Goal: Feedback & Contribution: Contribute content

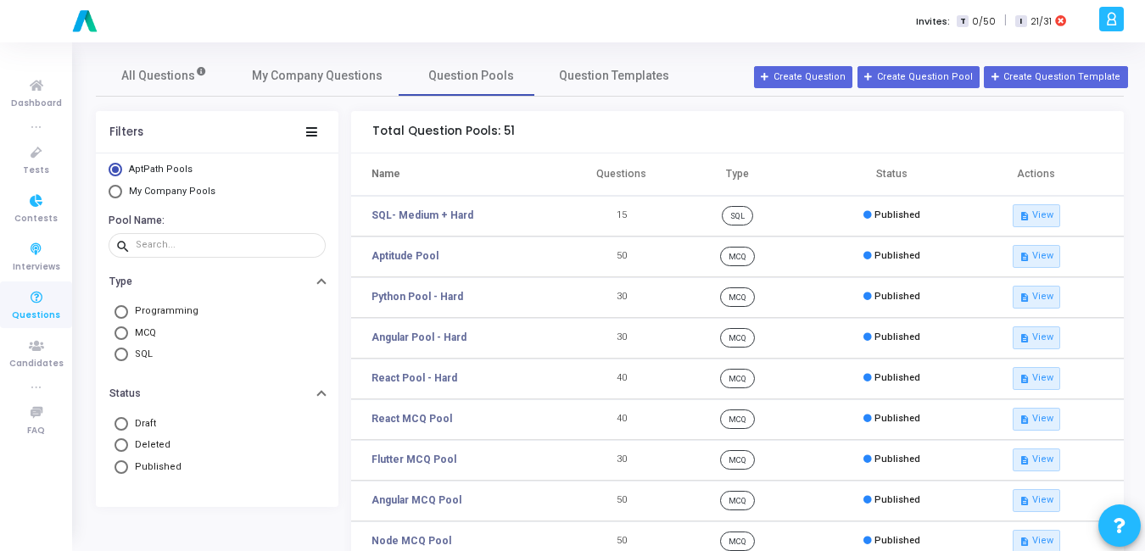
click at [29, 321] on span "Questions" at bounding box center [36, 316] width 48 height 14
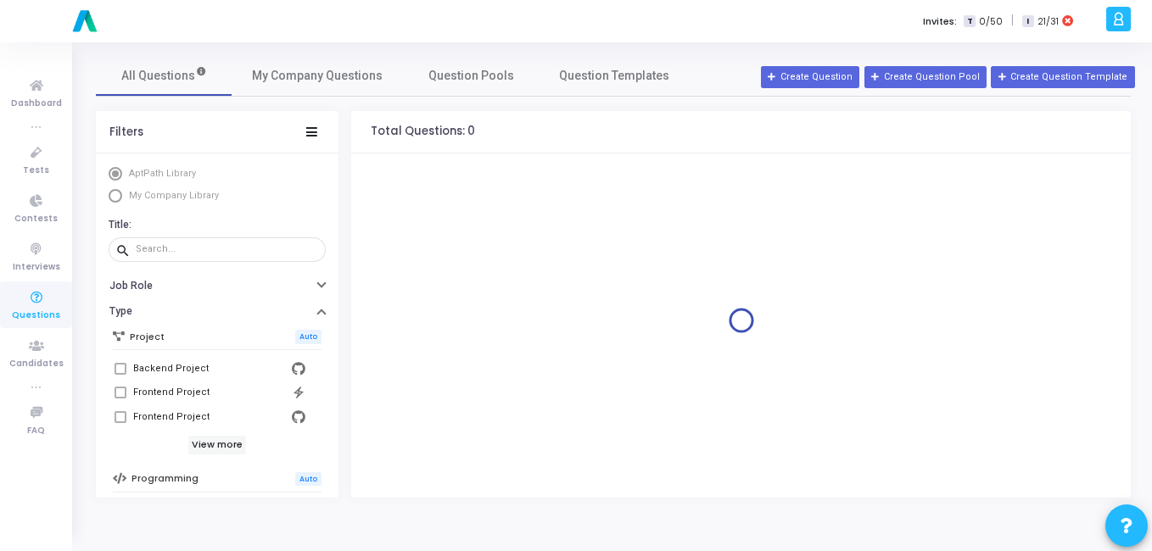
click at [127, 199] on span "My Company Library" at bounding box center [171, 196] width 99 height 14
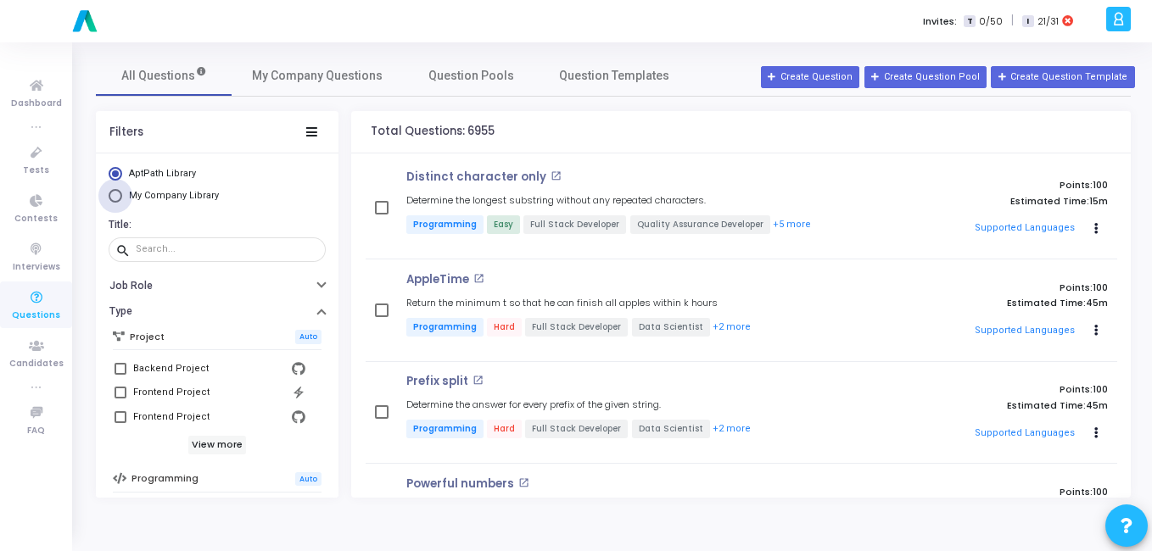
click at [121, 199] on span "Select Library" at bounding box center [116, 196] width 14 height 14
click at [121, 199] on input "My Company Library" at bounding box center [116, 196] width 14 height 14
radio input "true"
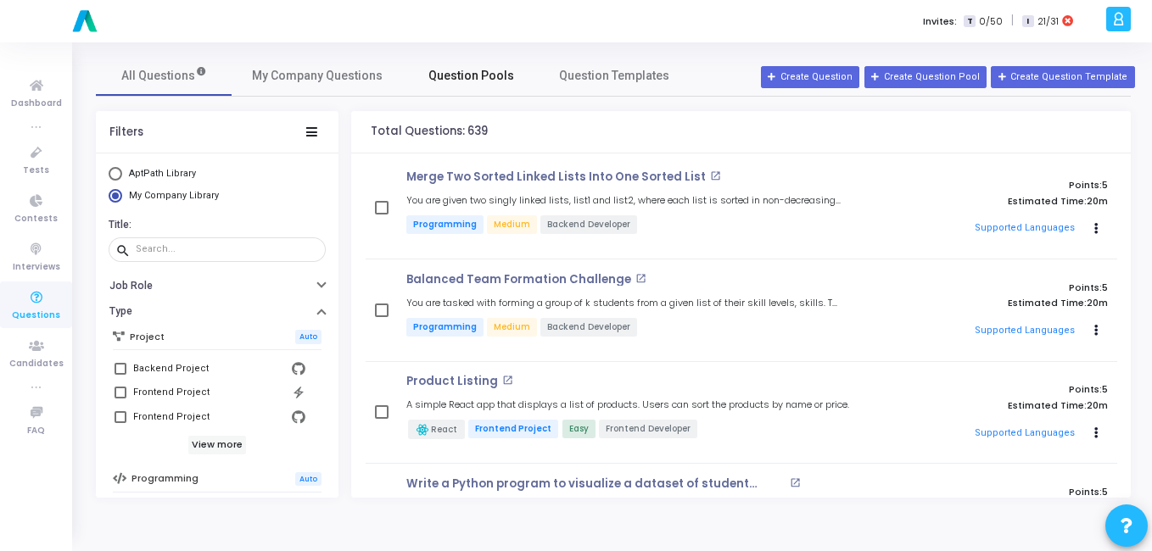
click at [471, 70] on span "Question Pools" at bounding box center [471, 76] width 86 height 18
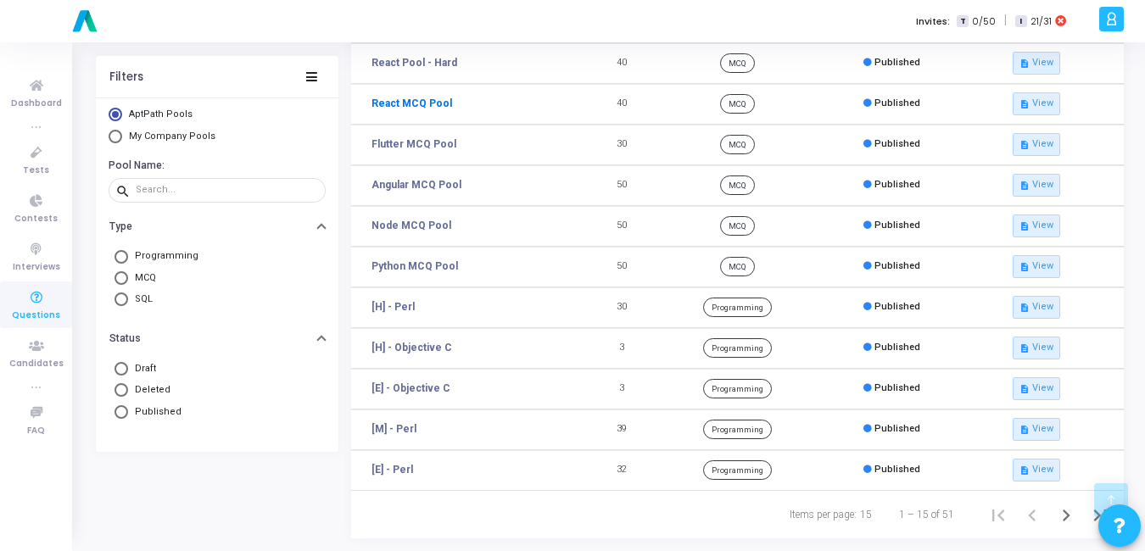
click at [438, 421] on td "[M] - Perl" at bounding box center [467, 430] width 232 height 41
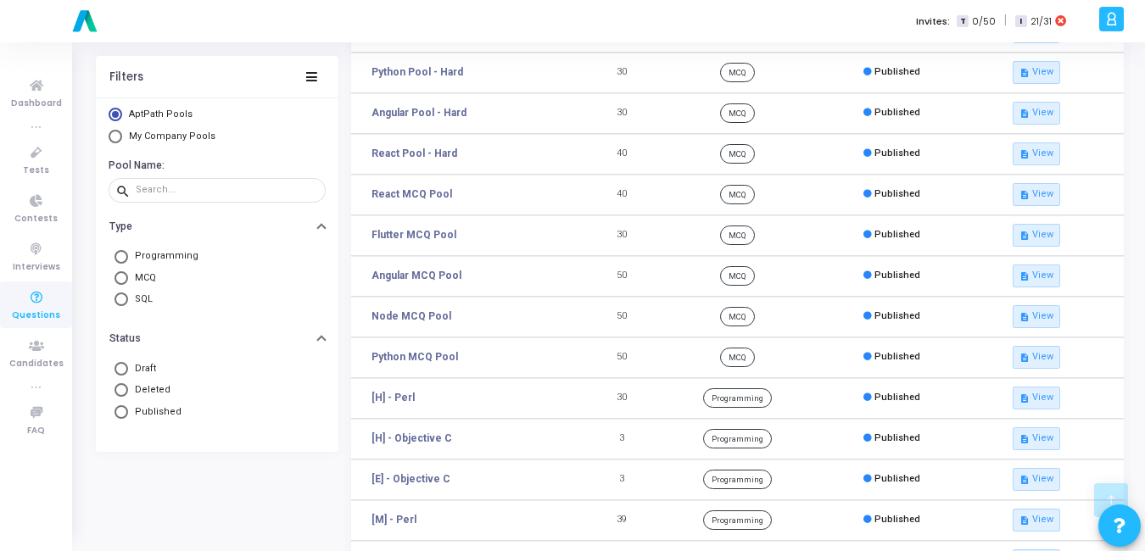
scroll to position [316, 0]
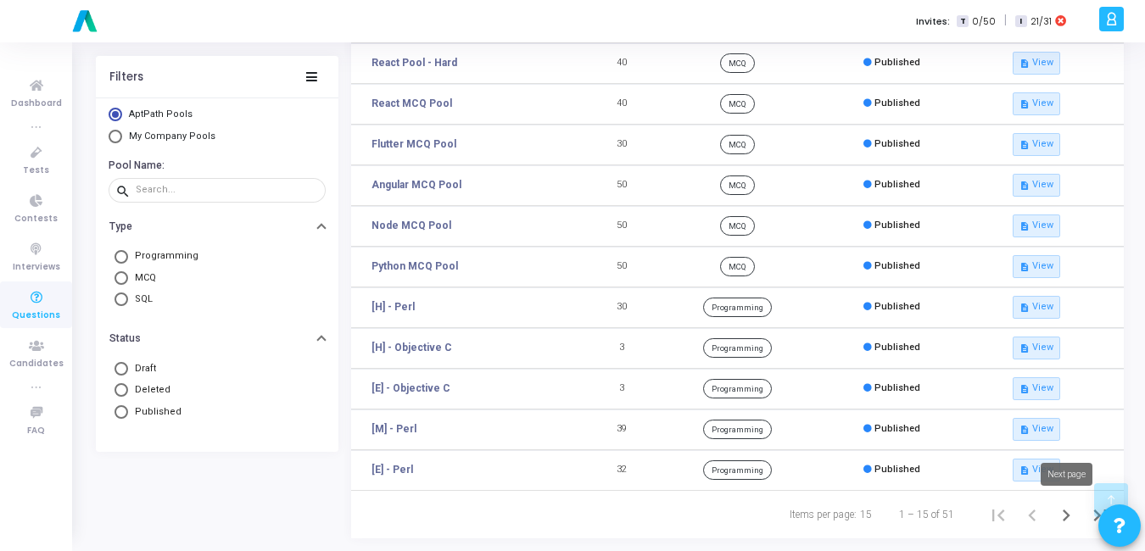
click at [1057, 517] on icon "Next page" at bounding box center [1067, 516] width 24 height 24
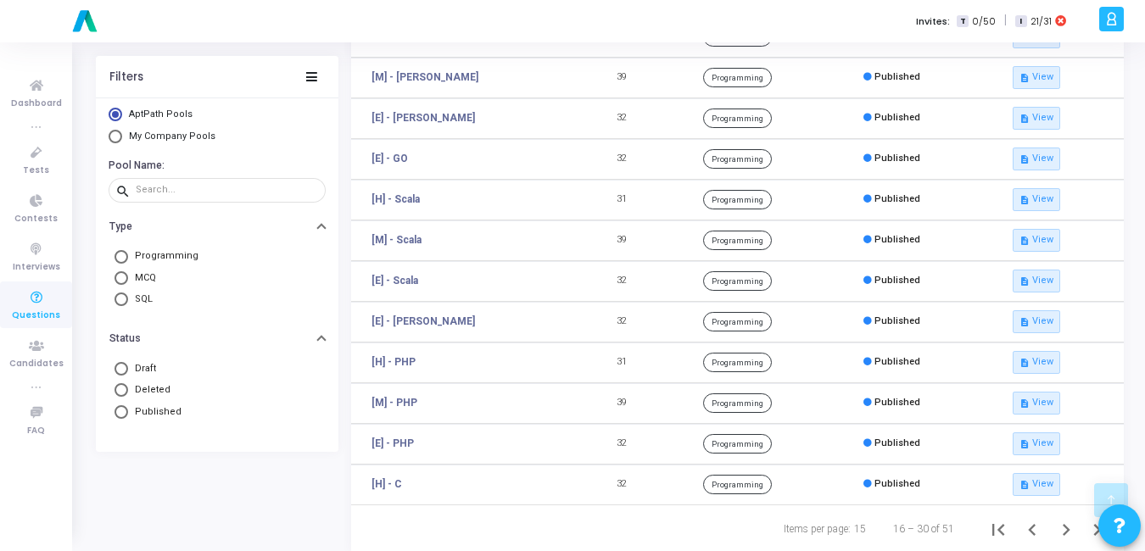
scroll to position [316, 0]
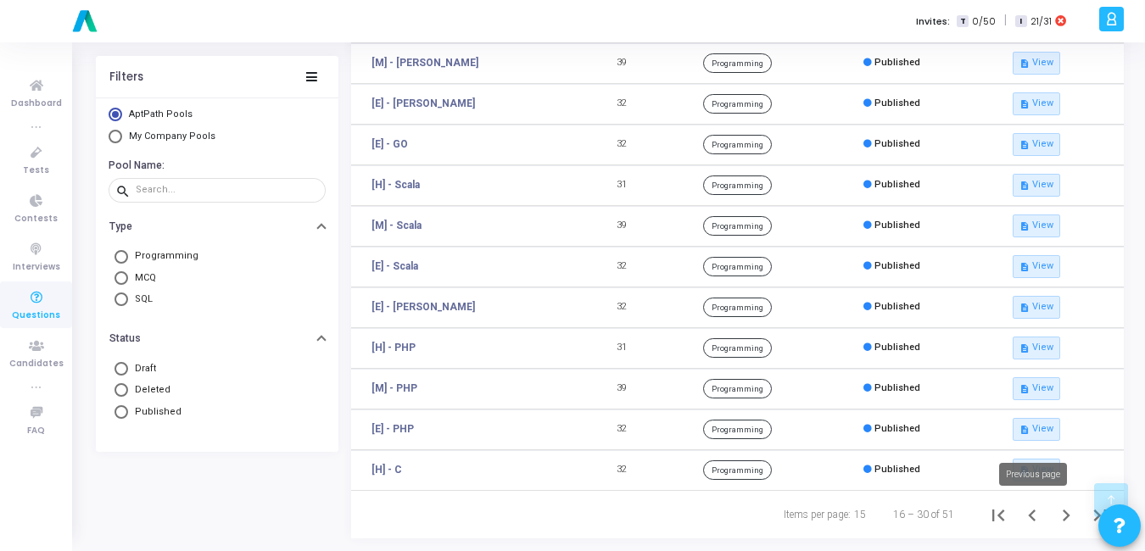
click at [1030, 518] on icon "Previous page" at bounding box center [1033, 516] width 24 height 24
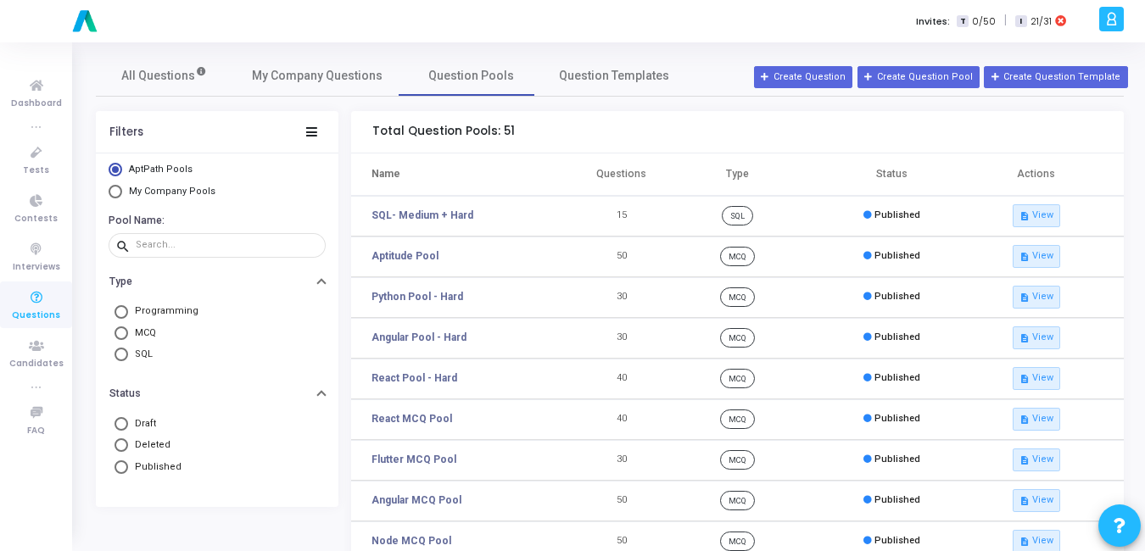
click at [105, 192] on div "AptPath Pools My Company Pools" at bounding box center [217, 183] width 243 height 40
click at [109, 192] on div "AptPath Pools My Company Pools" at bounding box center [217, 183] width 243 height 40
click at [112, 195] on span "Select Library" at bounding box center [116, 192] width 14 height 14
click at [112, 195] on input "My Company Pools" at bounding box center [116, 192] width 14 height 14
radio input "true"
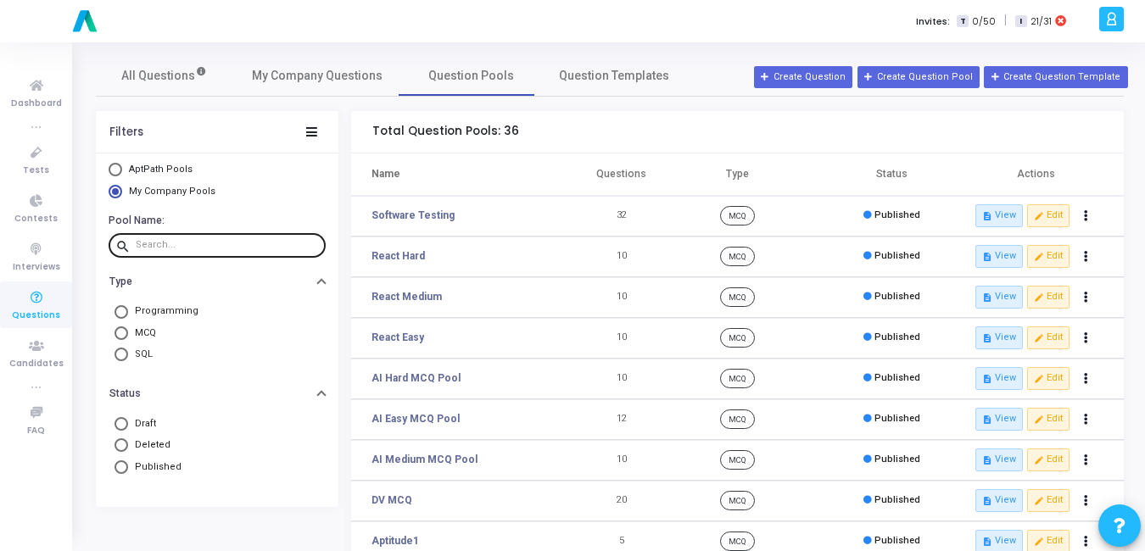
click at [187, 250] on input "text" at bounding box center [227, 245] width 183 height 10
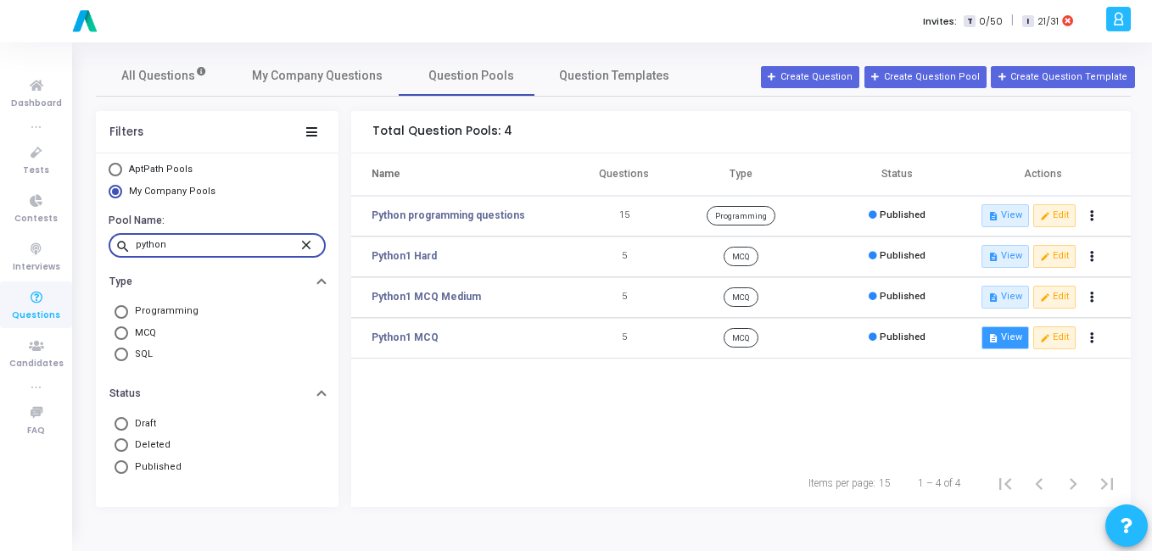
type input "python"
click at [998, 339] on icon "description" at bounding box center [992, 337] width 9 height 9
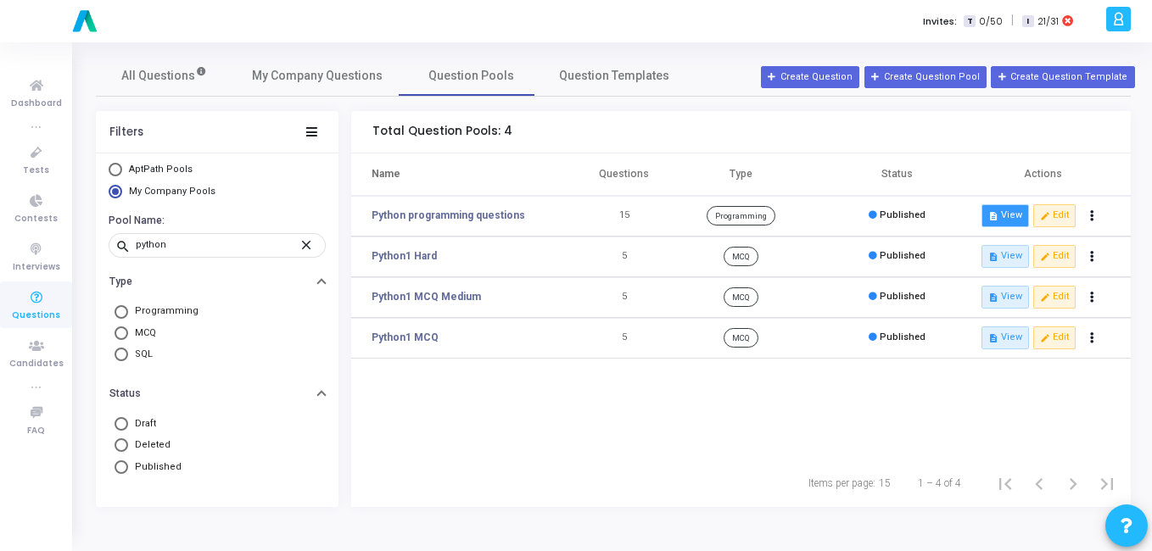
click at [1001, 223] on button "description View" at bounding box center [1006, 215] width 48 height 22
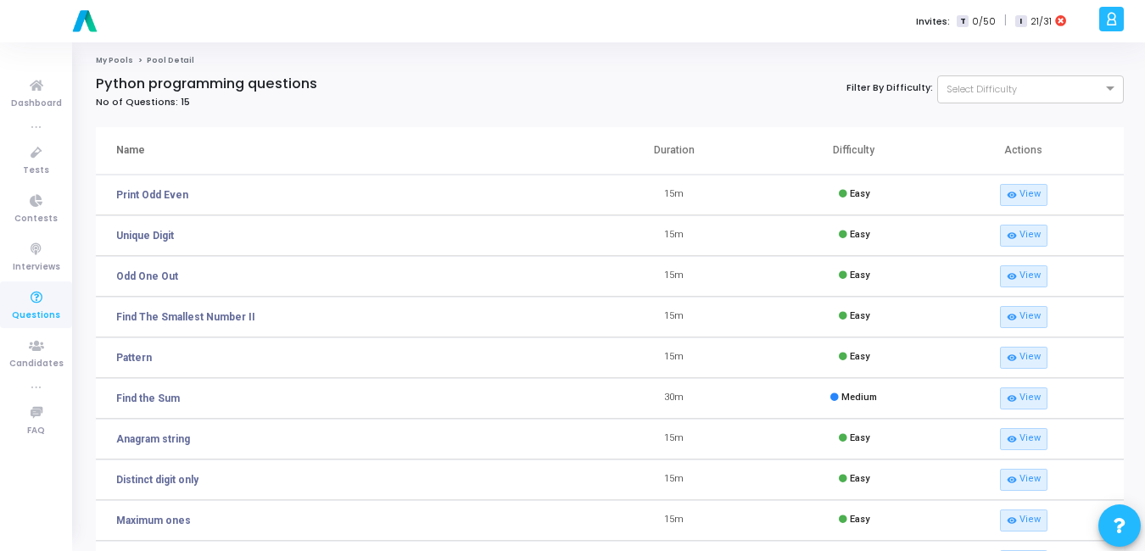
click at [106, 58] on link "My Pools" at bounding box center [114, 60] width 37 height 10
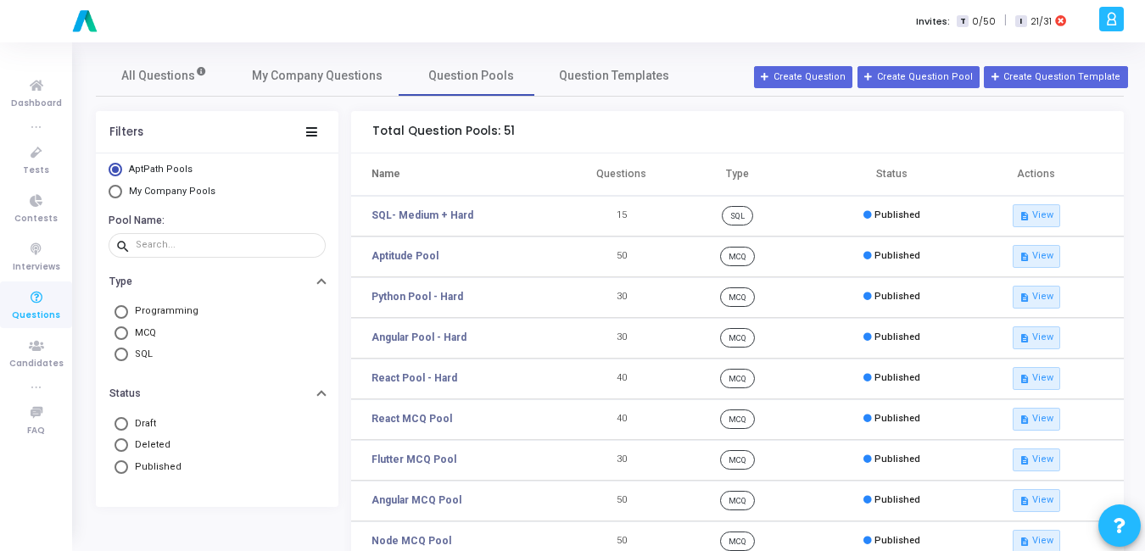
click at [165, 194] on span "My Company Pools" at bounding box center [172, 191] width 87 height 11
click at [122, 194] on input "My Company Pools" at bounding box center [116, 192] width 14 height 14
radio input "true"
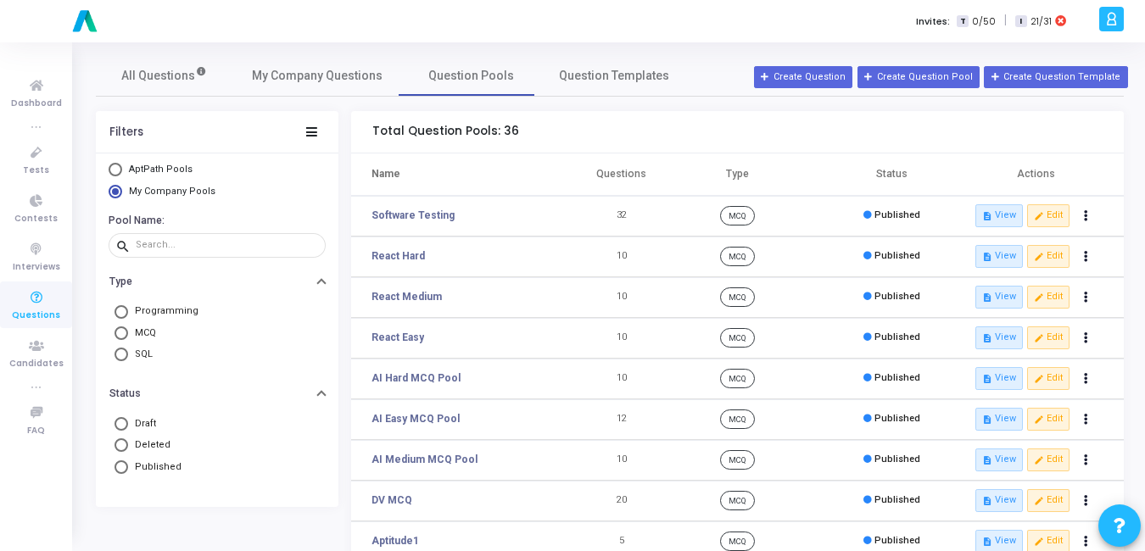
click at [139, 301] on mat-radio-button "Programming" at bounding box center [217, 311] width 209 height 21
click at [139, 305] on span "Programming" at bounding box center [163, 312] width 70 height 14
click at [128, 305] on input "Programming" at bounding box center [122, 312] width 14 height 14
radio input "true"
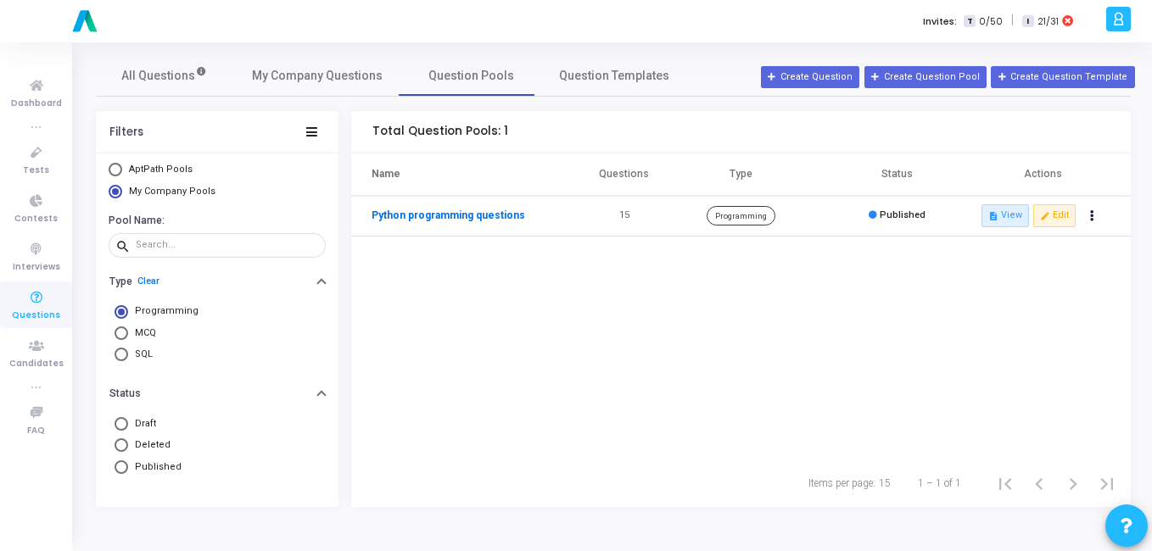
click at [400, 221] on link "Python programming questions" at bounding box center [449, 215] width 154 height 15
click at [127, 337] on span at bounding box center [122, 334] width 14 height 14
click at [127, 337] on input "MCQ" at bounding box center [122, 334] width 14 height 14
radio input "true"
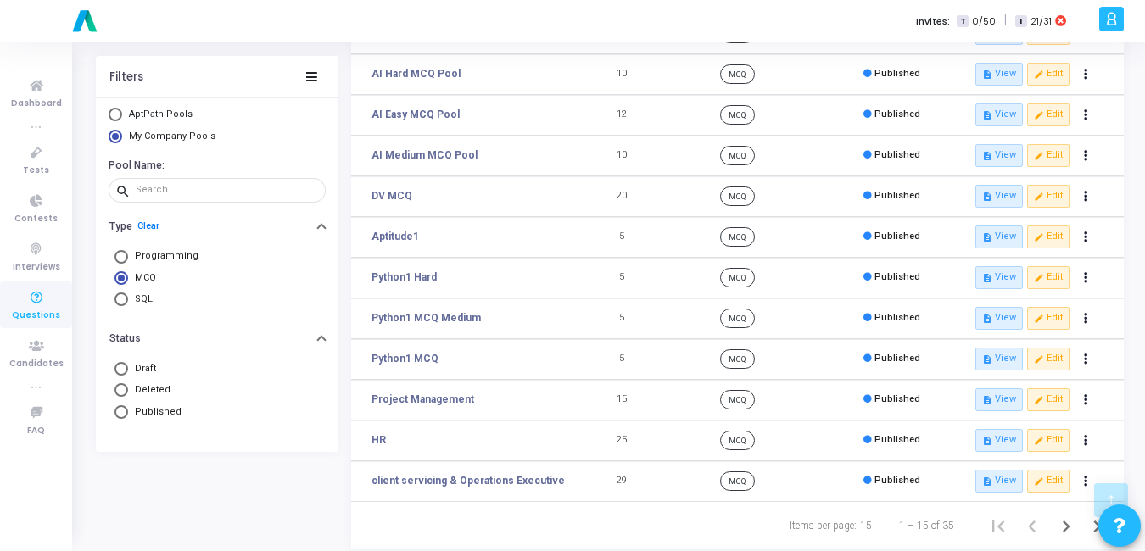
scroll to position [305, 0]
click at [992, 358] on icon "description" at bounding box center [987, 358] width 9 height 9
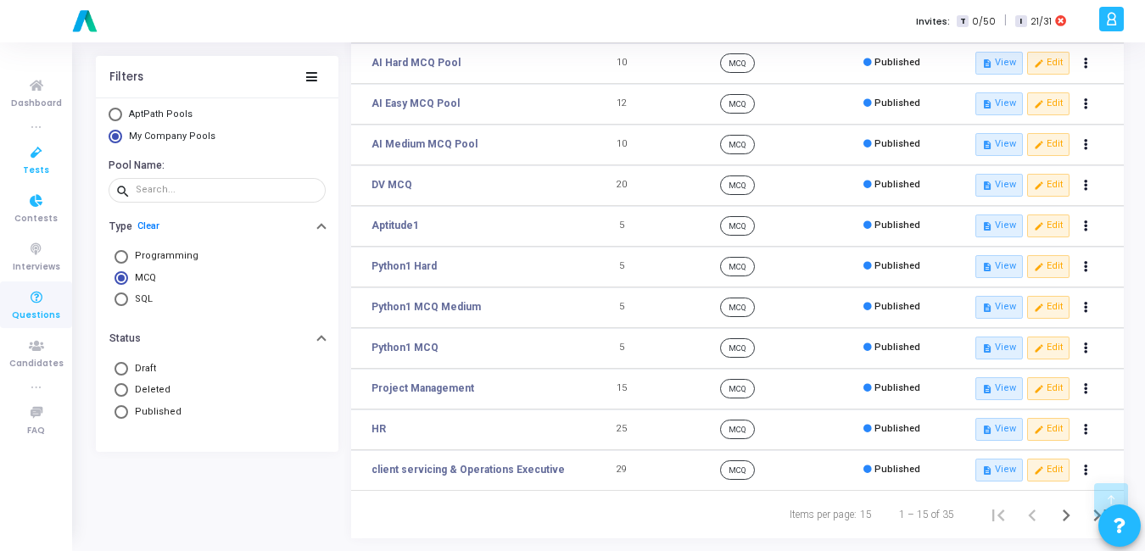
click at [42, 167] on span "Tests" at bounding box center [36, 171] width 26 height 14
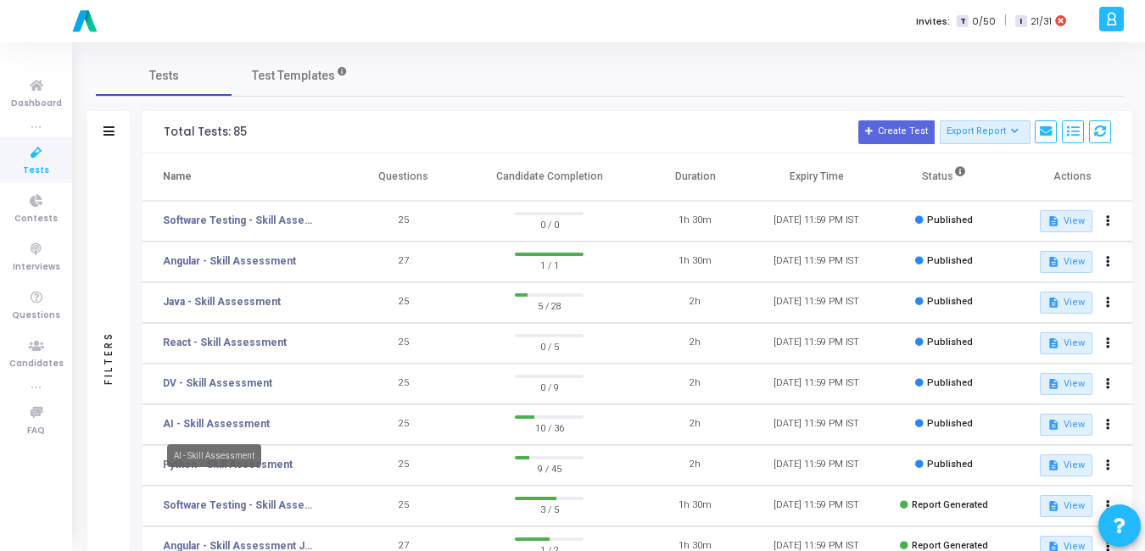
click at [207, 470] on mat-tooltip-component "AI - Skill Assessment" at bounding box center [214, 456] width 118 height 47
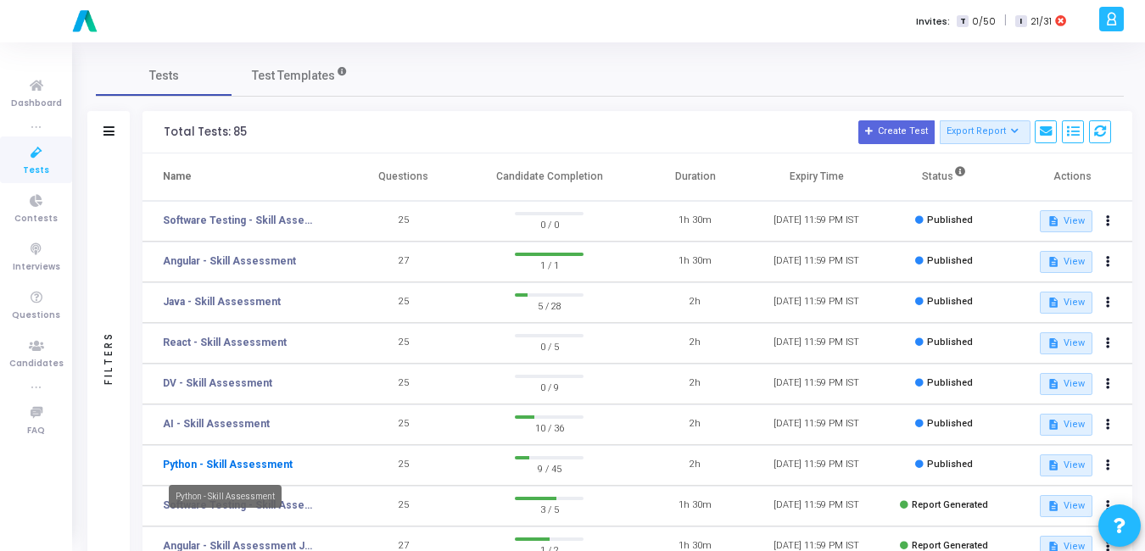
click at [277, 462] on link "Python - Skill Assessment" at bounding box center [228, 464] width 130 height 15
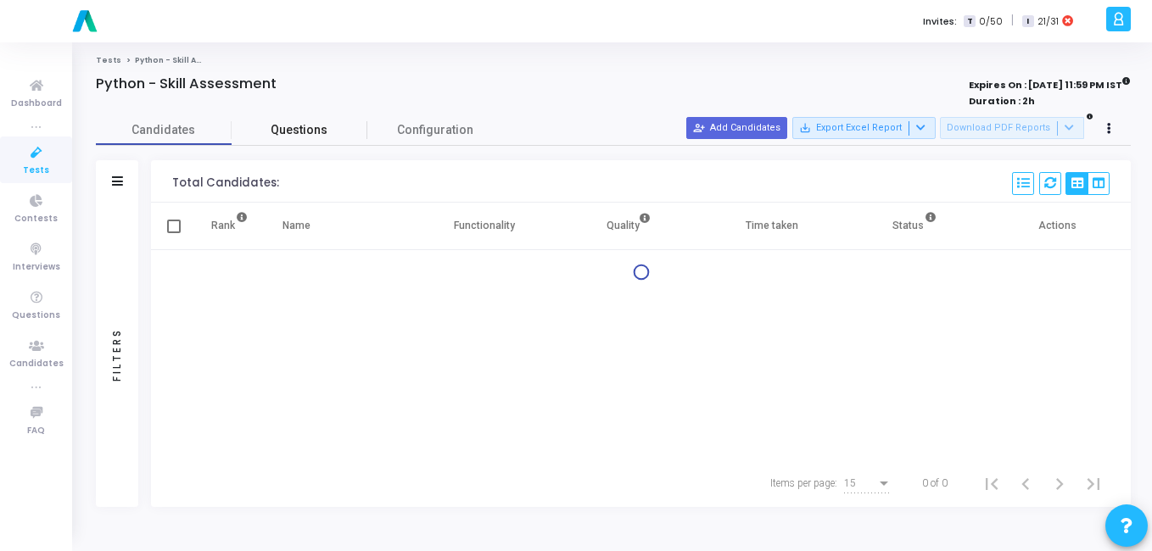
click at [305, 133] on span "Questions" at bounding box center [300, 130] width 136 height 18
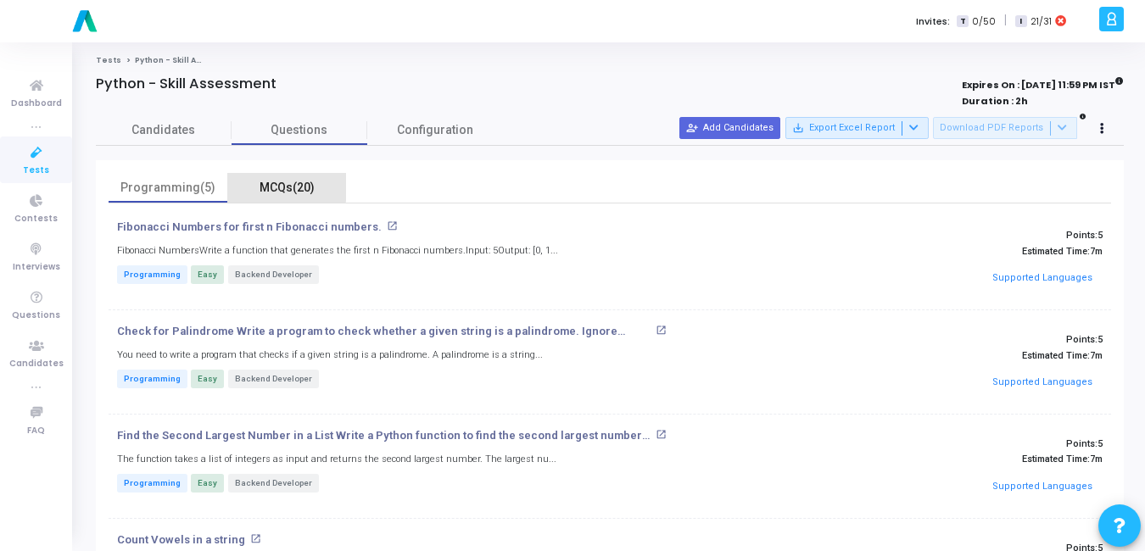
click at [277, 180] on div "MCQs(20)" at bounding box center [287, 188] width 98 height 18
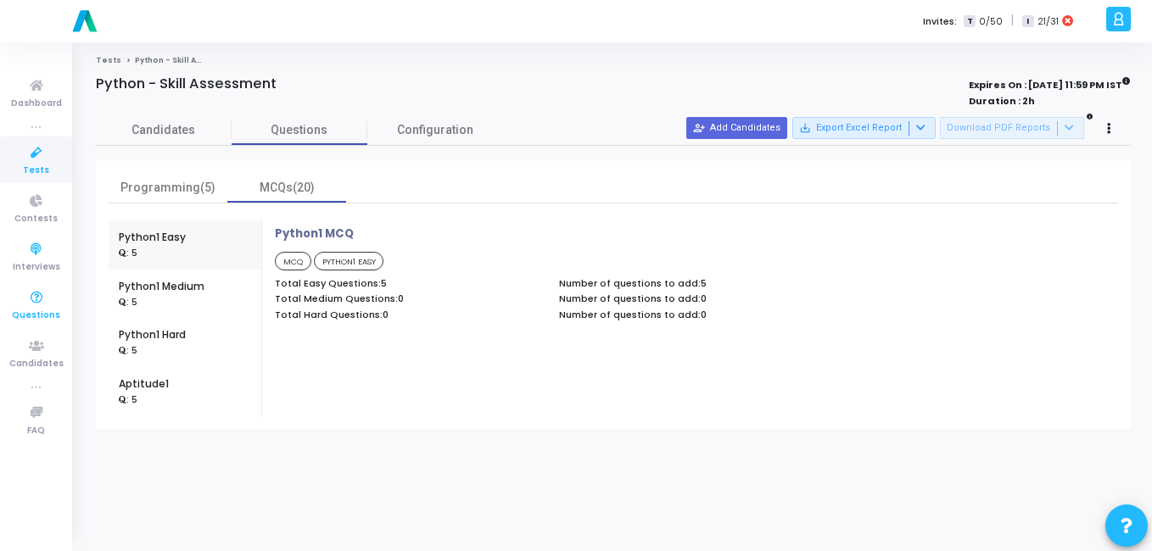
click at [28, 301] on icon at bounding box center [37, 298] width 36 height 21
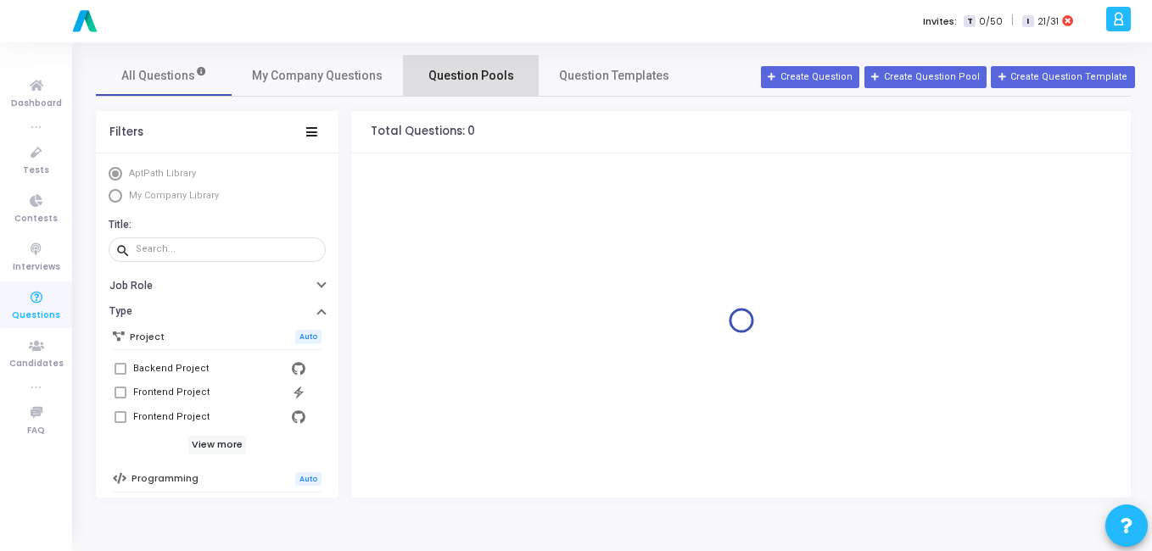
click at [482, 74] on span "Question Pools" at bounding box center [471, 76] width 86 height 18
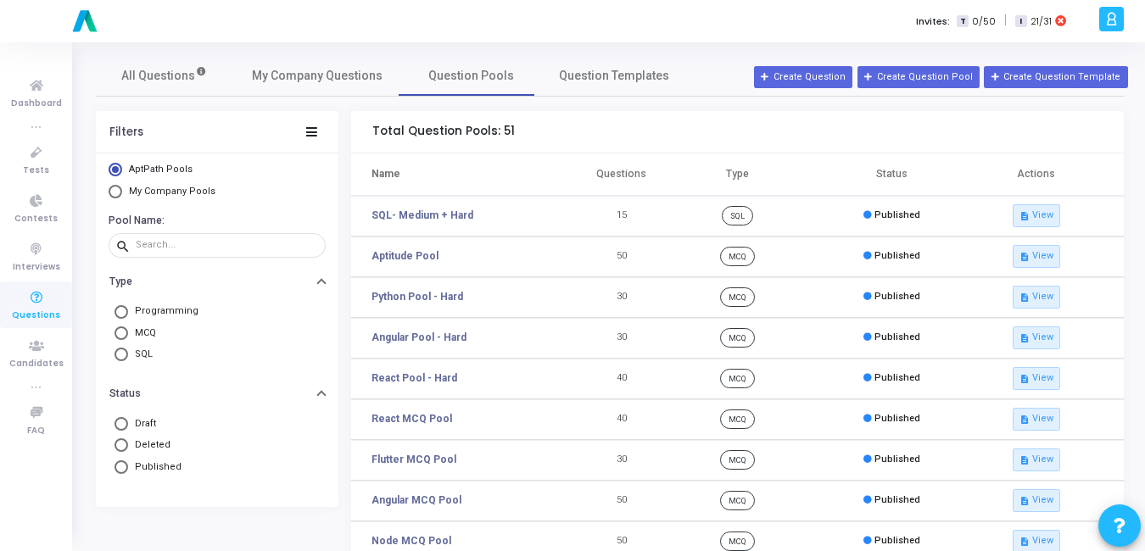
click at [165, 200] on mat-radio-button "My Company Pools" at bounding box center [217, 194] width 217 height 18
click at [165, 195] on span "My Company Pools" at bounding box center [172, 191] width 87 height 11
click at [122, 195] on input "My Company Pools" at bounding box center [116, 192] width 14 height 14
radio input "true"
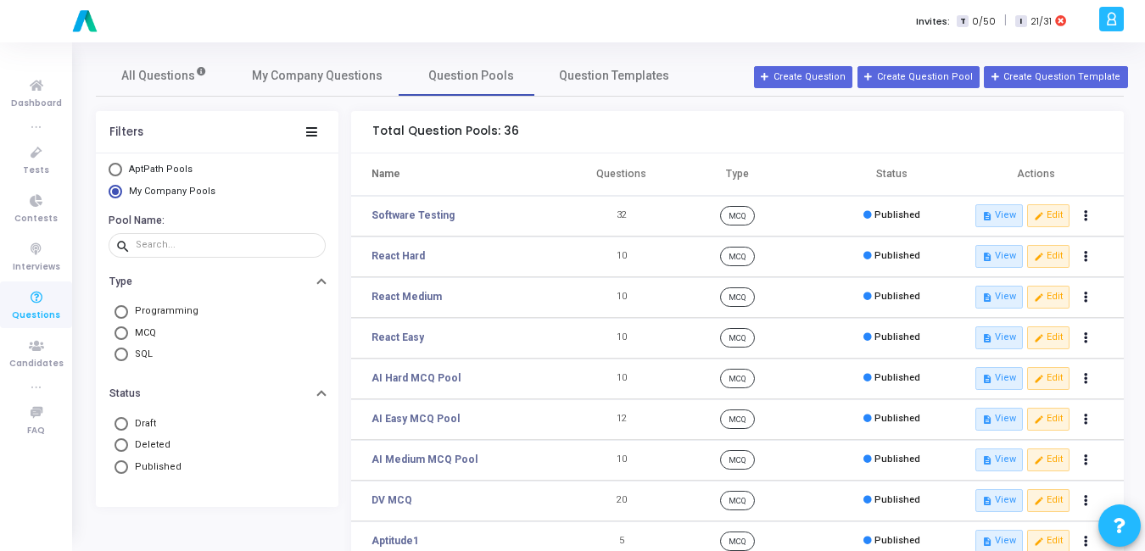
click at [119, 329] on span at bounding box center [122, 334] width 14 height 14
click at [119, 329] on input "MCQ" at bounding box center [122, 334] width 14 height 14
radio input "true"
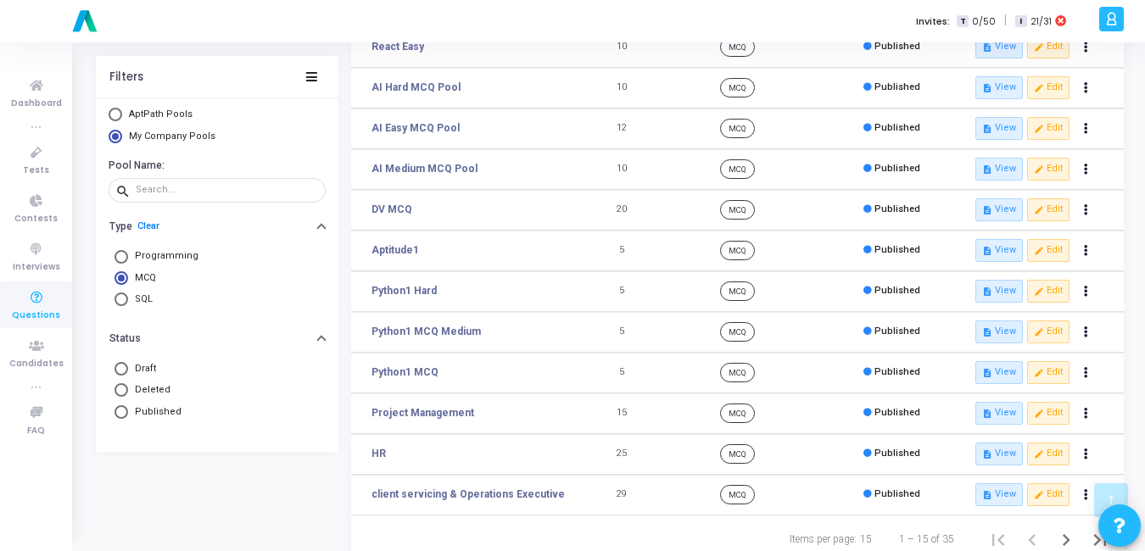
scroll to position [316, 0]
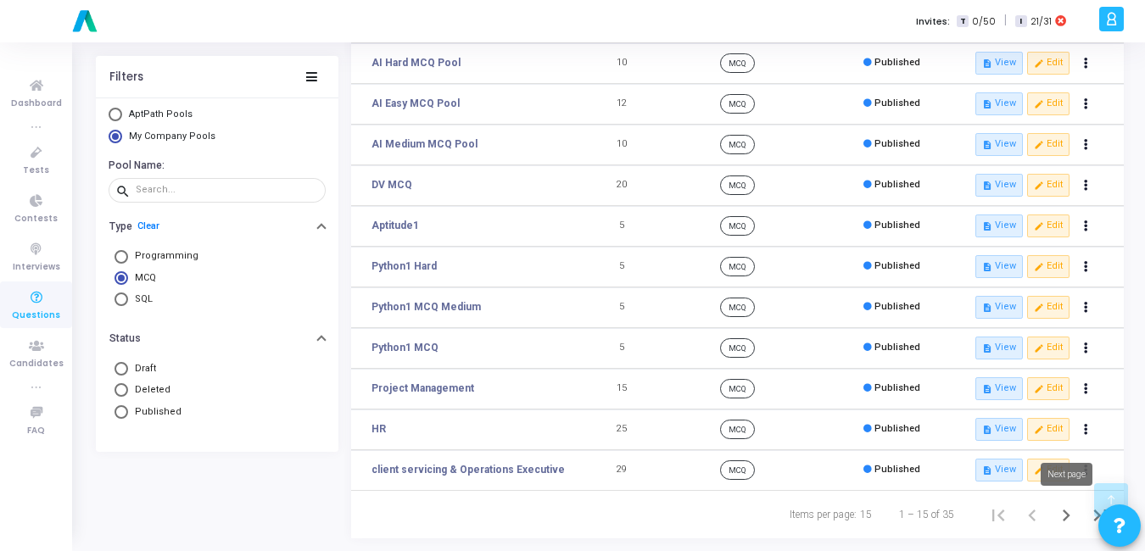
click at [1063, 522] on icon "Next page" at bounding box center [1067, 516] width 24 height 24
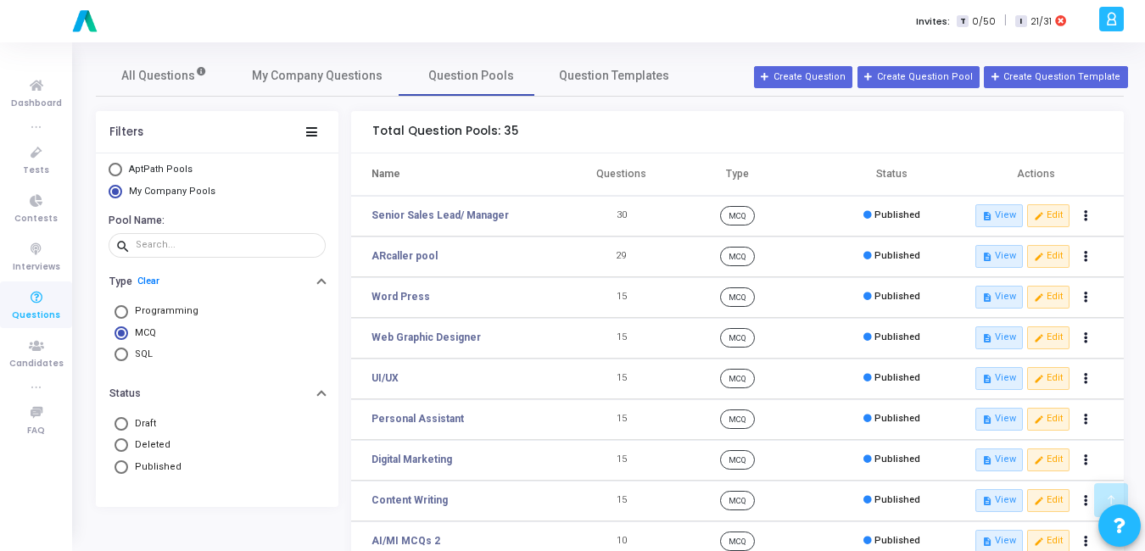
scroll to position [316, 0]
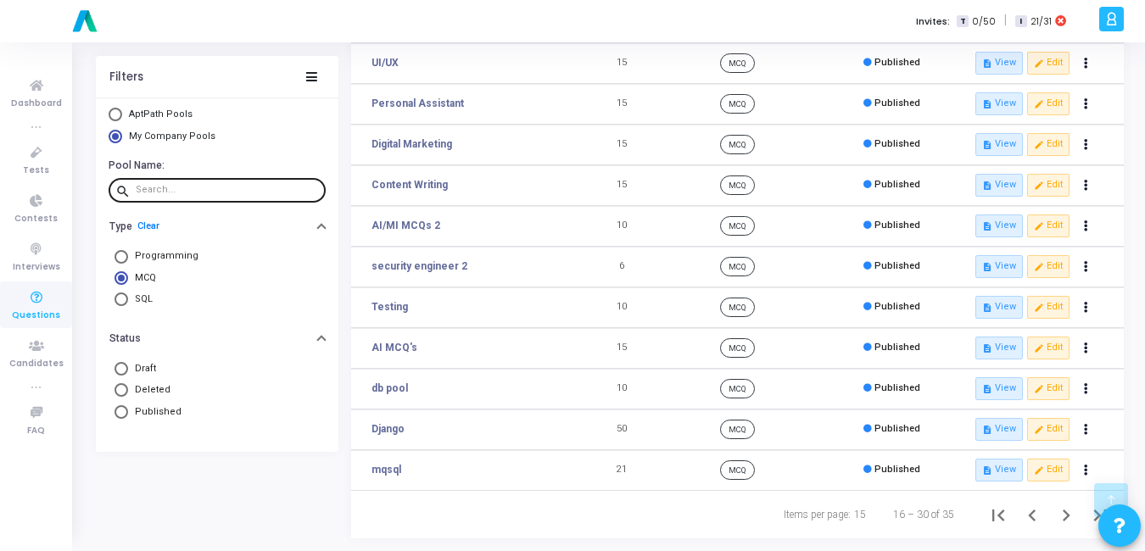
click at [234, 185] on input "text" at bounding box center [227, 190] width 183 height 10
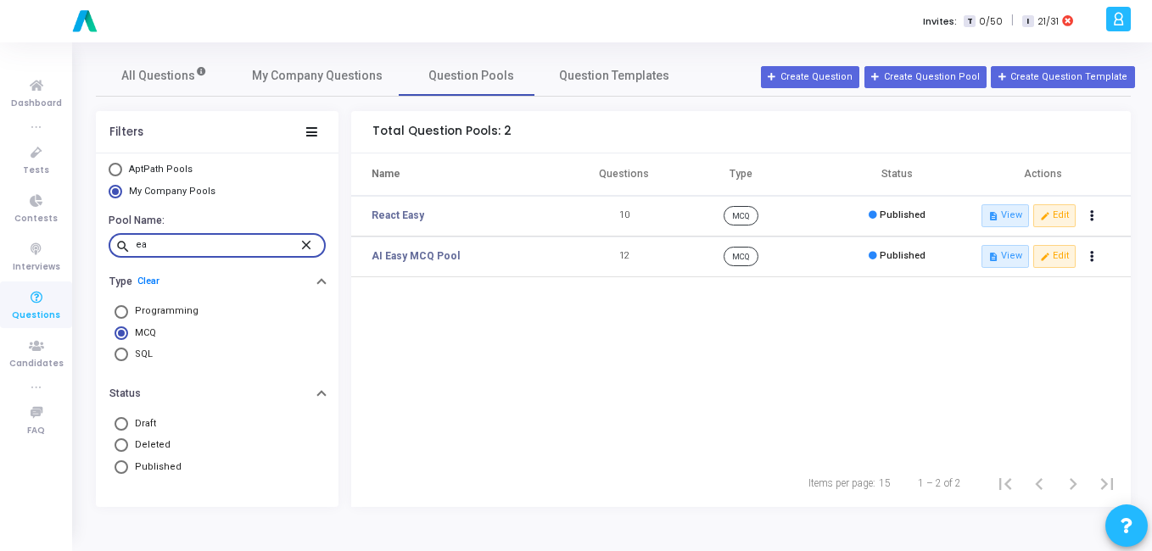
type input "e"
type input "python"
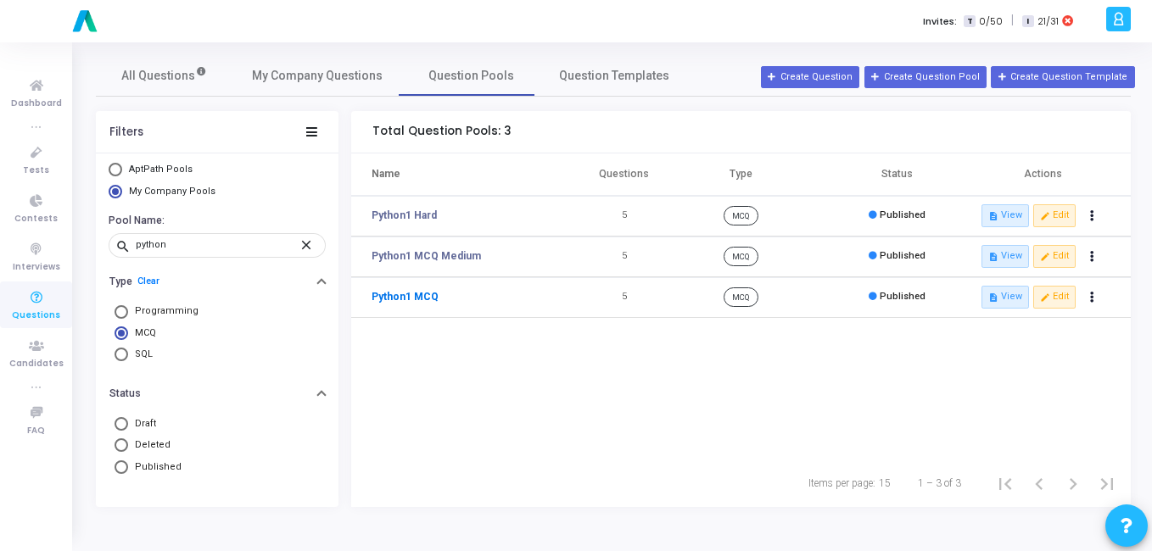
click at [432, 299] on link "Python1 MCQ" at bounding box center [405, 296] width 67 height 15
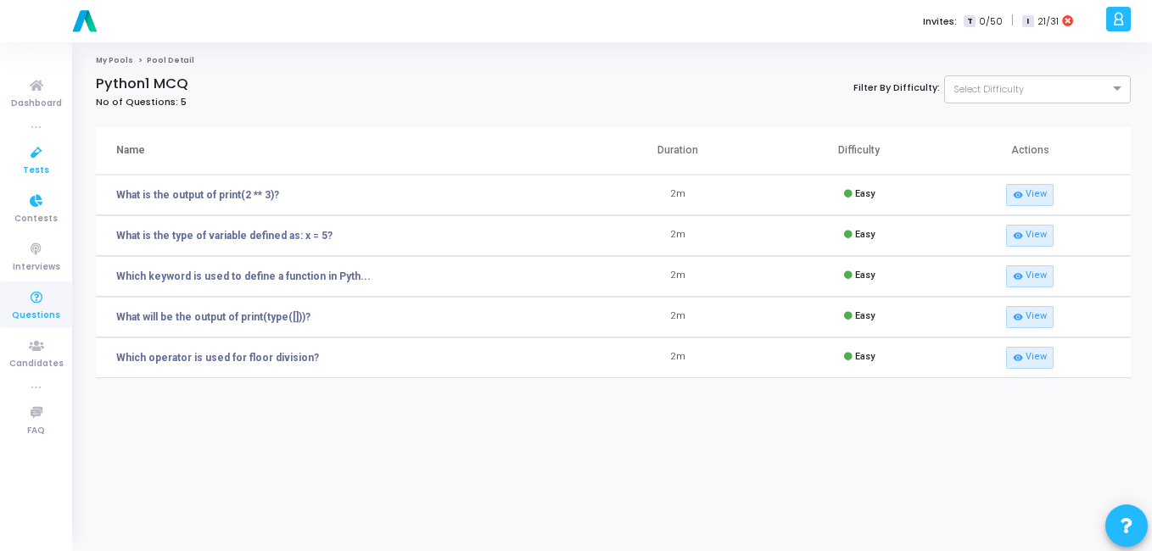
click at [35, 168] on span "Tests" at bounding box center [36, 171] width 26 height 14
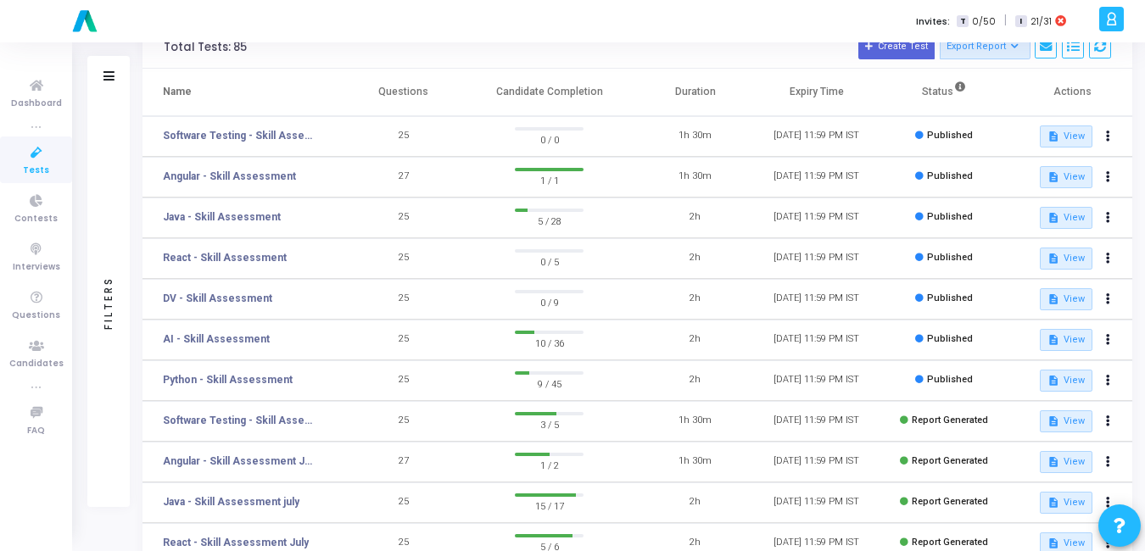
scroll to position [88, 0]
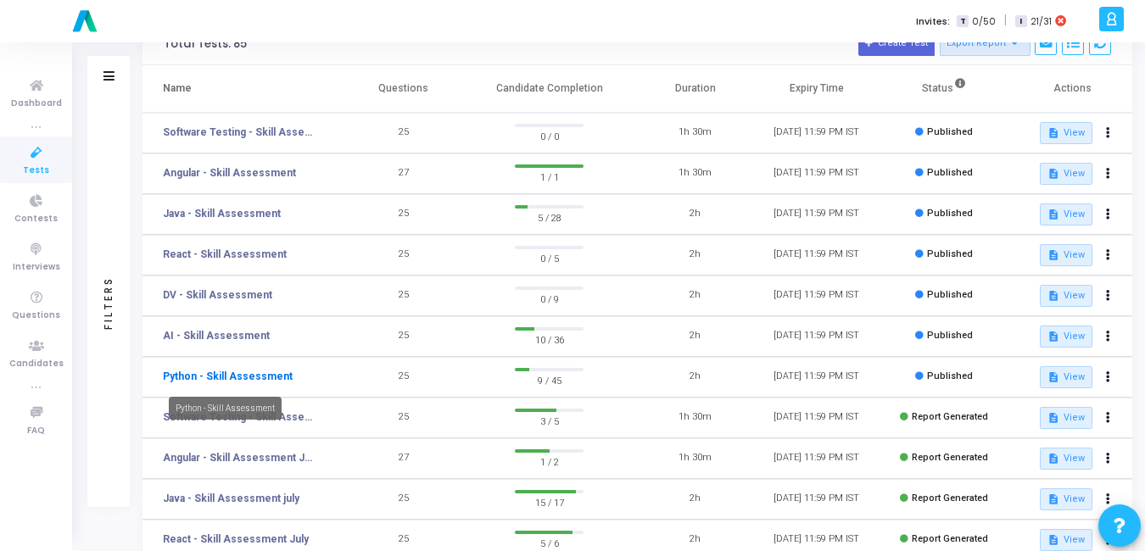
click at [238, 377] on link "Python - Skill Assessment" at bounding box center [228, 376] width 130 height 15
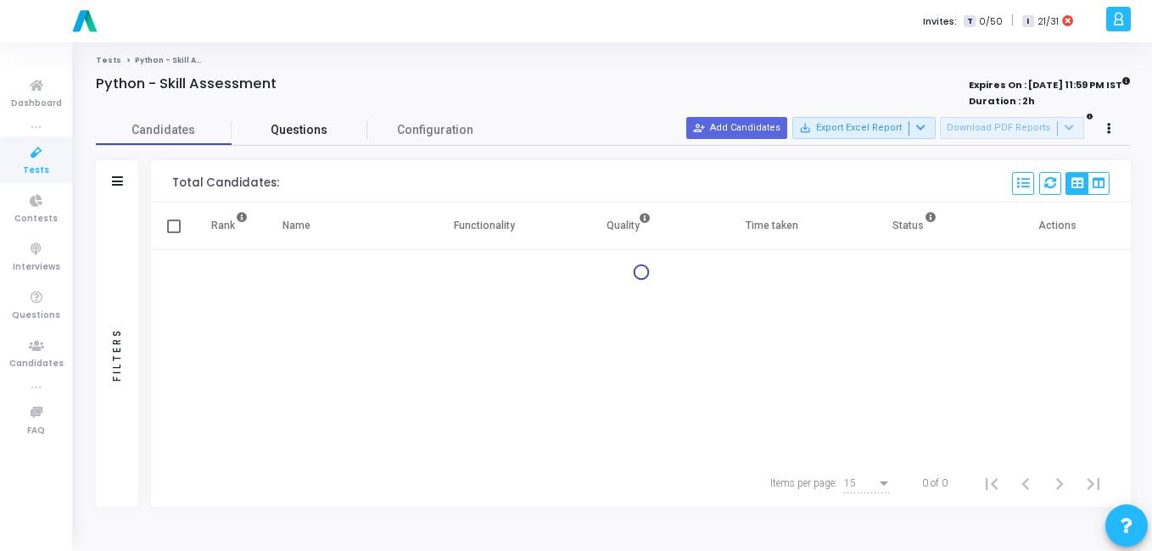
click at [307, 139] on span "Questions" at bounding box center [300, 130] width 136 height 18
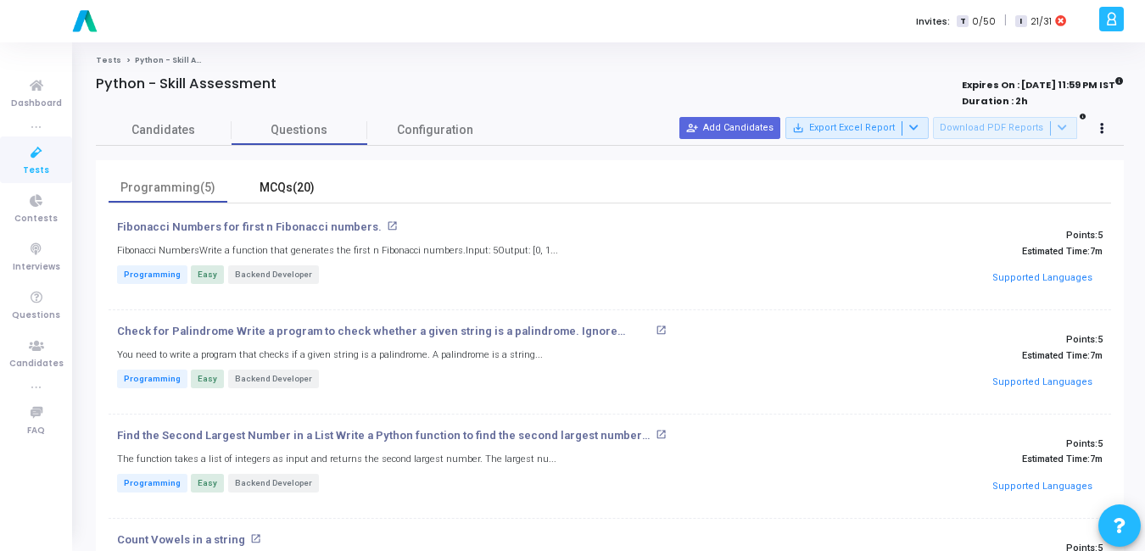
click at [296, 199] on div "MCQs(20)" at bounding box center [286, 188] width 119 height 30
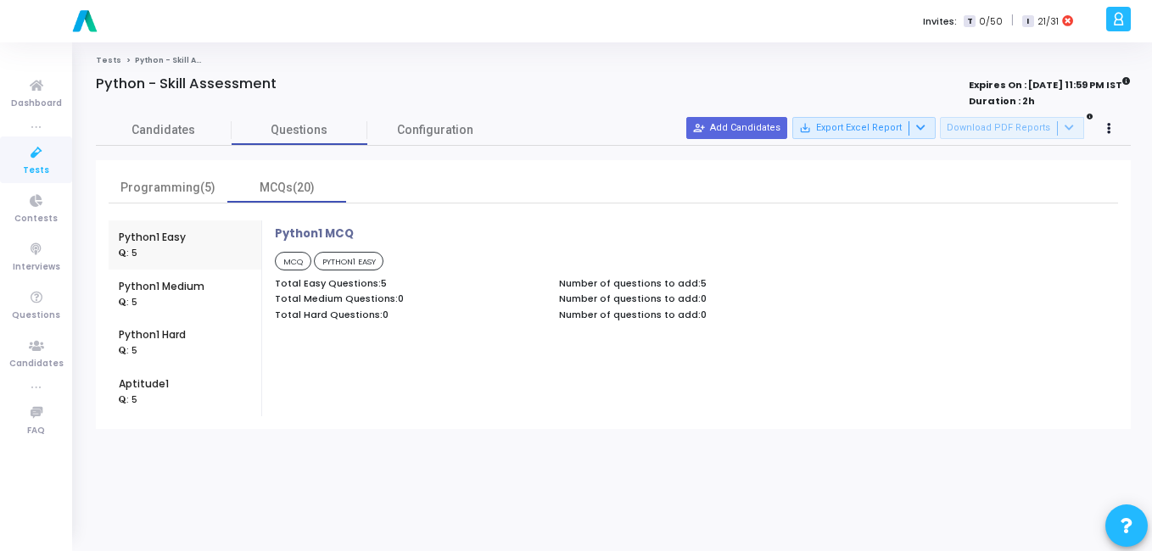
click at [300, 231] on p "Python1 MCQ" at bounding box center [314, 234] width 79 height 14
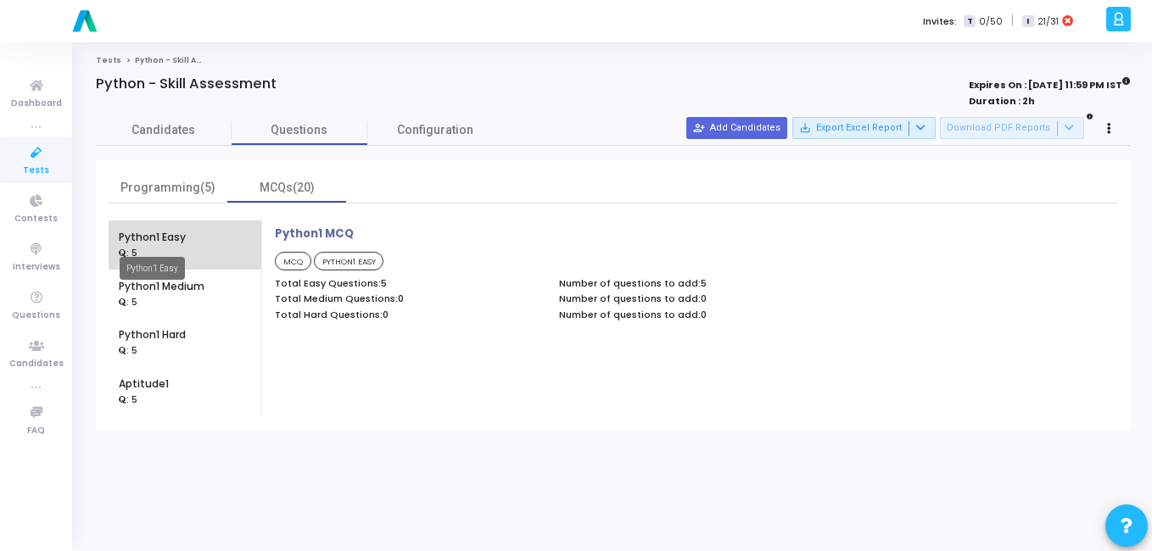
click at [151, 236] on div "Python1 Easy" at bounding box center [152, 237] width 67 height 15
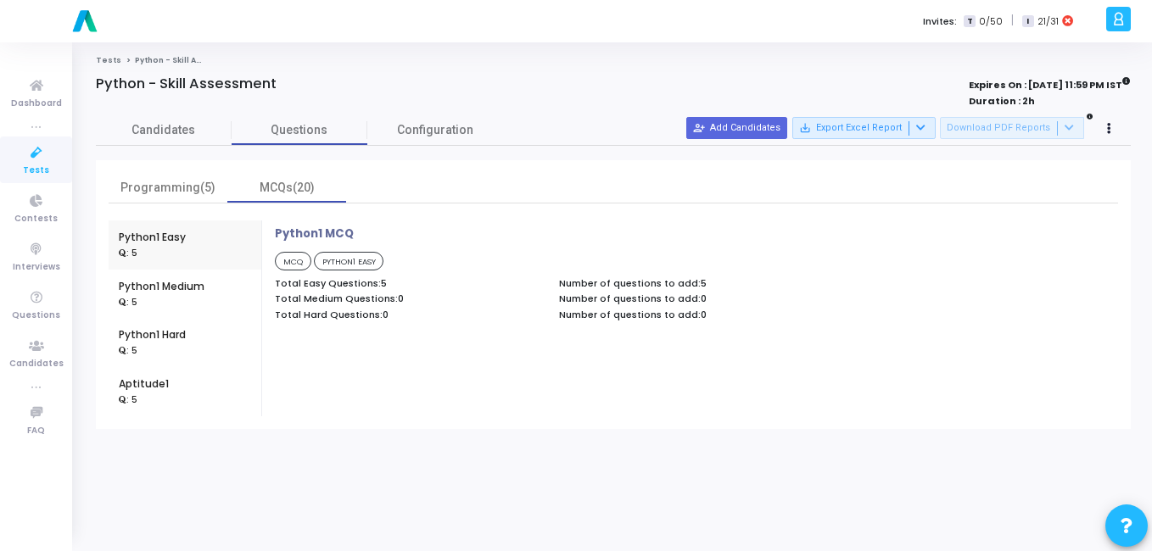
click at [333, 229] on p "Python1 MCQ" at bounding box center [314, 234] width 79 height 14
click at [153, 300] on div ": 5" at bounding box center [162, 301] width 86 height 15
click at [153, 330] on div "Python1 Hard" at bounding box center [152, 335] width 67 height 15
click at [37, 303] on icon at bounding box center [37, 298] width 36 height 21
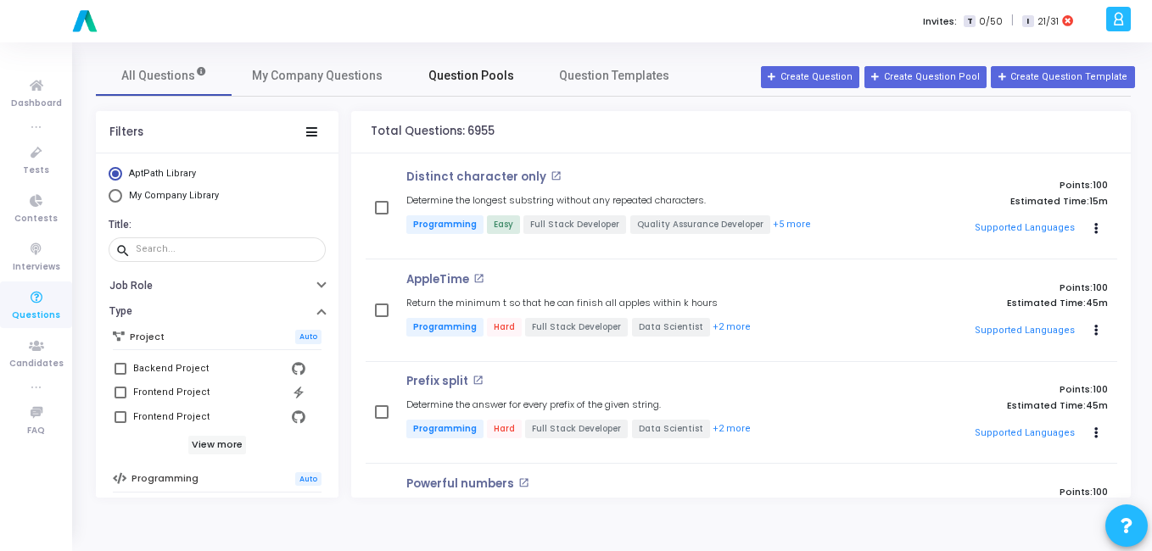
click at [467, 73] on span "Question Pools" at bounding box center [471, 76] width 86 height 18
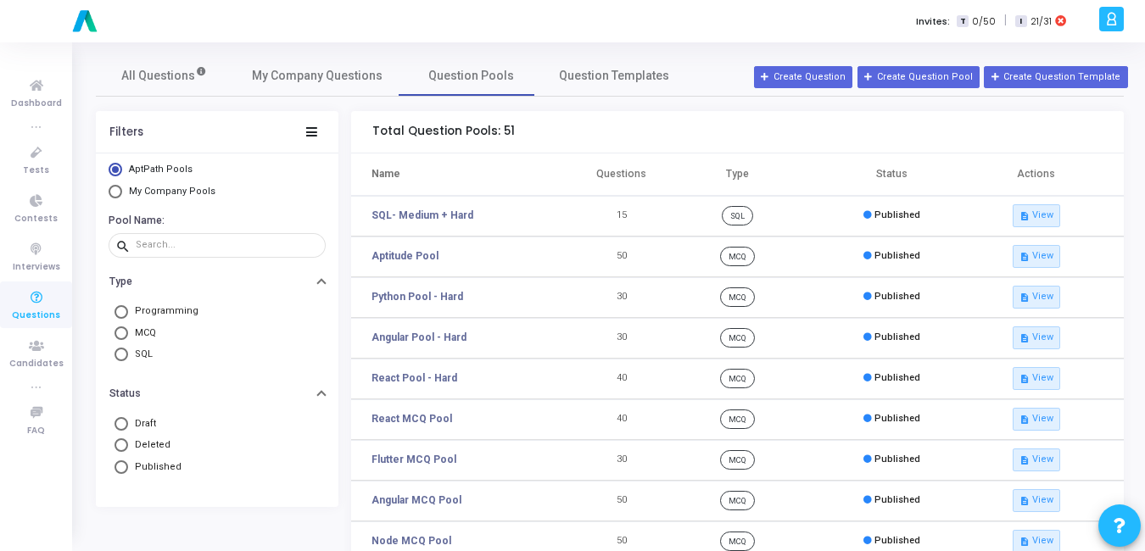
click at [122, 200] on mat-radio-button "My Company Pools" at bounding box center [217, 194] width 217 height 18
click at [115, 197] on span "Select Library" at bounding box center [116, 192] width 14 height 14
click at [115, 197] on input "My Company Pools" at bounding box center [116, 192] width 14 height 14
radio input "true"
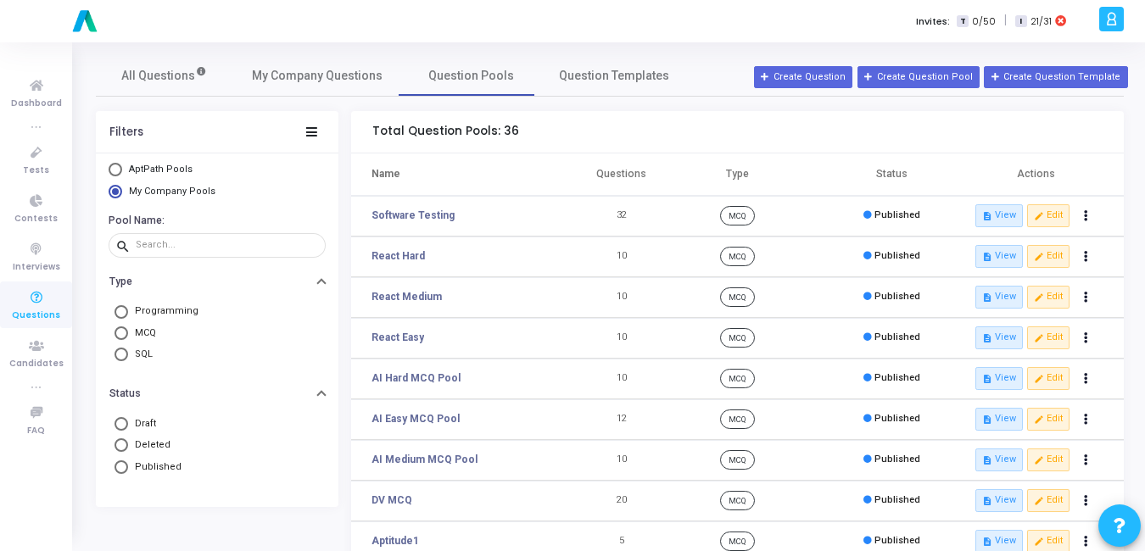
click at [131, 333] on span "MCQ" at bounding box center [142, 334] width 28 height 14
click at [128, 333] on input "MCQ" at bounding box center [122, 334] width 14 height 14
radio input "true"
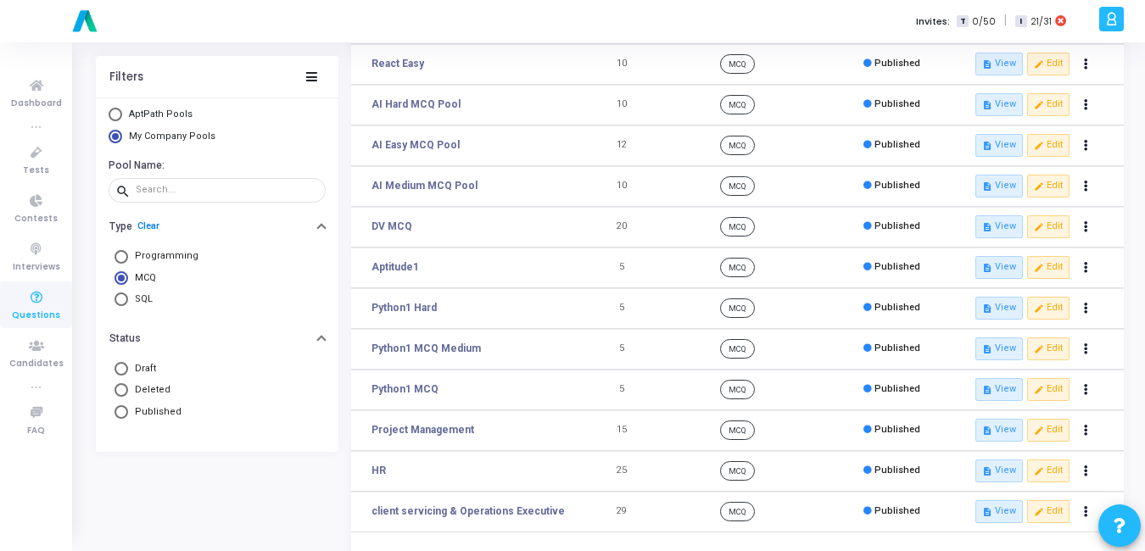
scroll to position [283, 0]
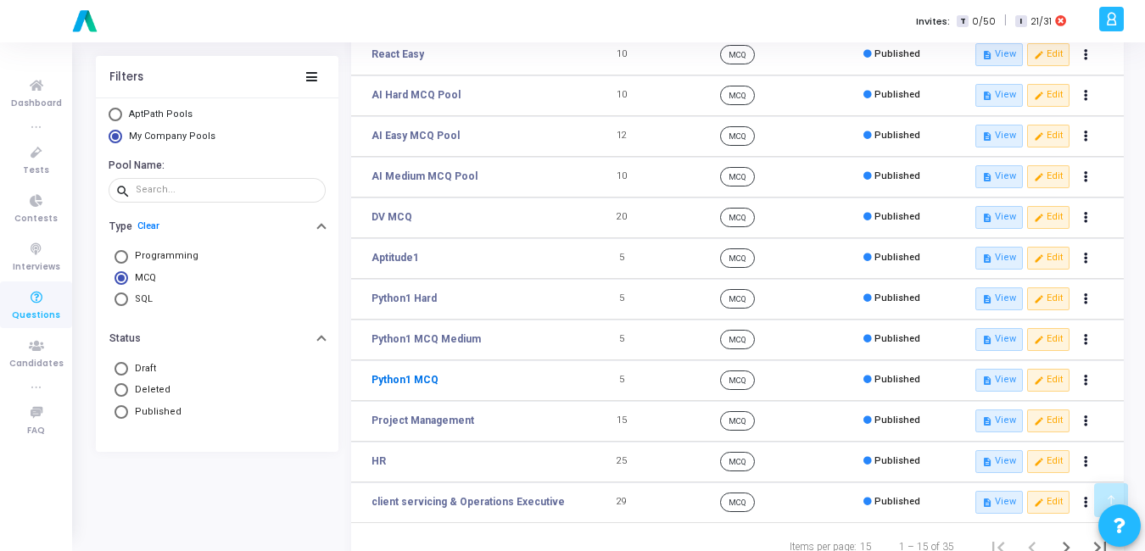
click at [404, 372] on link "Python1 MCQ" at bounding box center [405, 379] width 67 height 15
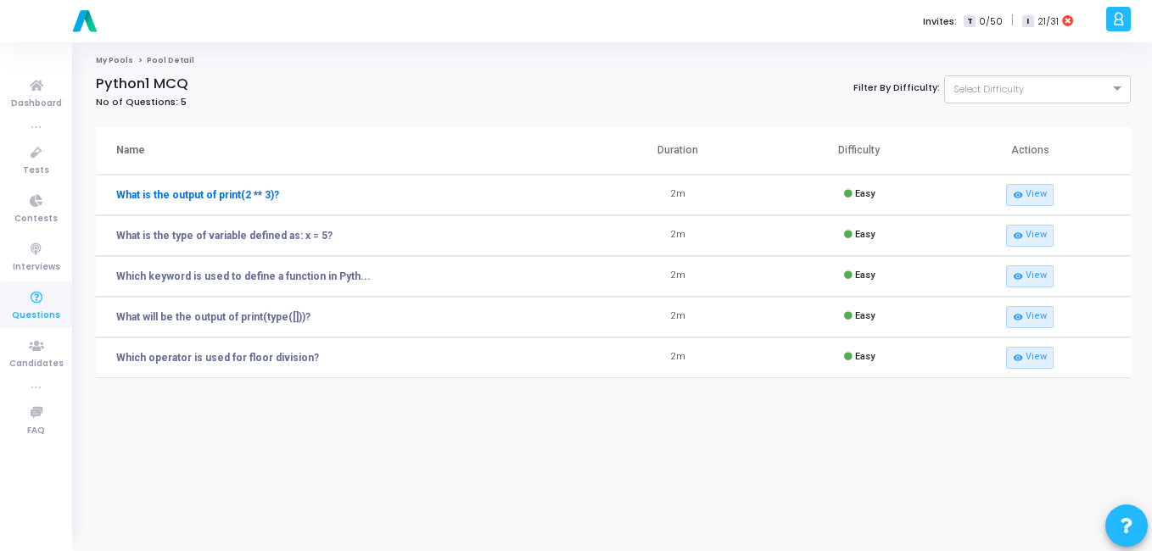
click at [171, 197] on link "What is the output of print(2 ** 3)?" at bounding box center [197, 195] width 163 height 15
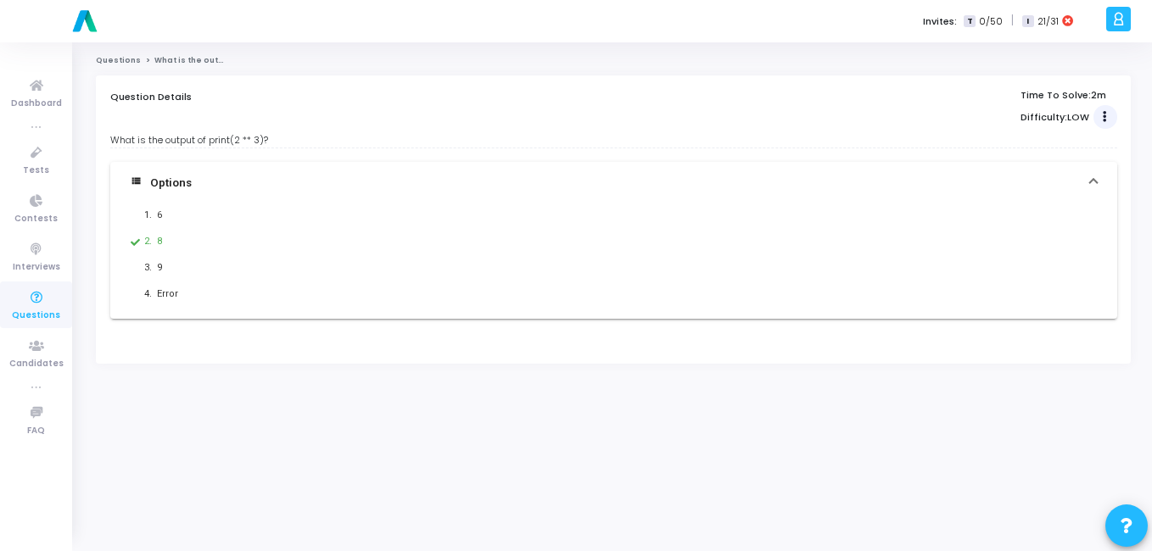
click at [1117, 118] on button "Actions" at bounding box center [1106, 117] width 24 height 24
click at [1015, 94] on link "Edit" at bounding box center [1028, 89] width 131 height 27
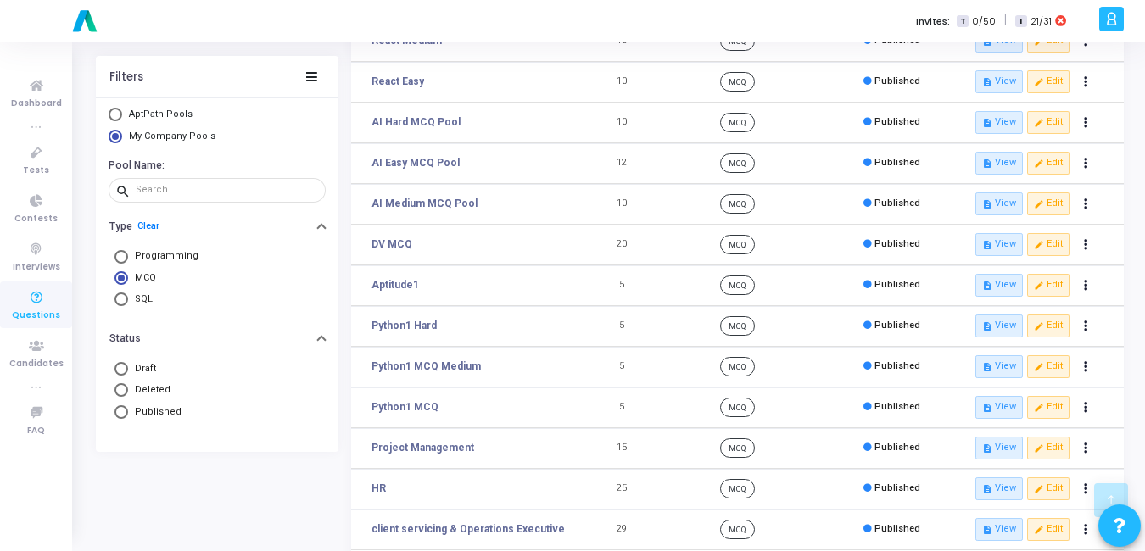
scroll to position [262, 0]
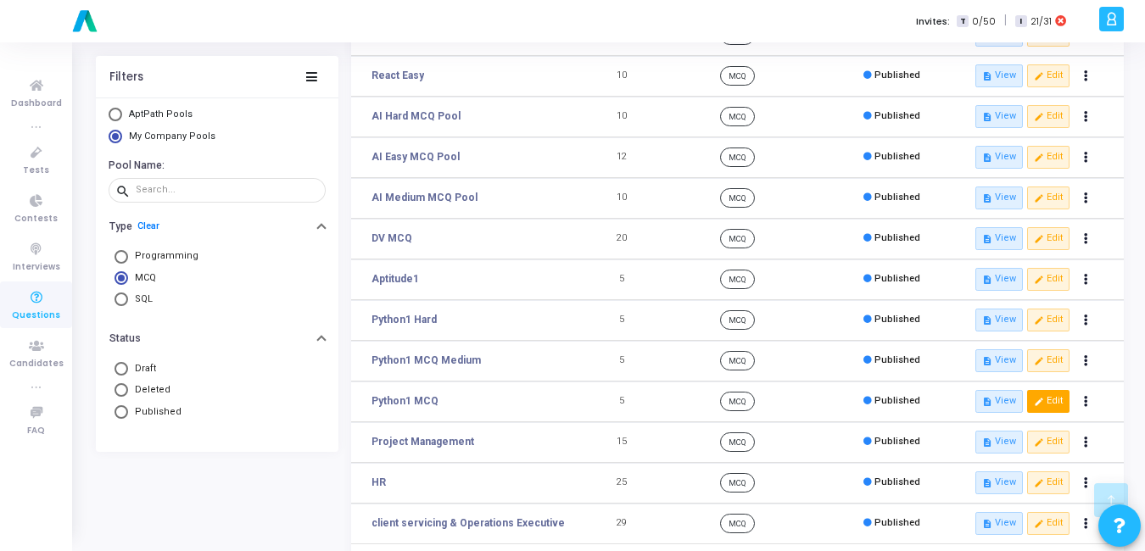
click at [1050, 402] on button "edit Edit" at bounding box center [1048, 401] width 42 height 22
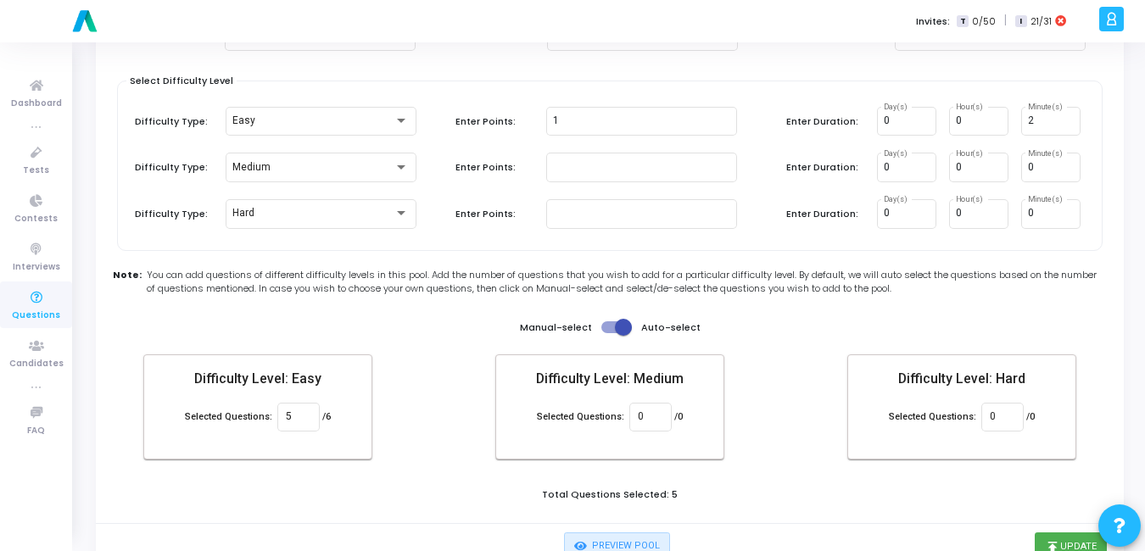
scroll to position [145, 0]
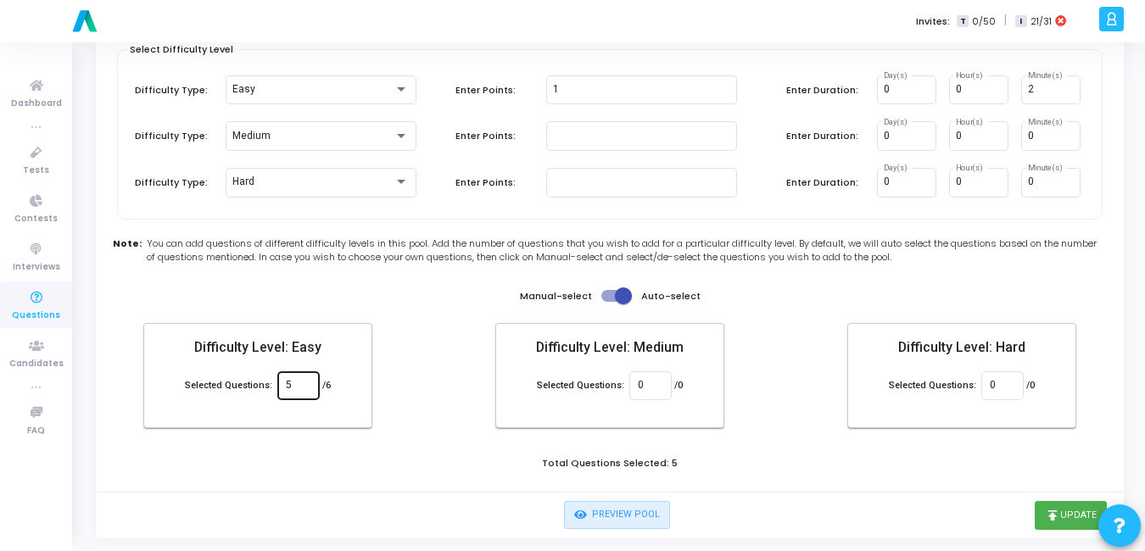
click at [296, 383] on input "5" at bounding box center [298, 386] width 25 height 12
click at [632, 292] on div "Manual-select Auto-select" at bounding box center [610, 296] width 181 height 20
click at [622, 296] on span at bounding box center [623, 296] width 17 height 17
click at [610, 302] on input "checkbox" at bounding box center [609, 302] width 1 height 1
checkbox input "false"
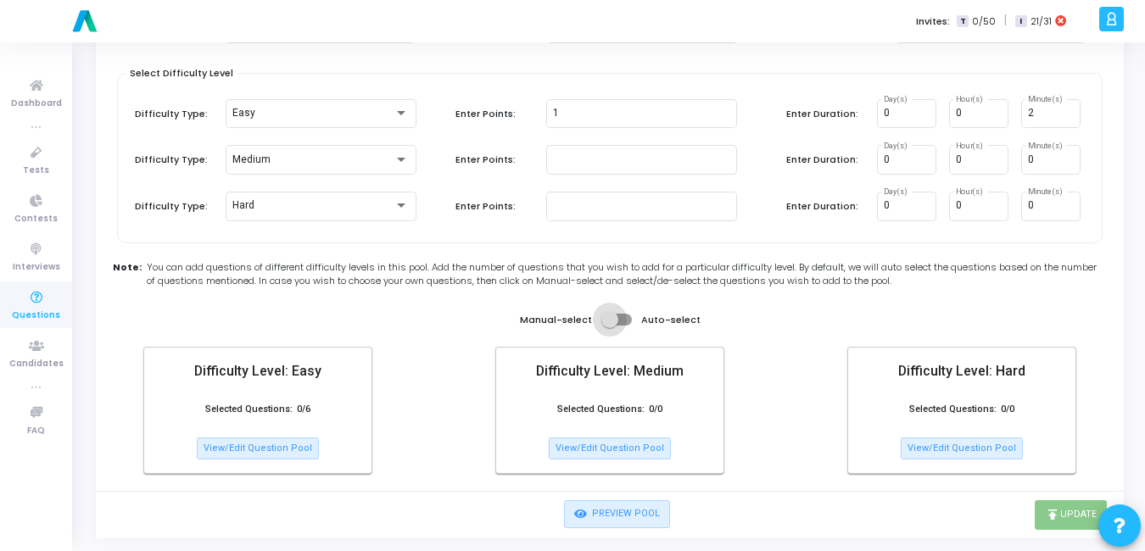
scroll to position [121, 0]
click at [276, 451] on button "View/Edit Question Pool" at bounding box center [258, 449] width 122 height 22
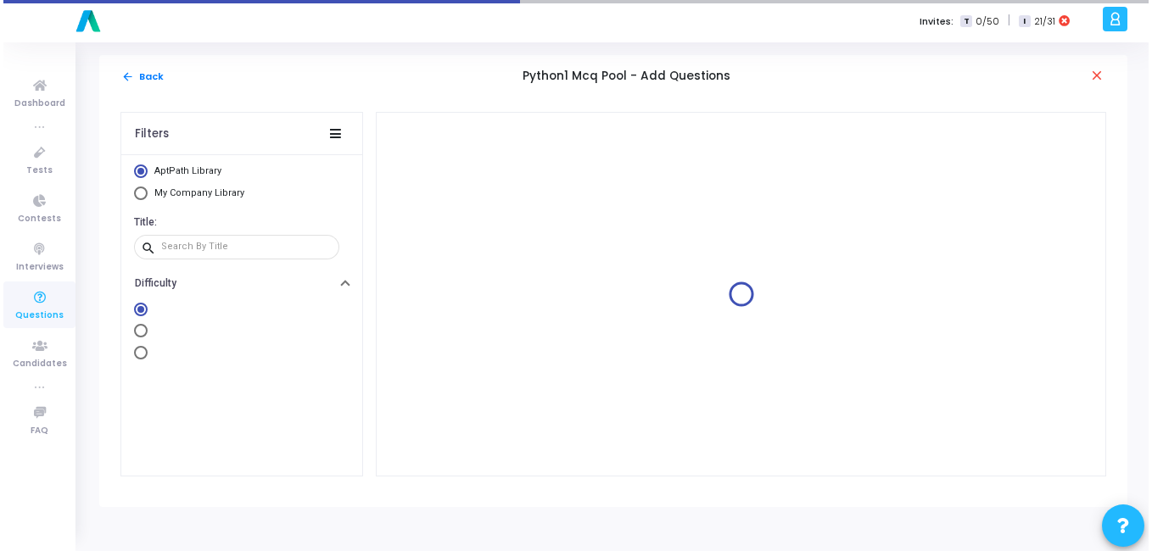
scroll to position [0, 0]
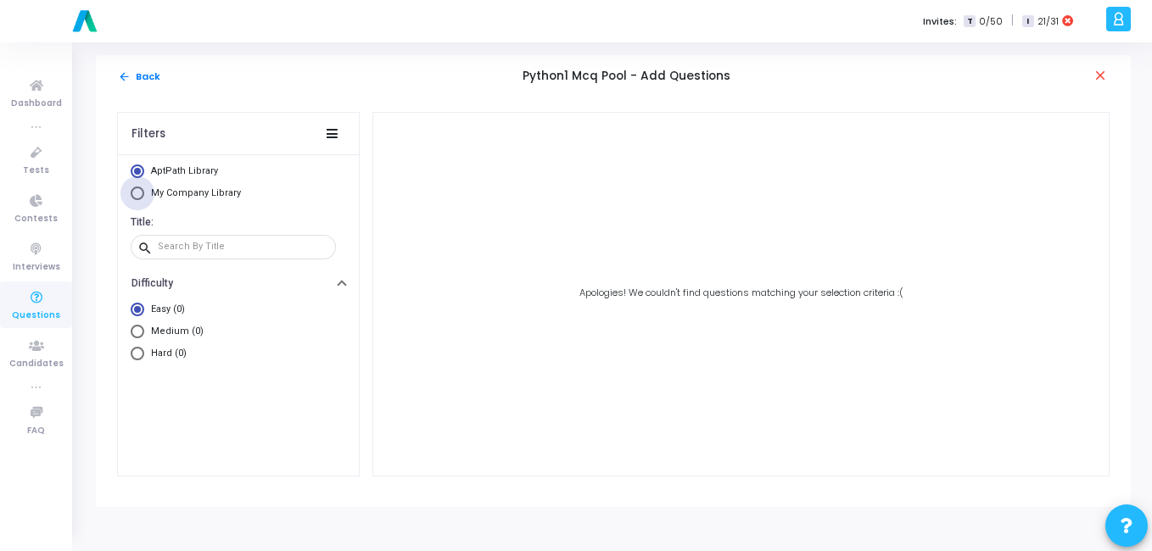
click at [133, 189] on span "Select Library" at bounding box center [138, 194] width 14 height 14
click at [133, 189] on input "My Company Library" at bounding box center [138, 194] width 14 height 14
radio input "true"
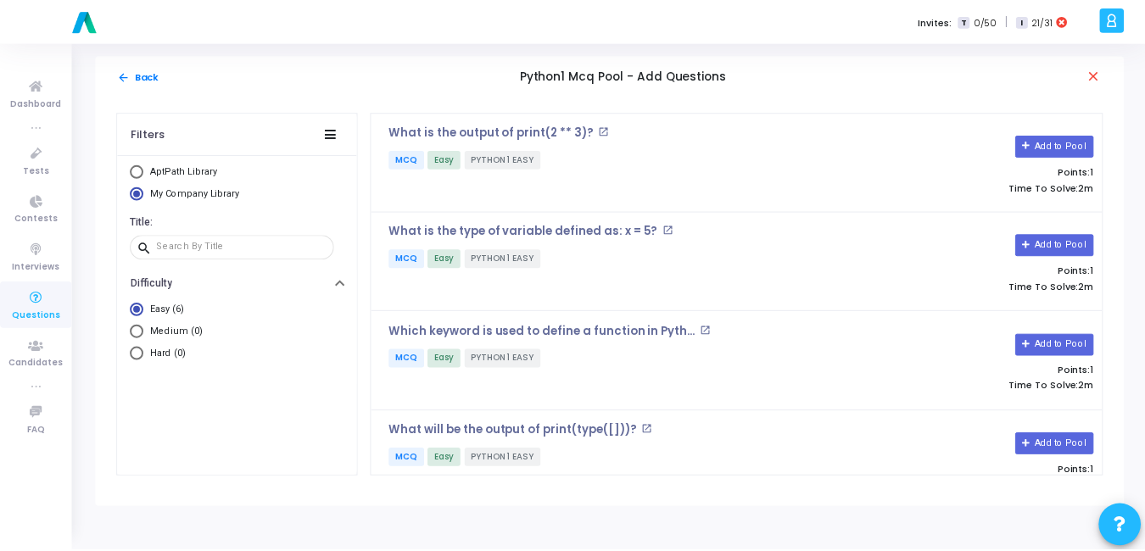
scroll to position [234, 0]
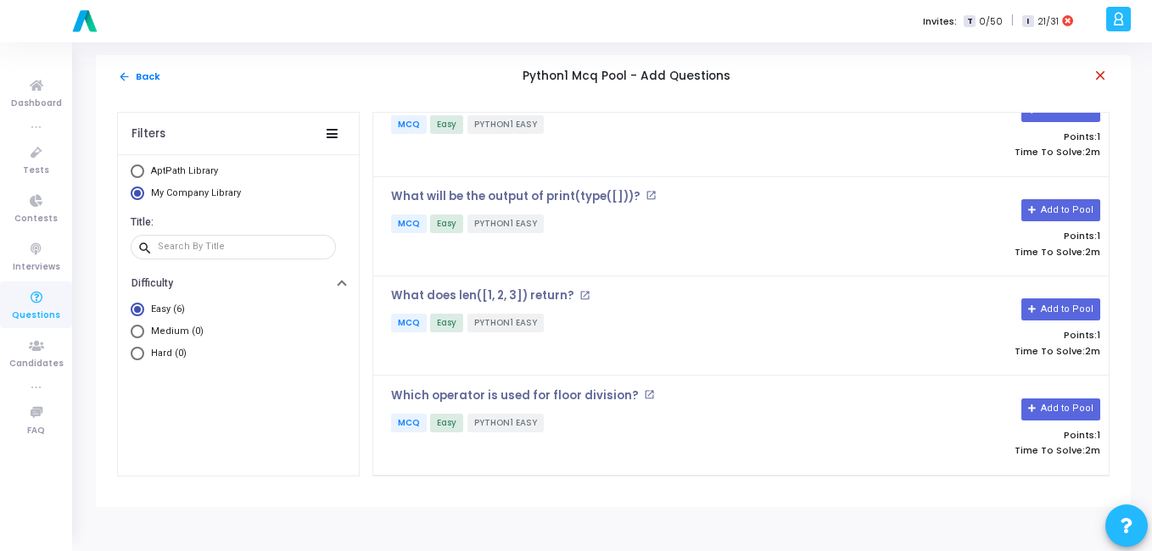
click at [1105, 76] on mat-icon "close" at bounding box center [1101, 76] width 17 height 17
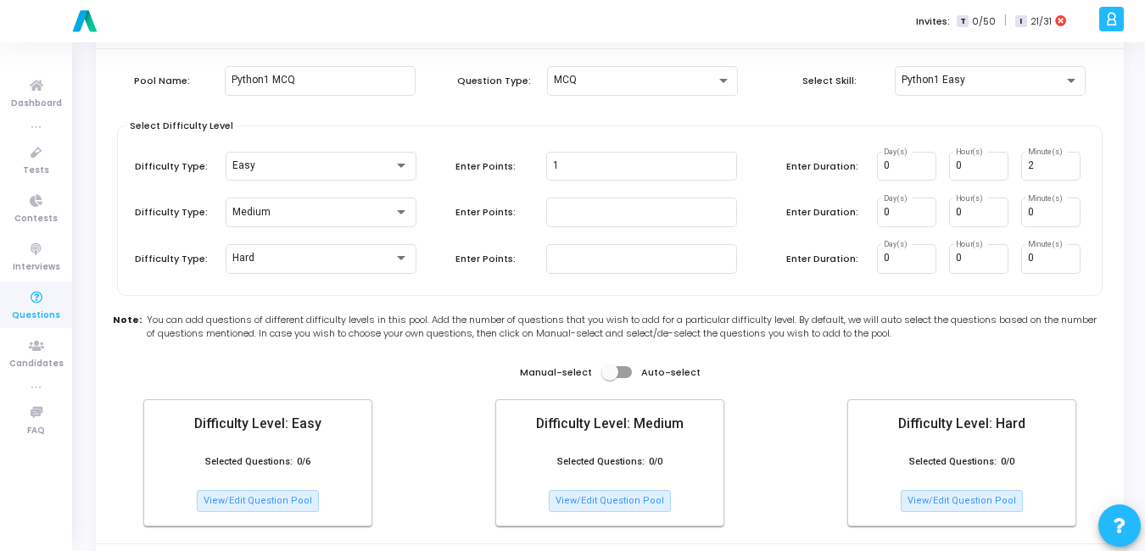
scroll to position [121, 0]
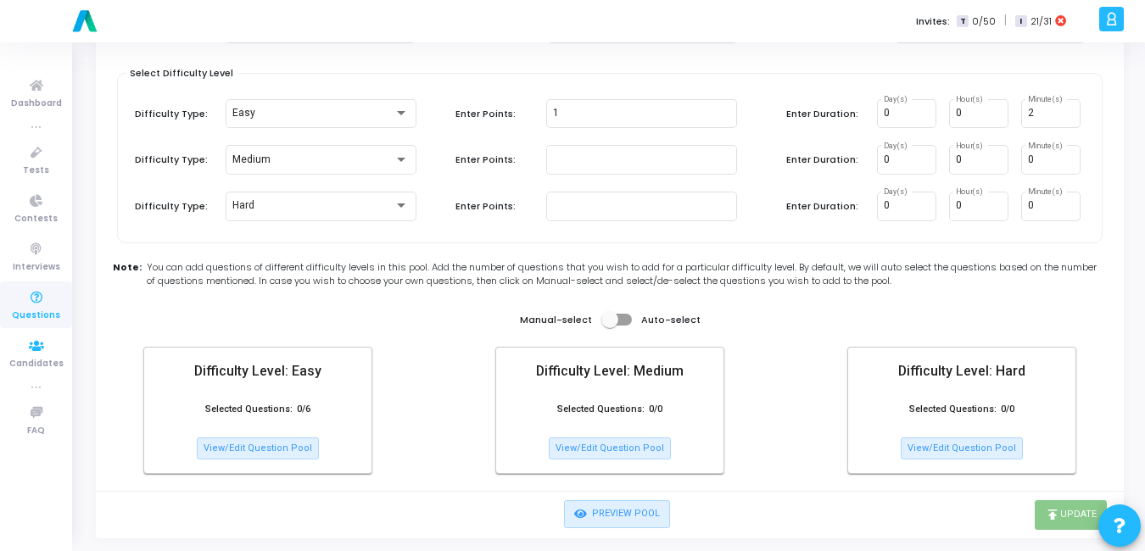
click at [41, 317] on span "Questions" at bounding box center [36, 316] width 48 height 14
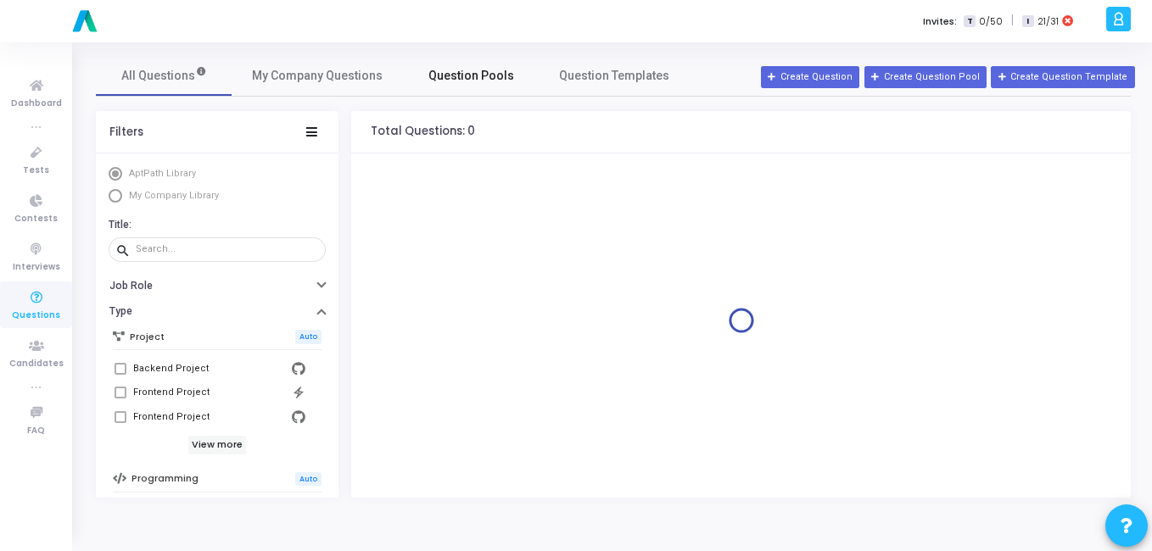
click at [466, 69] on span "Question Pools" at bounding box center [471, 76] width 86 height 18
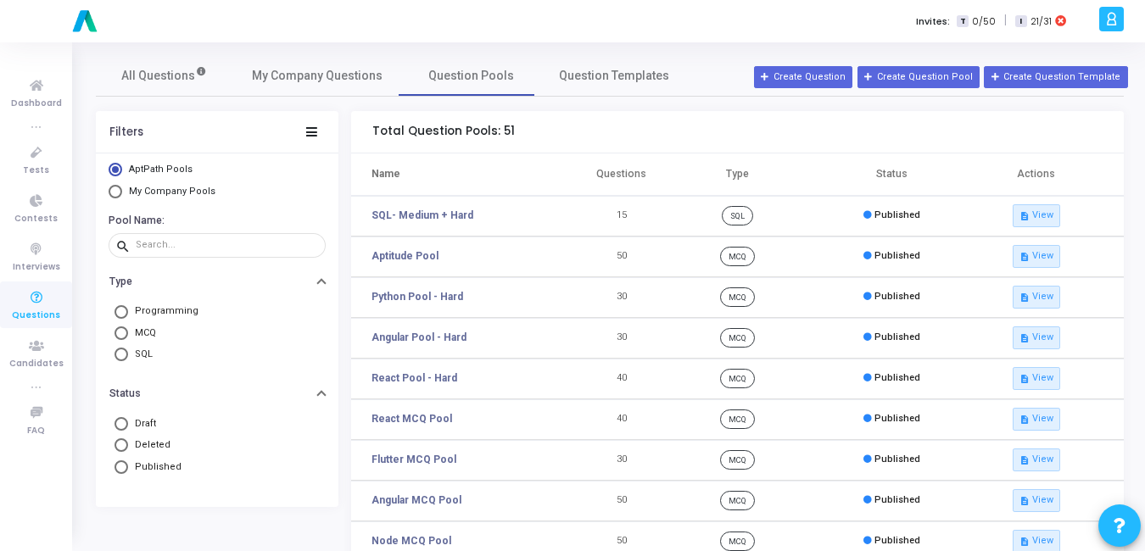
click at [120, 193] on span "Select Library" at bounding box center [116, 192] width 14 height 14
click at [120, 193] on input "My Company Pools" at bounding box center [116, 192] width 14 height 14
radio input "true"
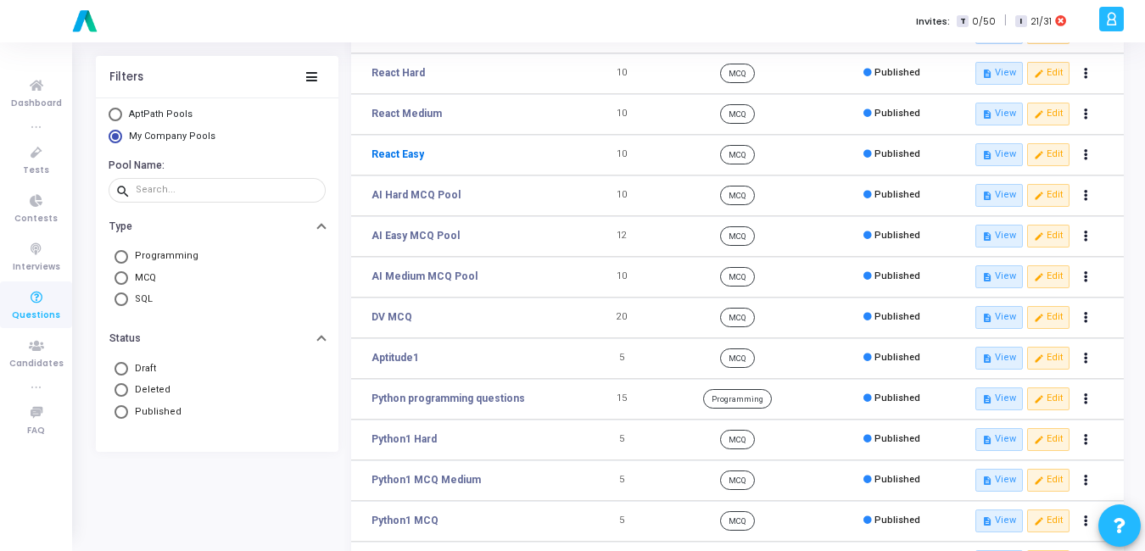
scroll to position [272, 0]
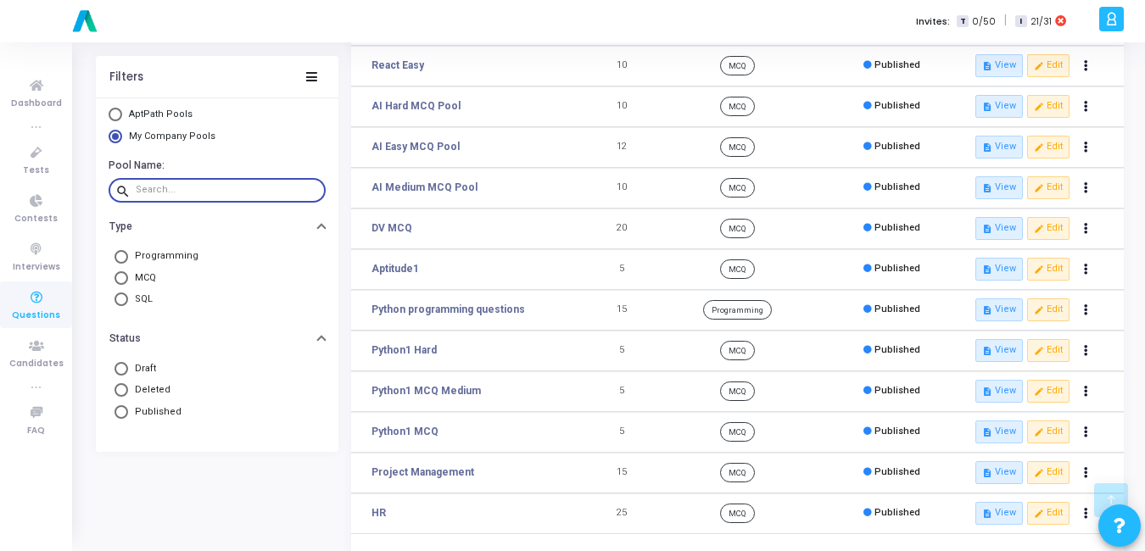
click at [195, 192] on input "text" at bounding box center [227, 190] width 183 height 10
type input "python"
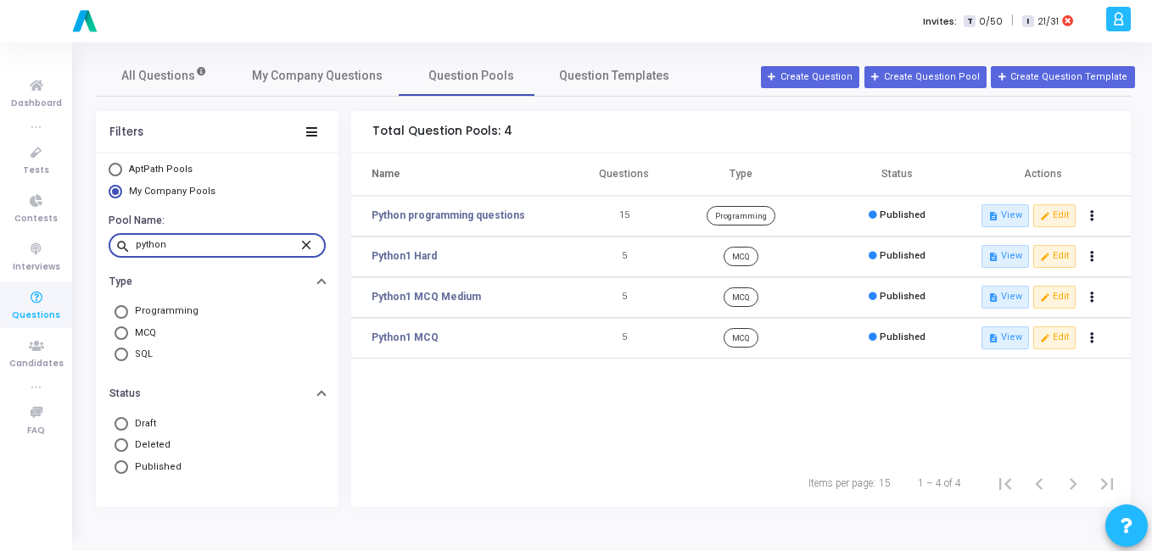
click at [119, 337] on span at bounding box center [122, 334] width 14 height 14
click at [119, 337] on input "MCQ" at bounding box center [122, 334] width 14 height 14
radio input "true"
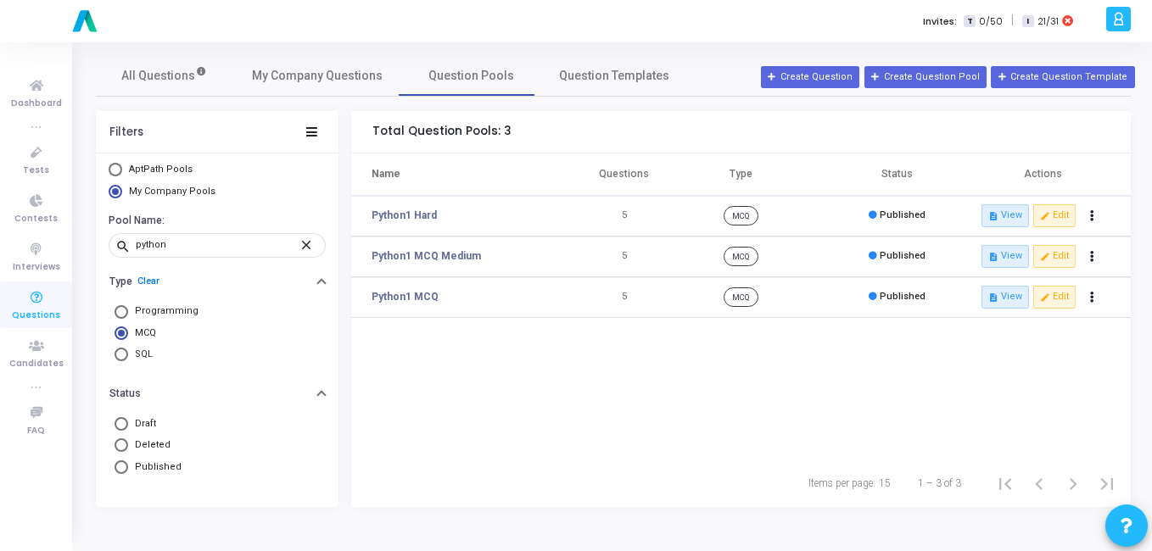
click at [109, 173] on span "Select Library" at bounding box center [116, 170] width 14 height 14
click at [109, 173] on input "AptPath Pools" at bounding box center [116, 170] width 14 height 14
radio input "true"
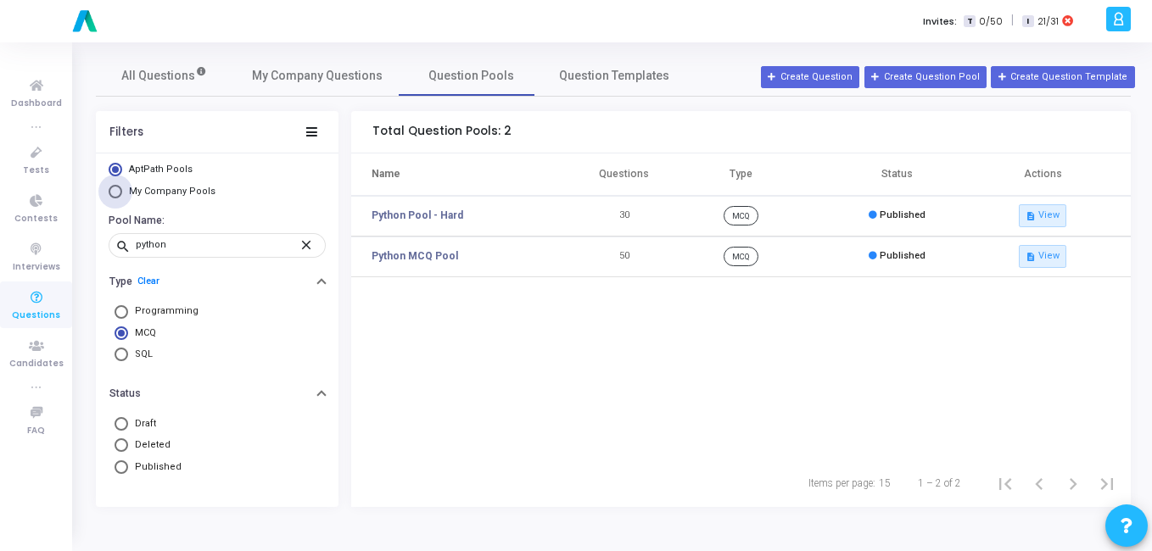
click at [117, 191] on span "Select Library" at bounding box center [116, 192] width 14 height 14
click at [117, 191] on input "My Company Pools" at bounding box center [116, 192] width 14 height 14
radio input "true"
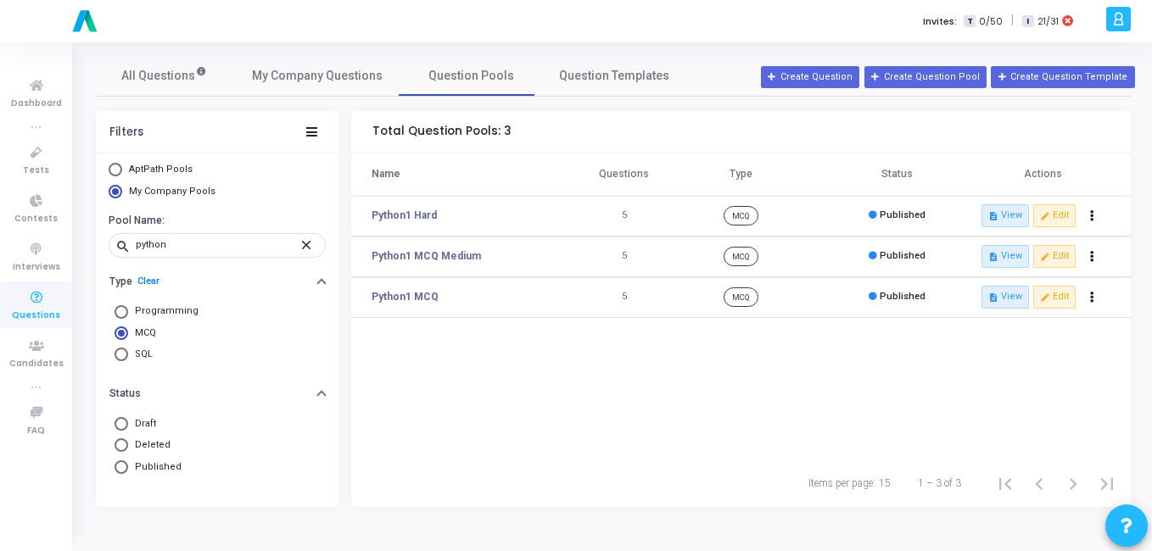
click at [36, 311] on span "Questions" at bounding box center [36, 316] width 48 height 14
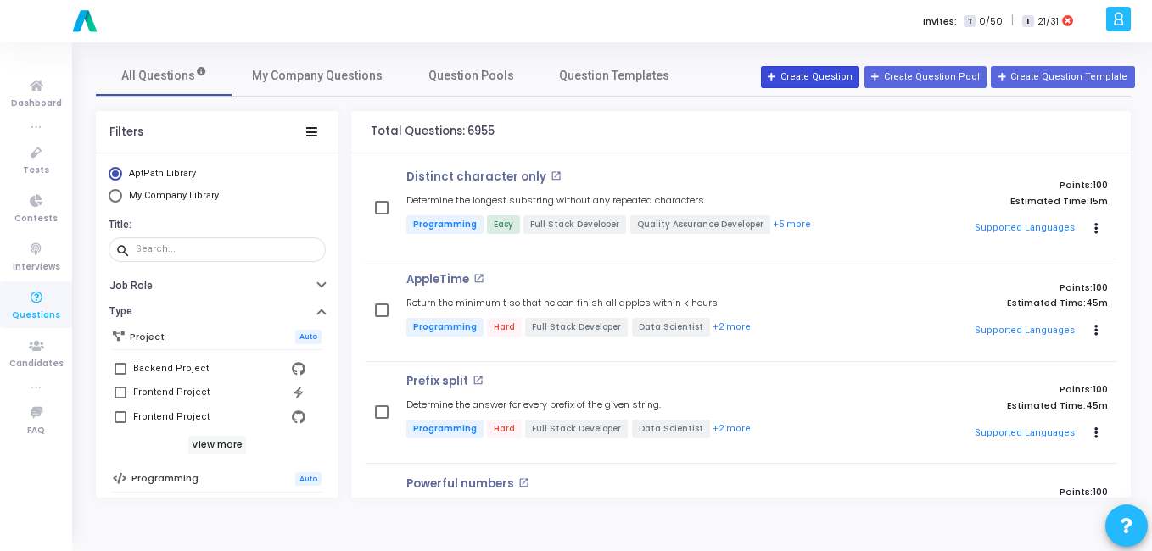
click at [846, 76] on button "Create Question" at bounding box center [810, 77] width 98 height 22
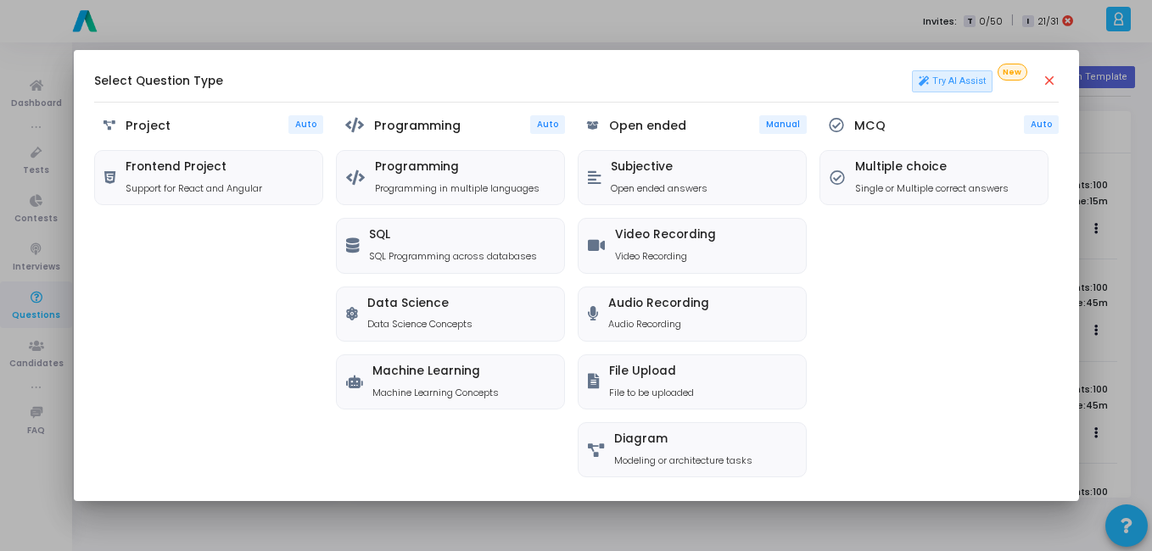
click at [1053, 80] on mat-icon "close" at bounding box center [1050, 81] width 17 height 17
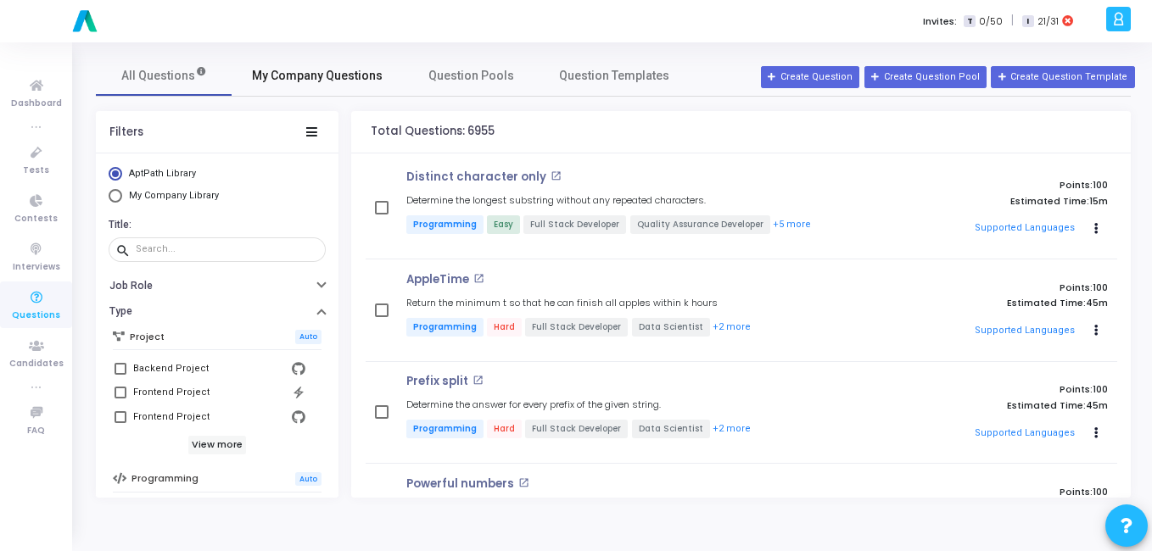
click at [291, 77] on span "My Company Questions" at bounding box center [317, 76] width 131 height 18
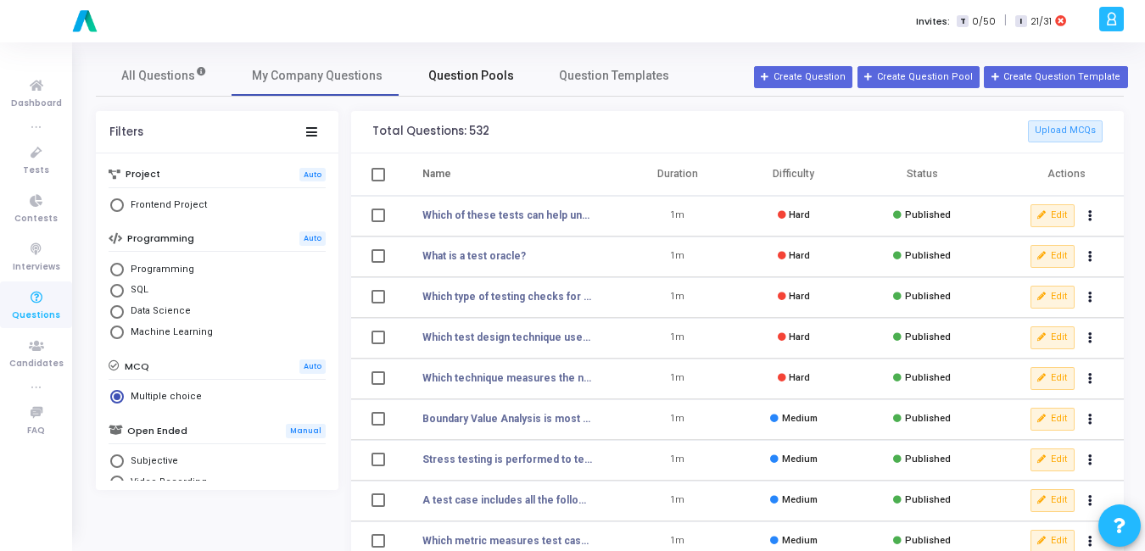
click at [464, 76] on span "Question Pools" at bounding box center [471, 76] width 86 height 18
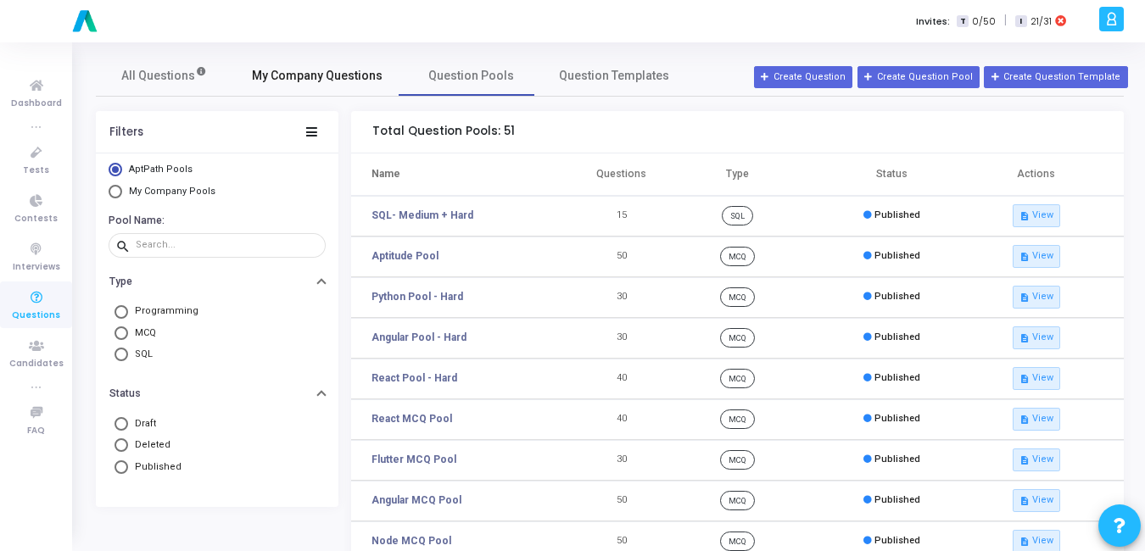
click at [316, 82] on span "My Company Questions" at bounding box center [317, 76] width 131 height 18
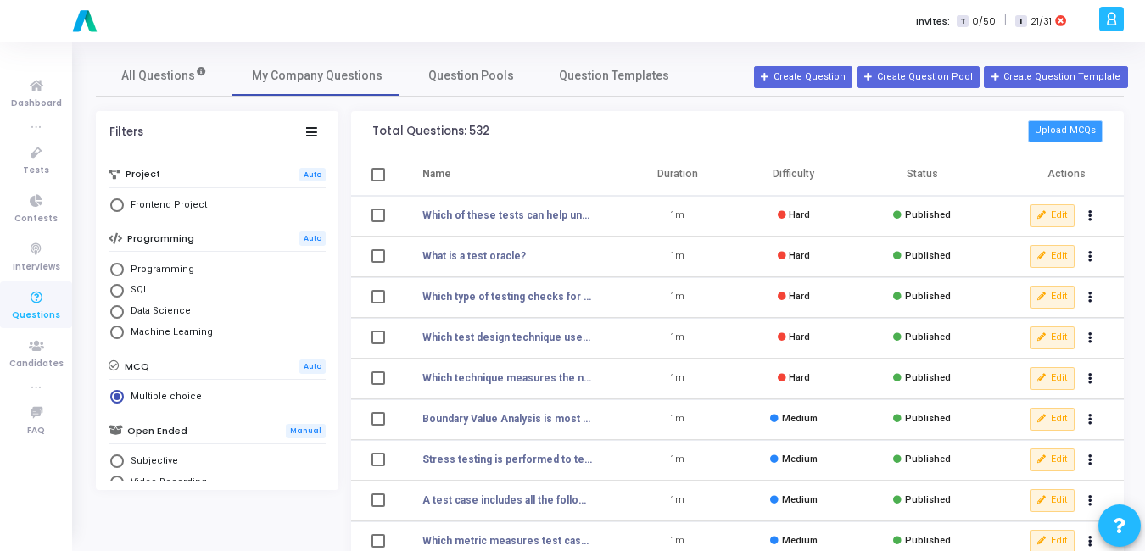
click at [1044, 127] on button "Upload MCQs" at bounding box center [1065, 131] width 75 height 22
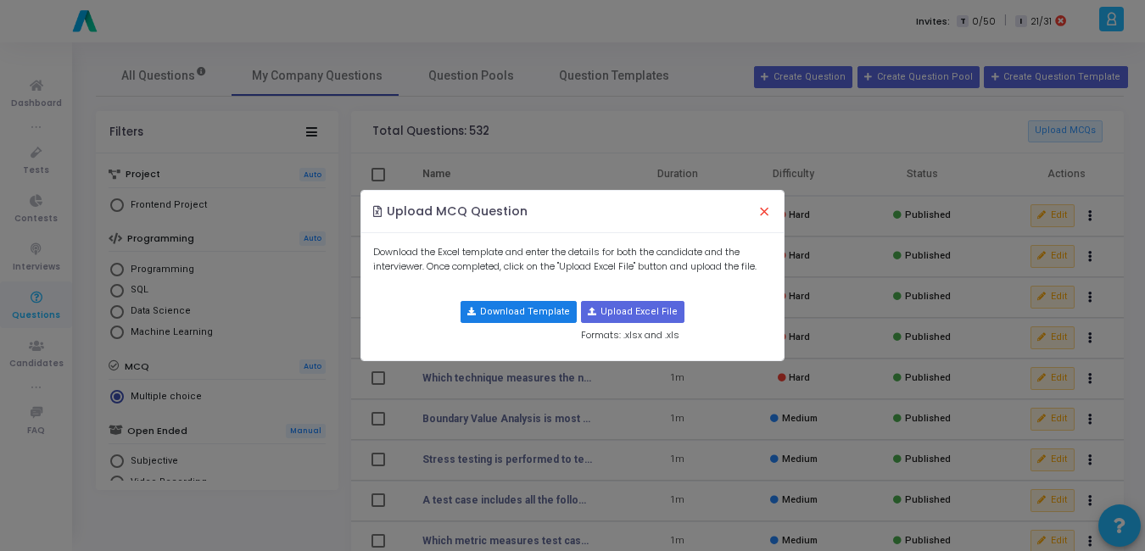
click at [540, 313] on button "Download Template" at bounding box center [519, 312] width 116 height 22
click at [765, 205] on button "×" at bounding box center [765, 211] width 36 height 37
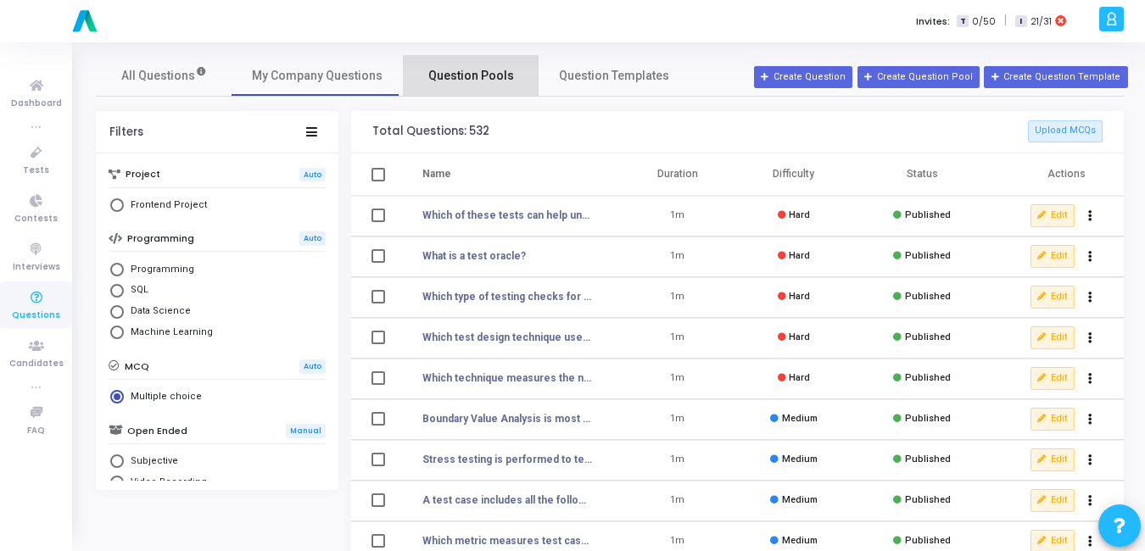
click at [467, 79] on span "Question Pools" at bounding box center [471, 76] width 86 height 18
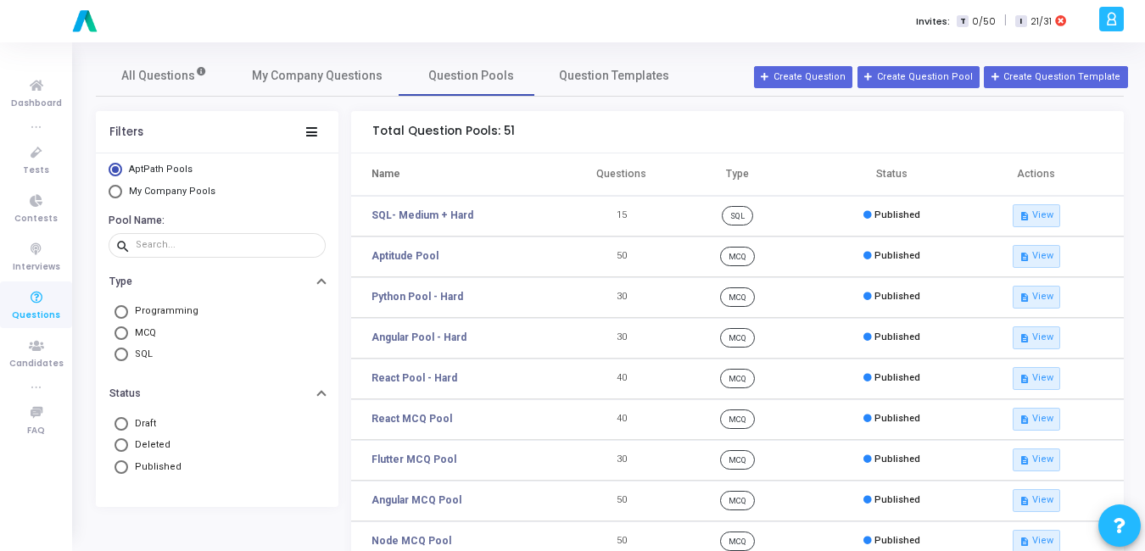
click at [115, 194] on span "Select Library" at bounding box center [116, 192] width 14 height 14
click at [115, 194] on input "My Company Pools" at bounding box center [116, 192] width 14 height 14
radio input "true"
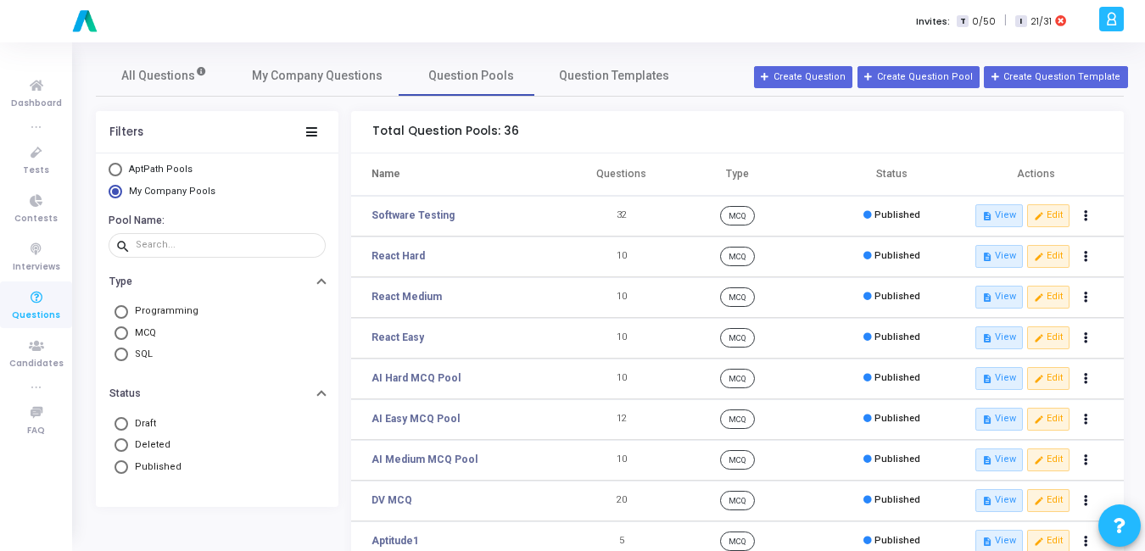
click at [121, 333] on span at bounding box center [121, 333] width 0 height 0
click at [120, 333] on input "MCQ" at bounding box center [122, 334] width 14 height 14
radio input "true"
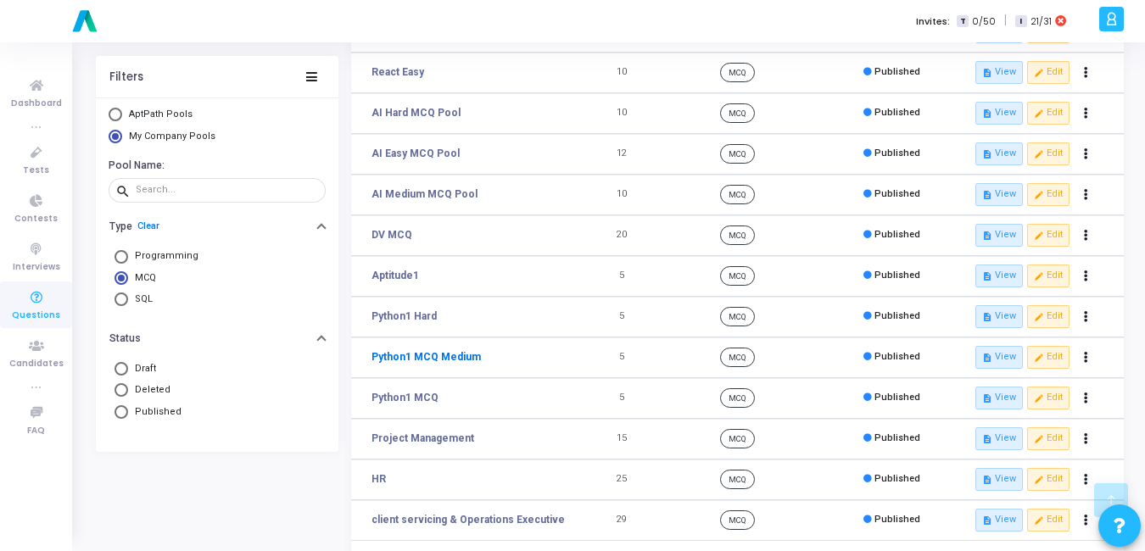
scroll to position [269, 0]
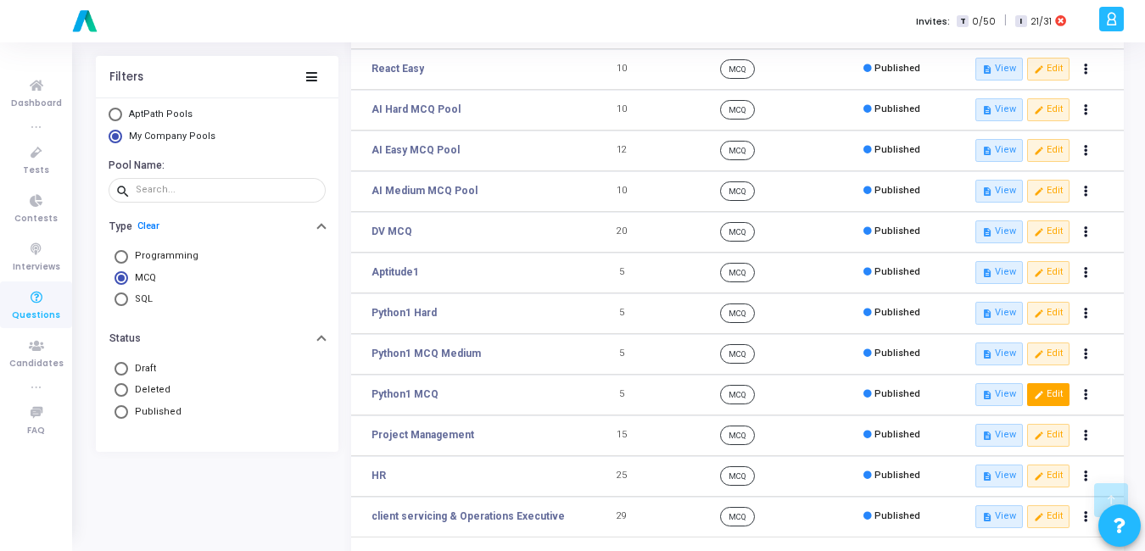
click at [1044, 390] on button "edit Edit" at bounding box center [1048, 394] width 42 height 22
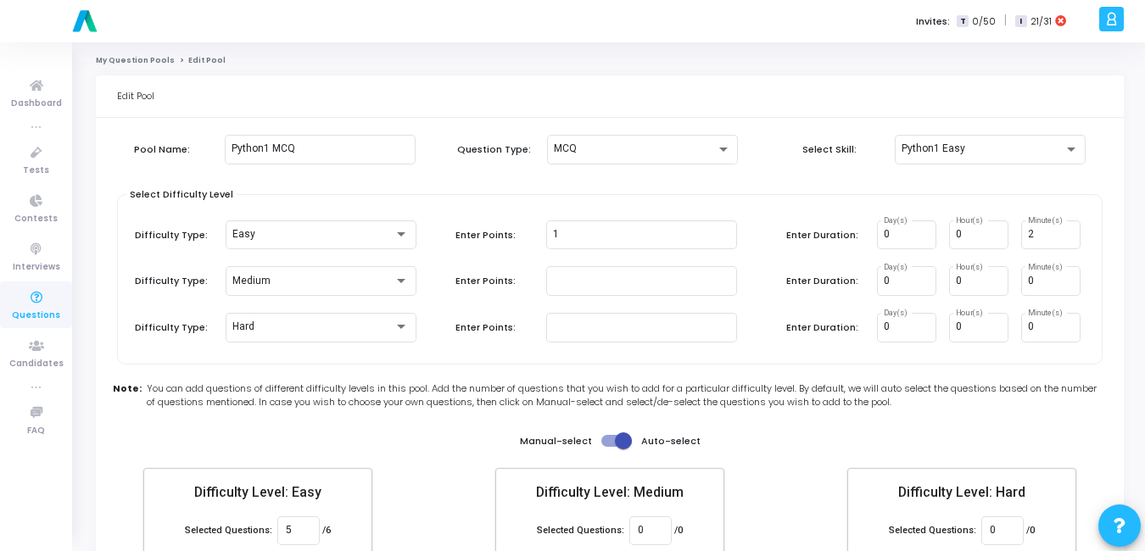
scroll to position [145, 0]
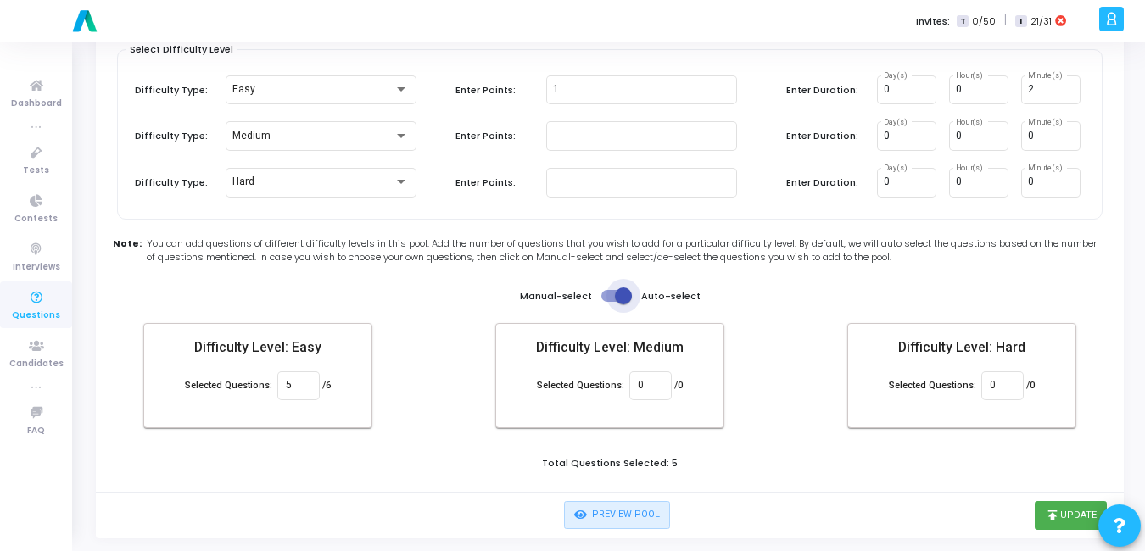
click at [620, 294] on span at bounding box center [623, 296] width 17 height 17
click at [610, 302] on input "checkbox" at bounding box center [609, 302] width 1 height 1
checkbox input "false"
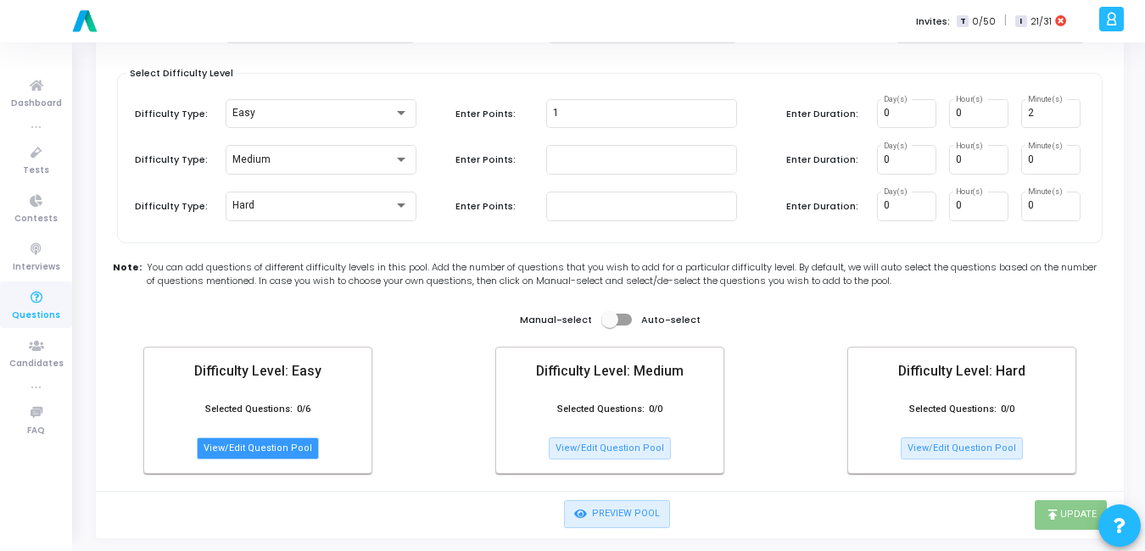
click at [280, 445] on button "View/Edit Question Pool" at bounding box center [258, 449] width 122 height 22
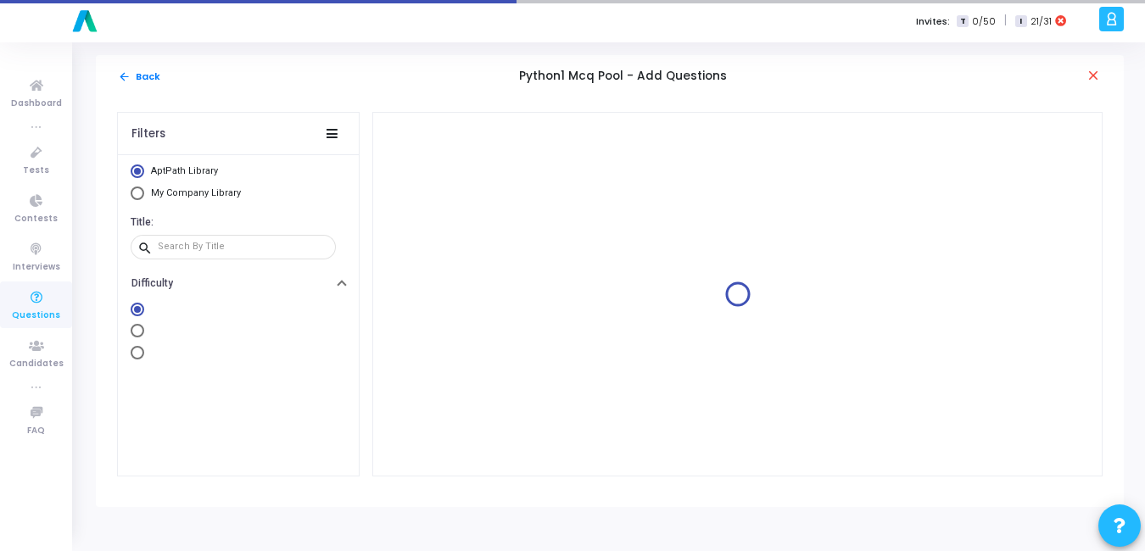
scroll to position [0, 0]
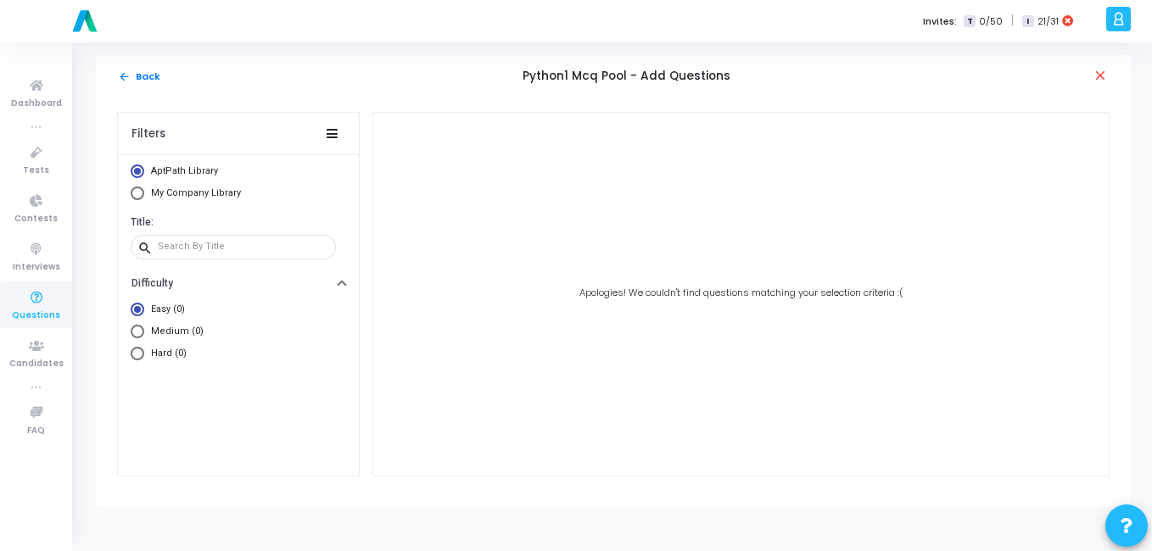
click at [139, 199] on span "Select Library" at bounding box center [138, 194] width 14 height 14
click at [139, 199] on input "My Company Library" at bounding box center [138, 194] width 14 height 14
radio input "true"
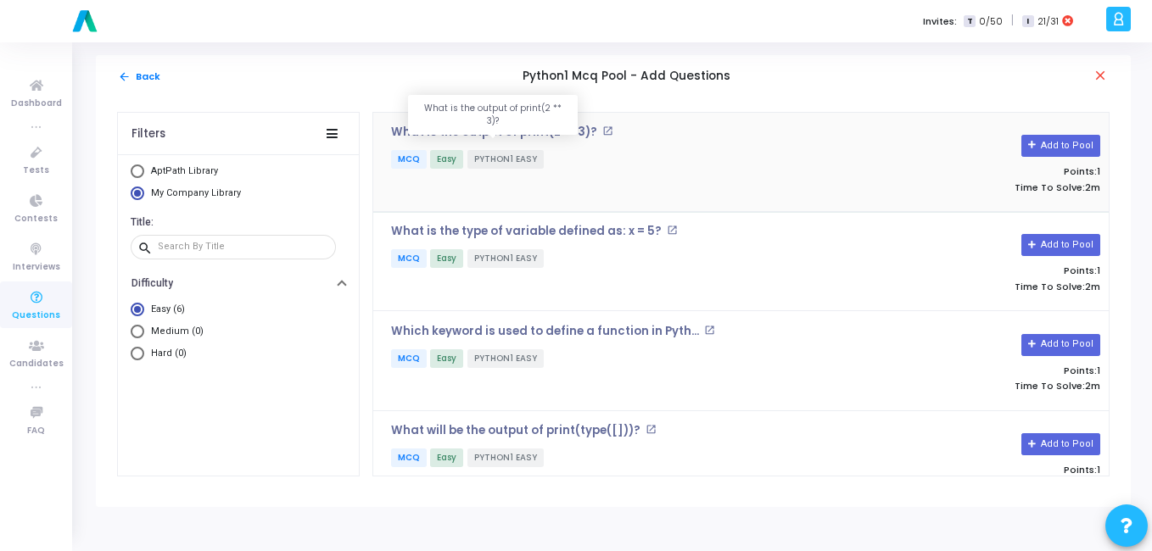
click at [444, 131] on p "What is the output of print(2 ** 3)?" at bounding box center [494, 133] width 206 height 14
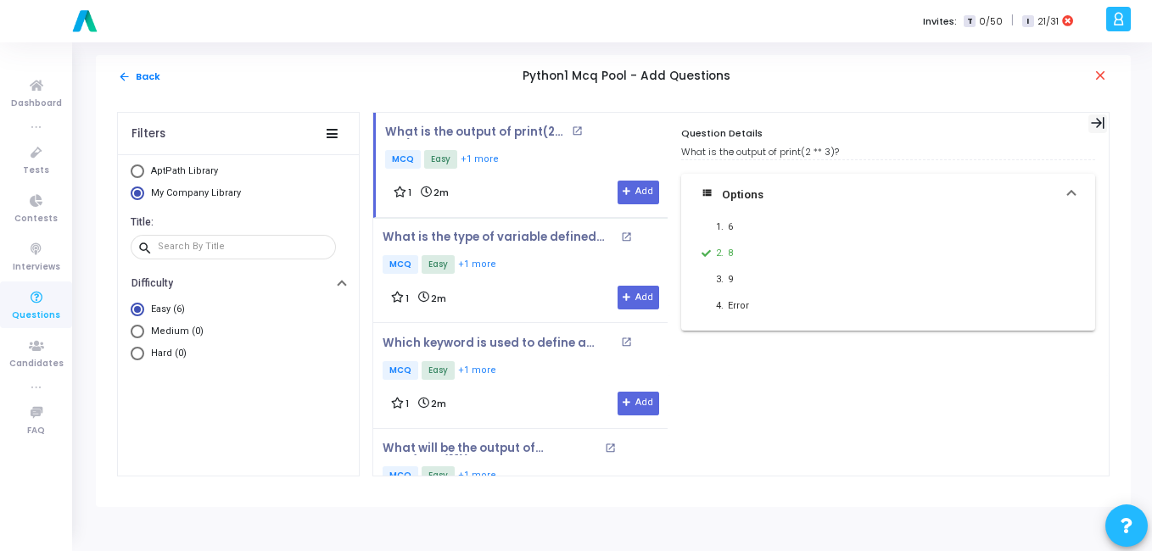
click at [1098, 123] on icon at bounding box center [1098, 123] width 14 height 12
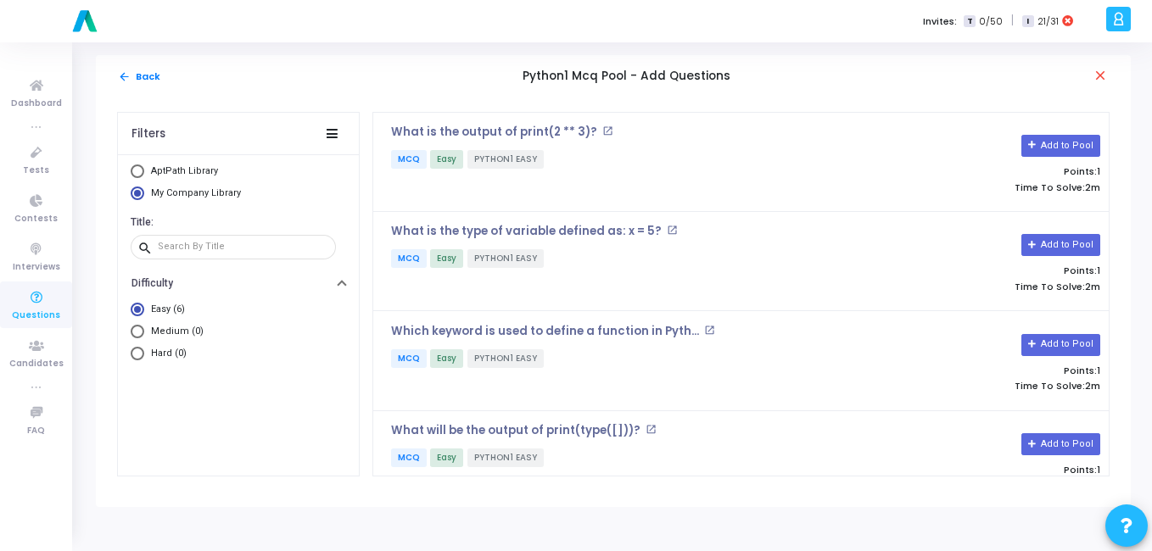
click at [41, 301] on icon at bounding box center [37, 298] width 36 height 21
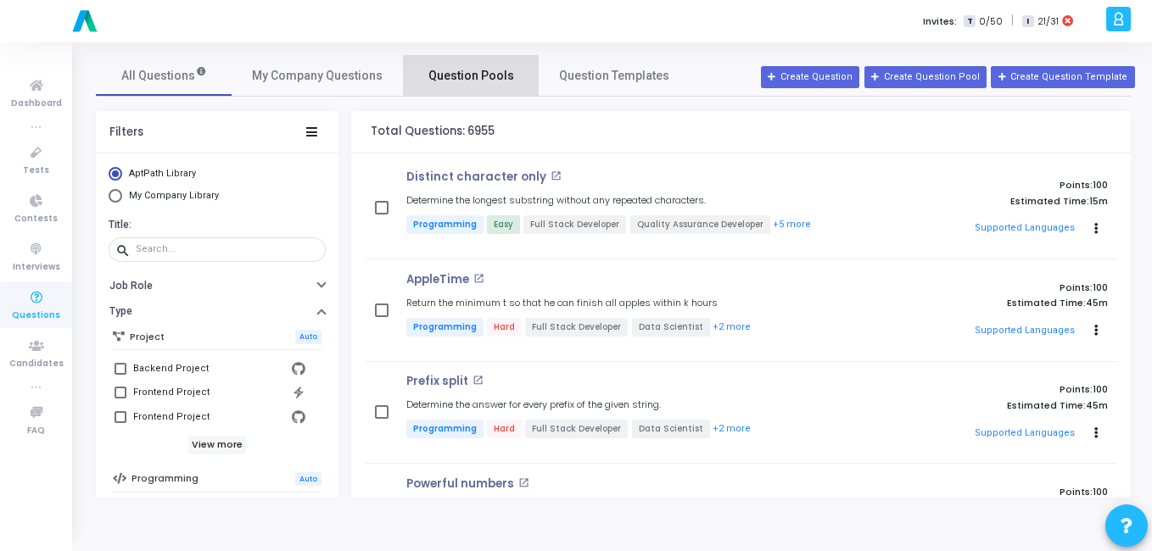
click at [490, 80] on span "Question Pools" at bounding box center [471, 76] width 86 height 18
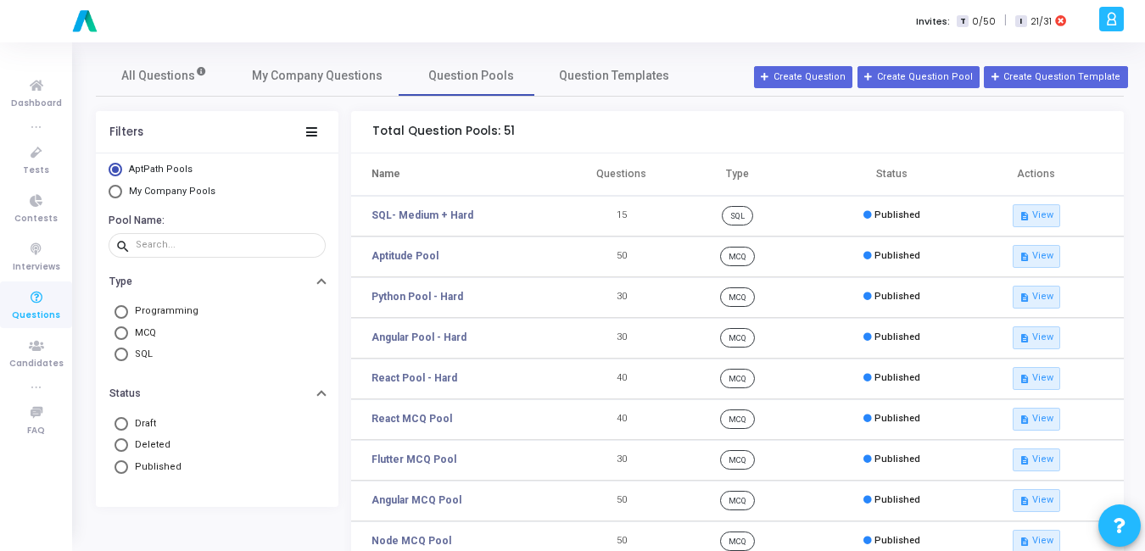
click at [113, 200] on mat-radio-button "My Company Pools" at bounding box center [217, 194] width 217 height 18
click at [120, 191] on span "Select Library" at bounding box center [116, 192] width 14 height 14
click at [120, 191] on input "My Company Pools" at bounding box center [116, 192] width 14 height 14
radio input "true"
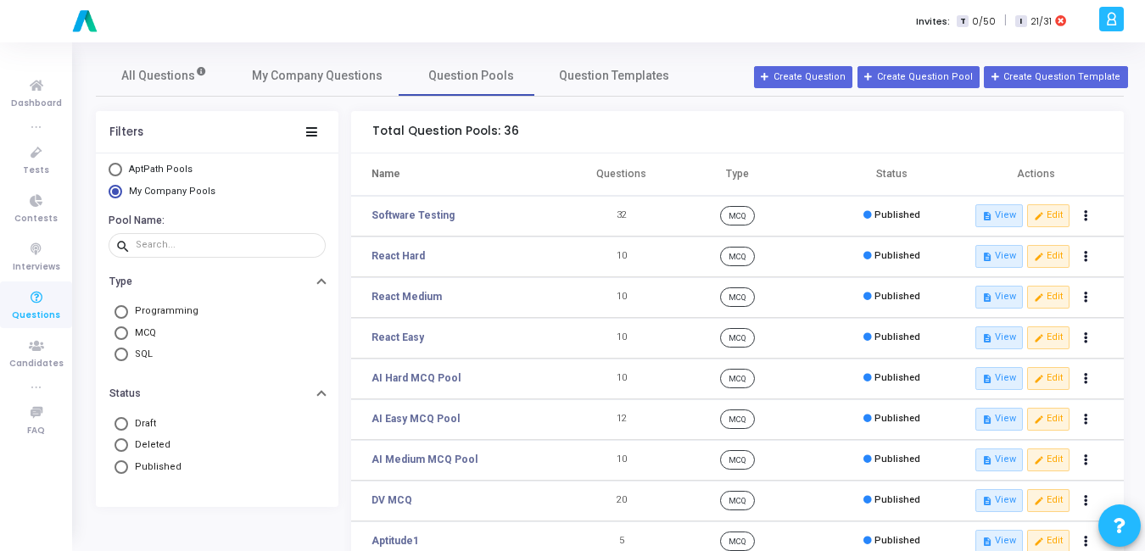
click at [120, 329] on span at bounding box center [122, 334] width 14 height 14
click at [120, 329] on input "MCQ" at bounding box center [122, 334] width 14 height 14
radio input "true"
click at [204, 240] on input "text" at bounding box center [227, 245] width 183 height 10
type input "python"
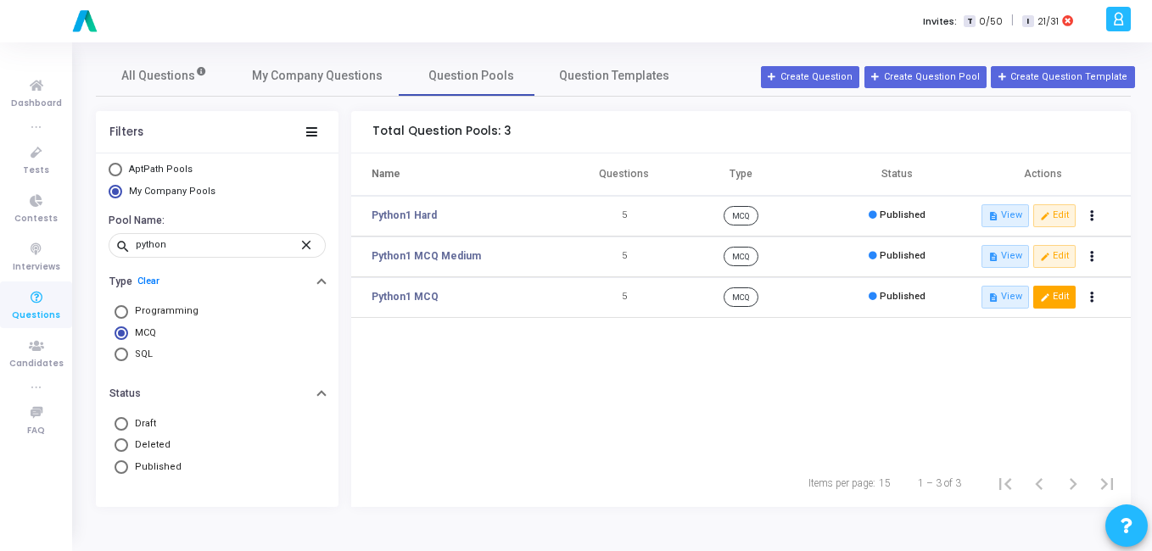
click at [1050, 295] on icon "edit" at bounding box center [1044, 297] width 9 height 9
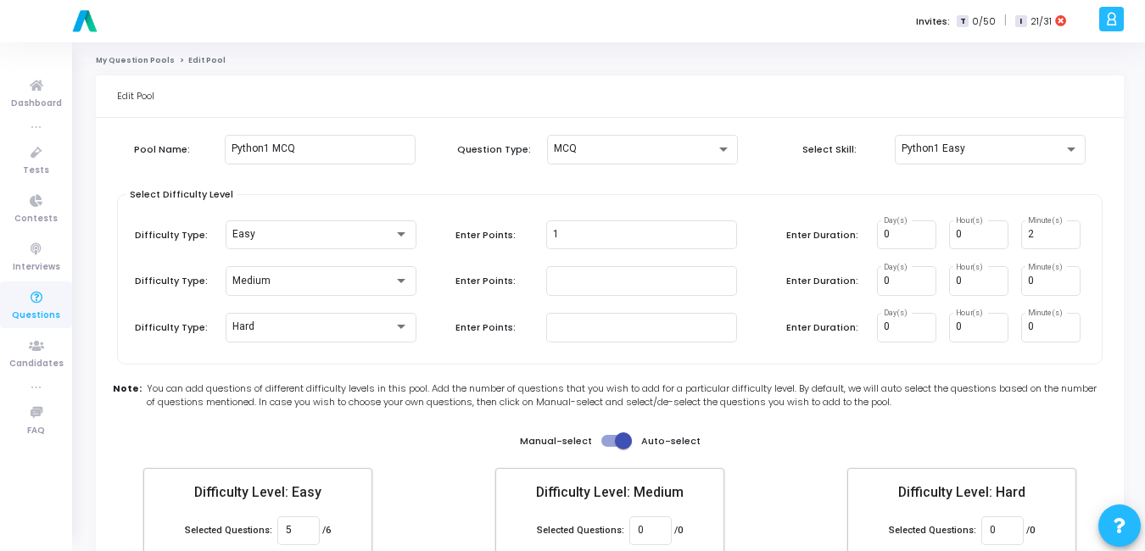
scroll to position [145, 0]
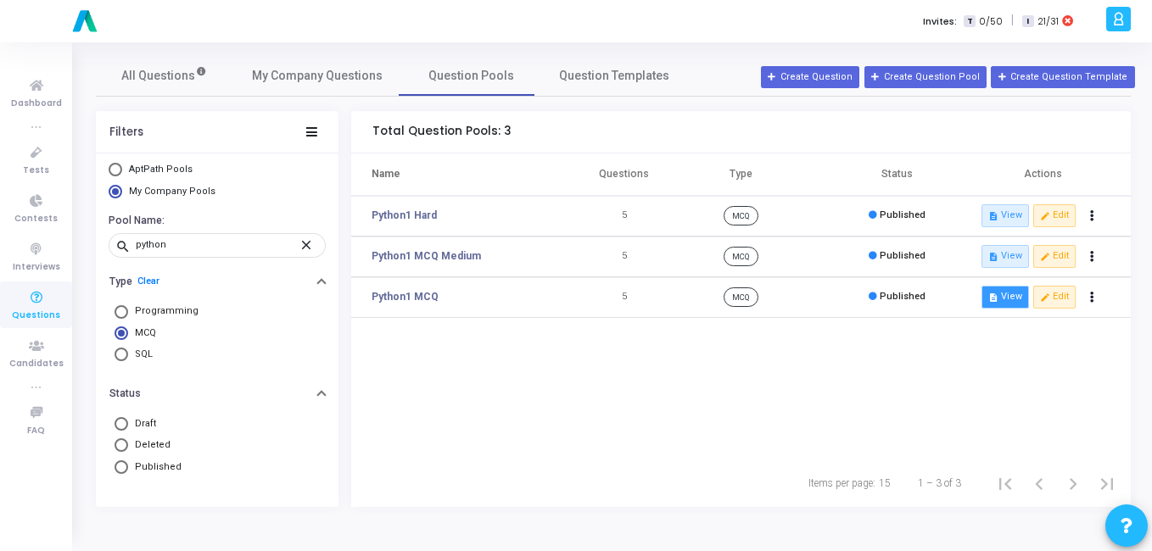
click at [1017, 301] on button "description View" at bounding box center [1006, 297] width 48 height 22
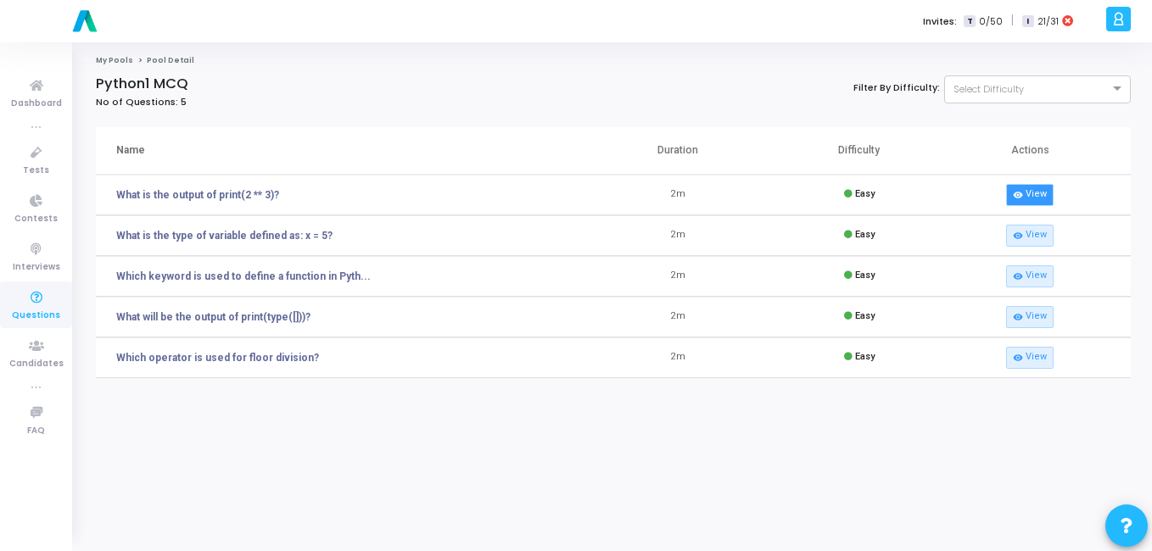
click at [1022, 189] on link "visibility View" at bounding box center [1030, 195] width 48 height 22
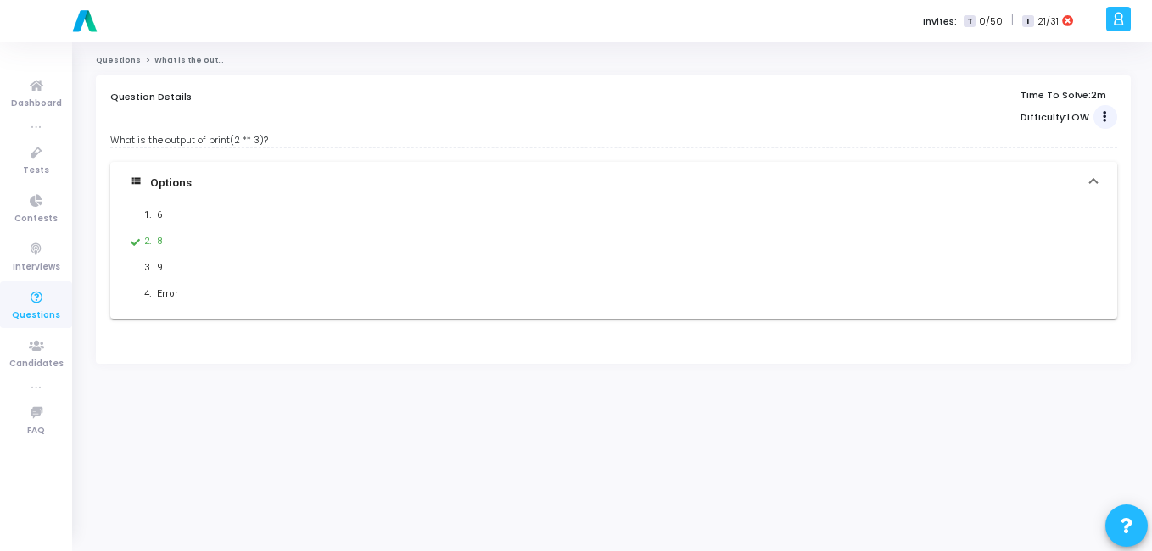
click at [1102, 121] on button "Actions" at bounding box center [1106, 117] width 24 height 24
click at [1005, 91] on link "Edit" at bounding box center [1028, 89] width 131 height 27
click at [33, 303] on icon at bounding box center [37, 298] width 36 height 21
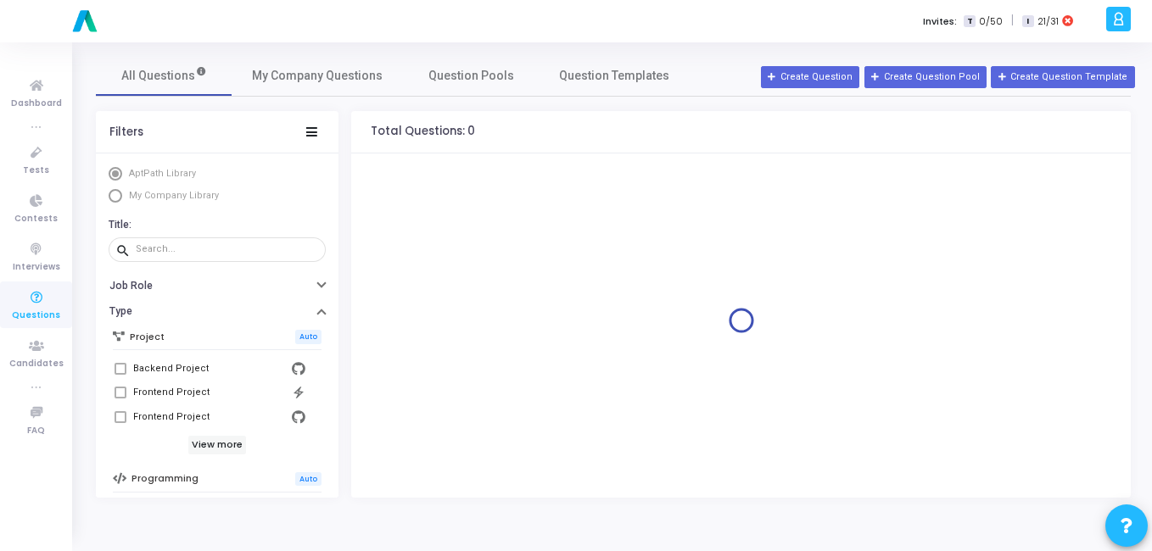
click at [112, 200] on span "Select Library" at bounding box center [116, 196] width 14 height 14
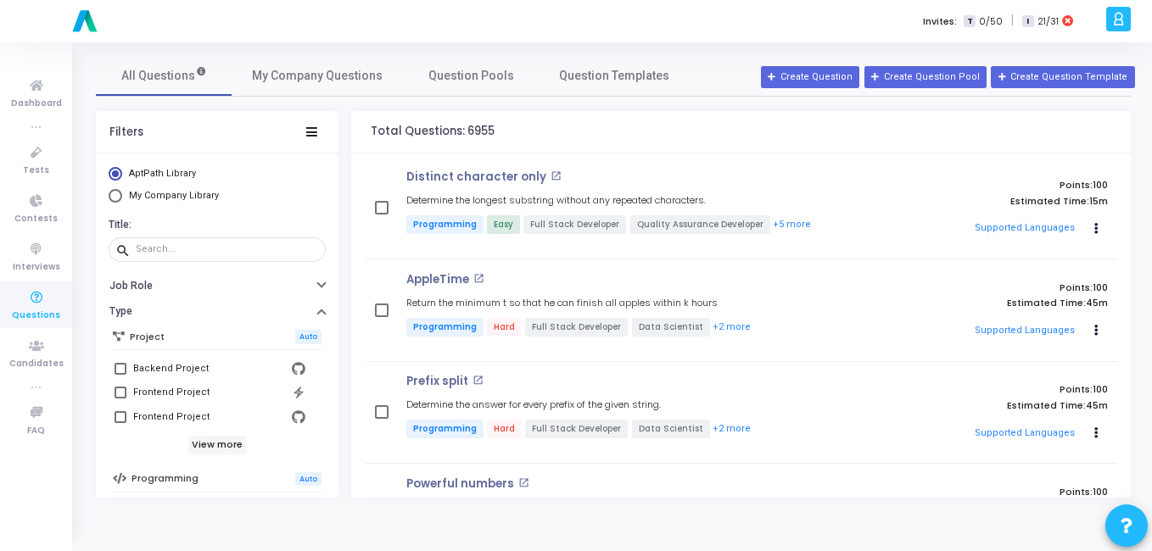
click at [112, 200] on span "Select Library" at bounding box center [116, 196] width 14 height 14
click at [112, 200] on input "My Company Library" at bounding box center [116, 196] width 14 height 14
radio input "true"
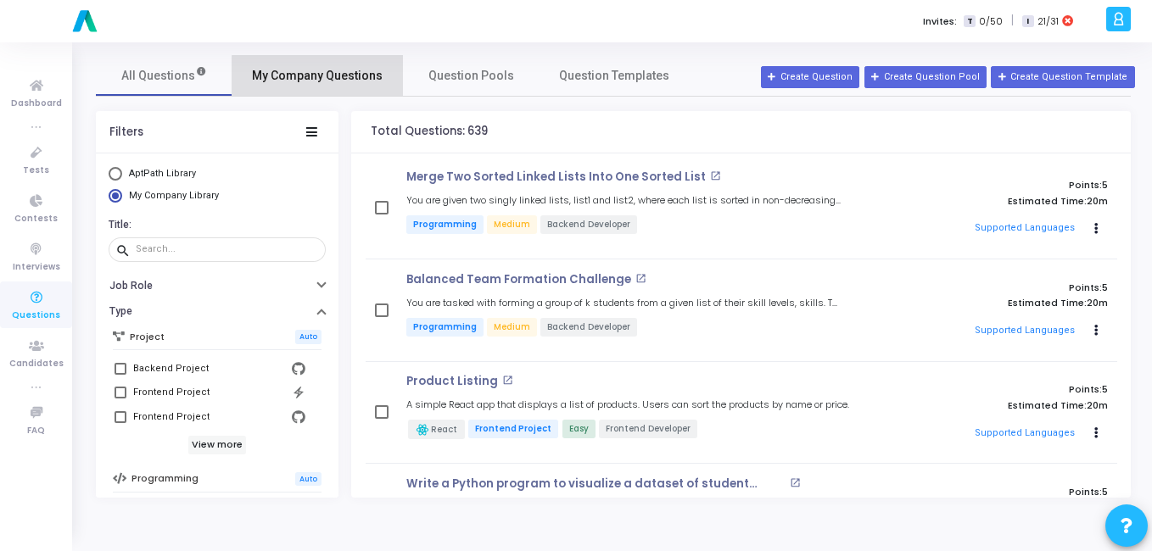
click at [328, 81] on span "My Company Questions" at bounding box center [317, 76] width 131 height 18
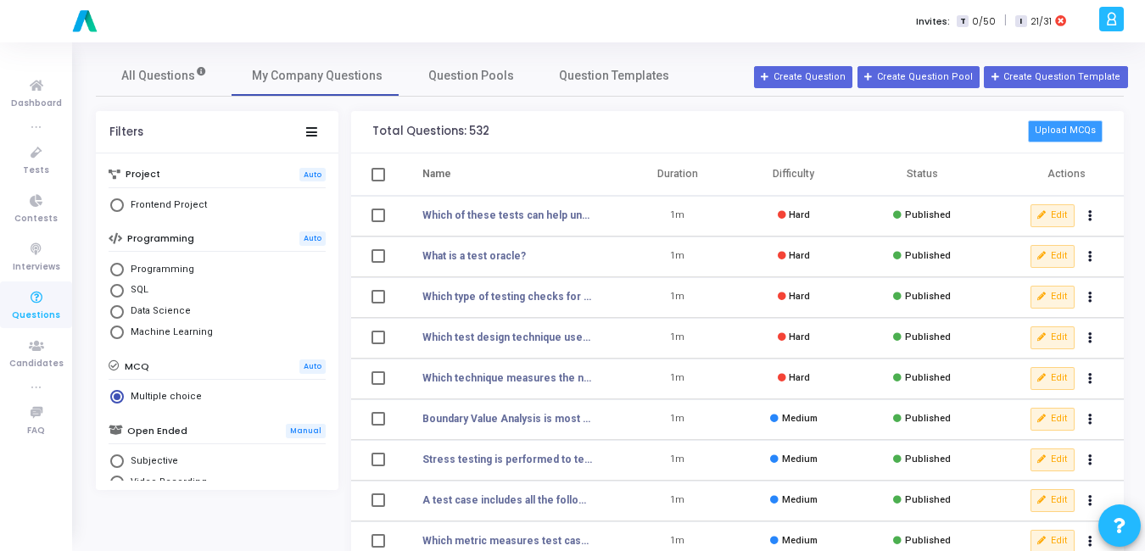
click at [1081, 131] on button "Upload MCQs" at bounding box center [1065, 131] width 75 height 22
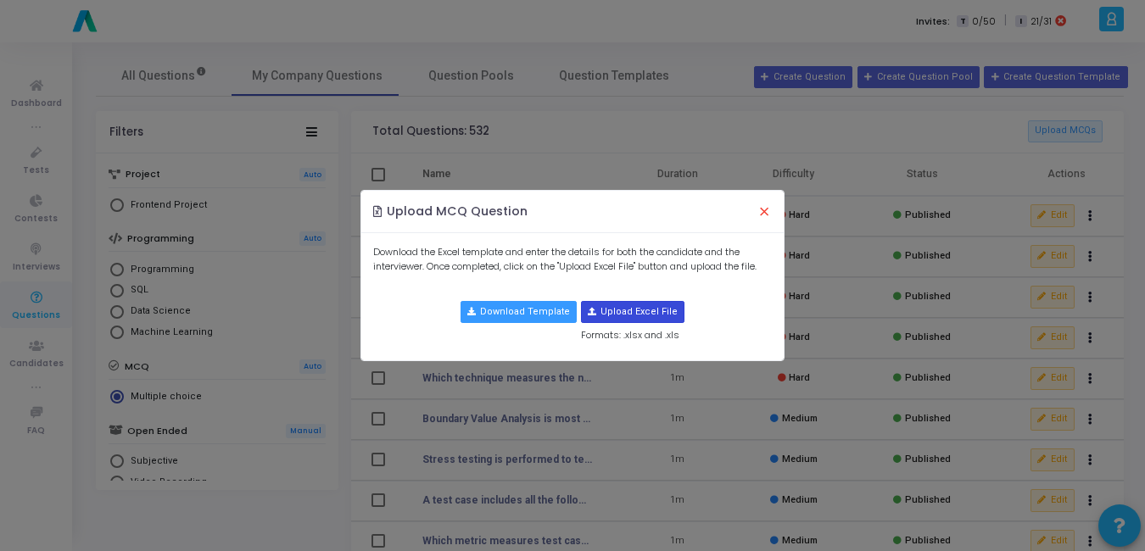
click at [640, 308] on input "file" at bounding box center [633, 312] width 102 height 20
type input "C:\fakepath\python_mcqs.csv.xlsx"
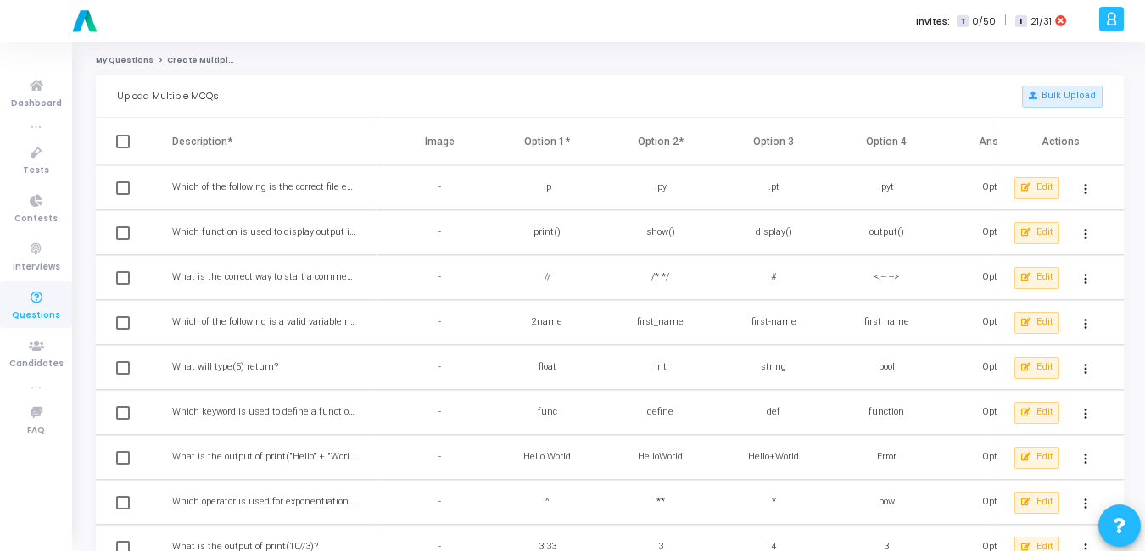
click at [129, 148] on span at bounding box center [123, 142] width 14 height 14
click at [123, 148] on input "checkbox" at bounding box center [122, 148] width 1 height 1
checkbox input "true"
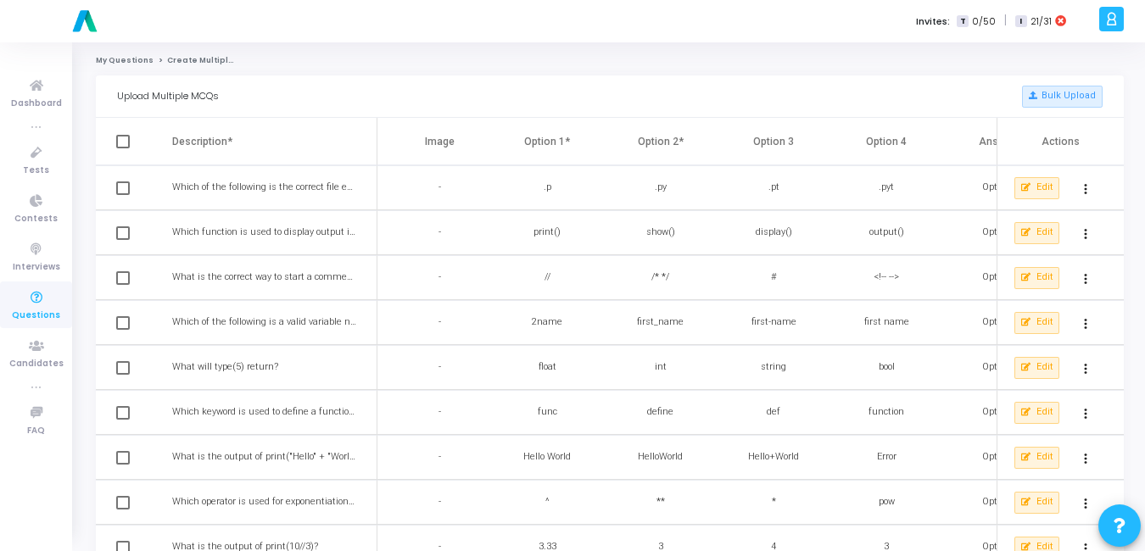
checkbox input "true"
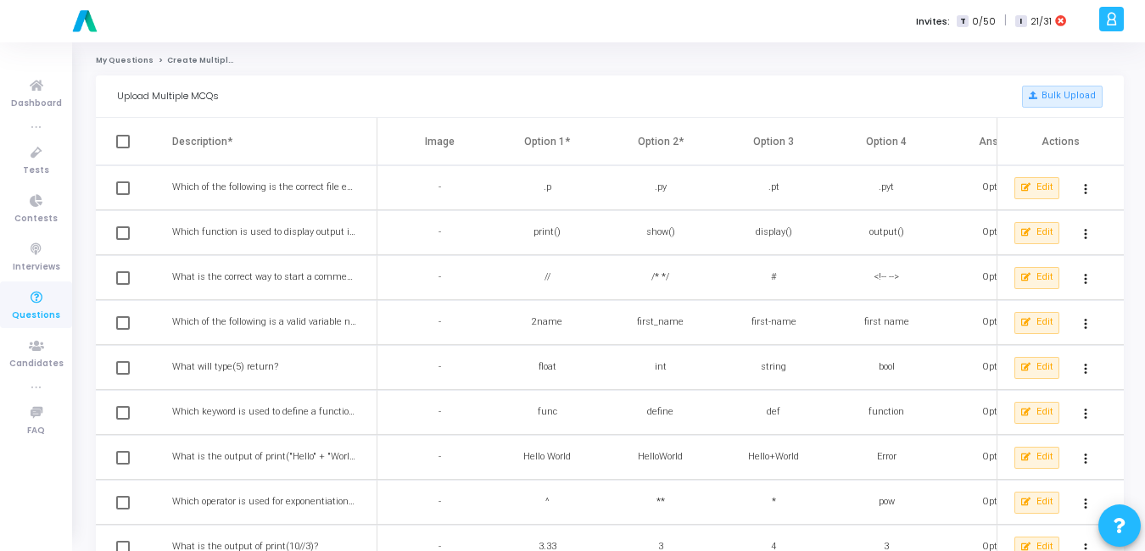
checkbox input "true"
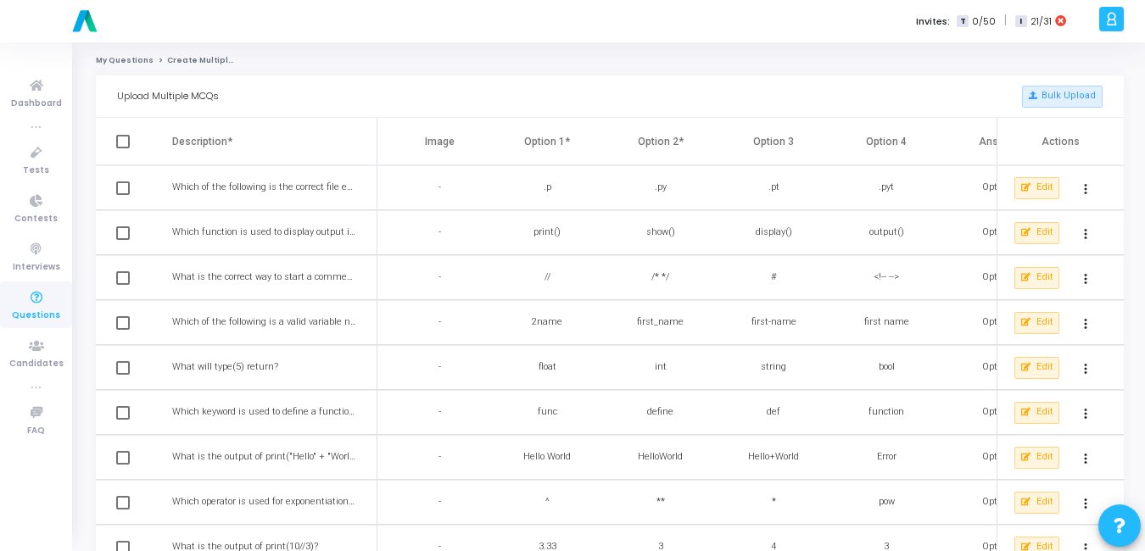
checkbox input "true"
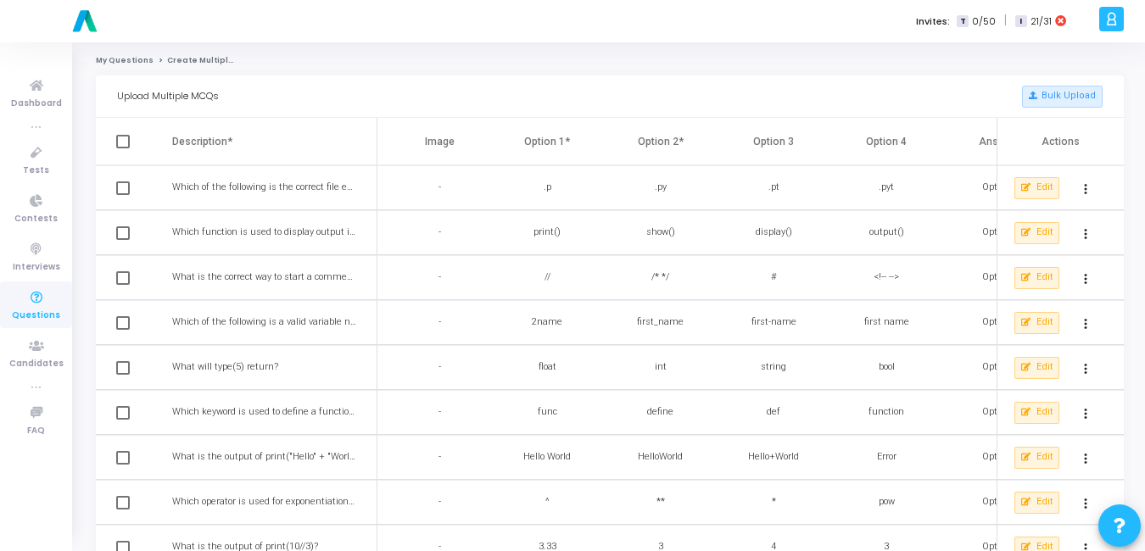
checkbox input "true"
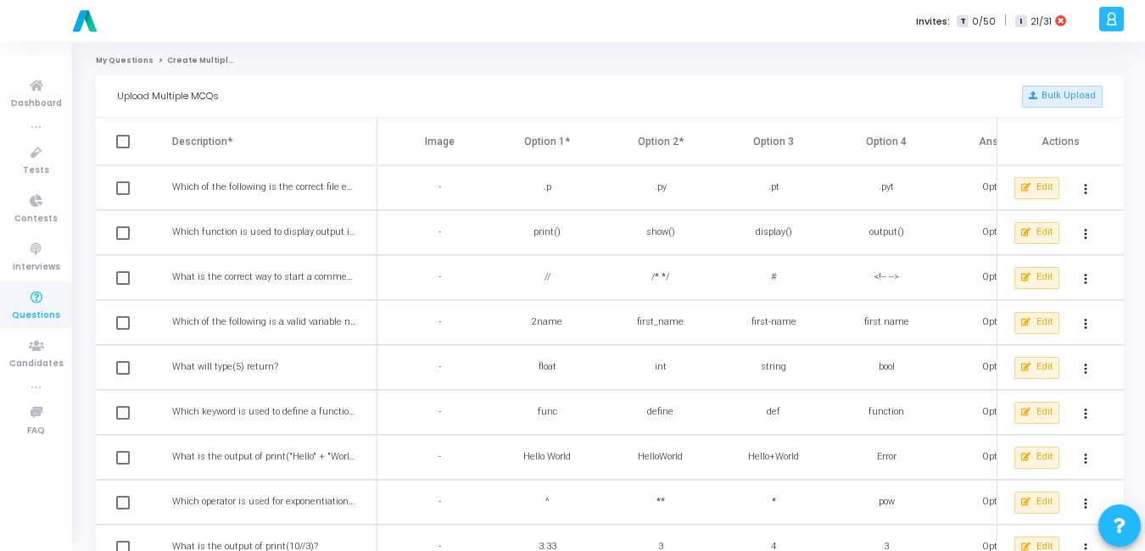
checkbox input "true"
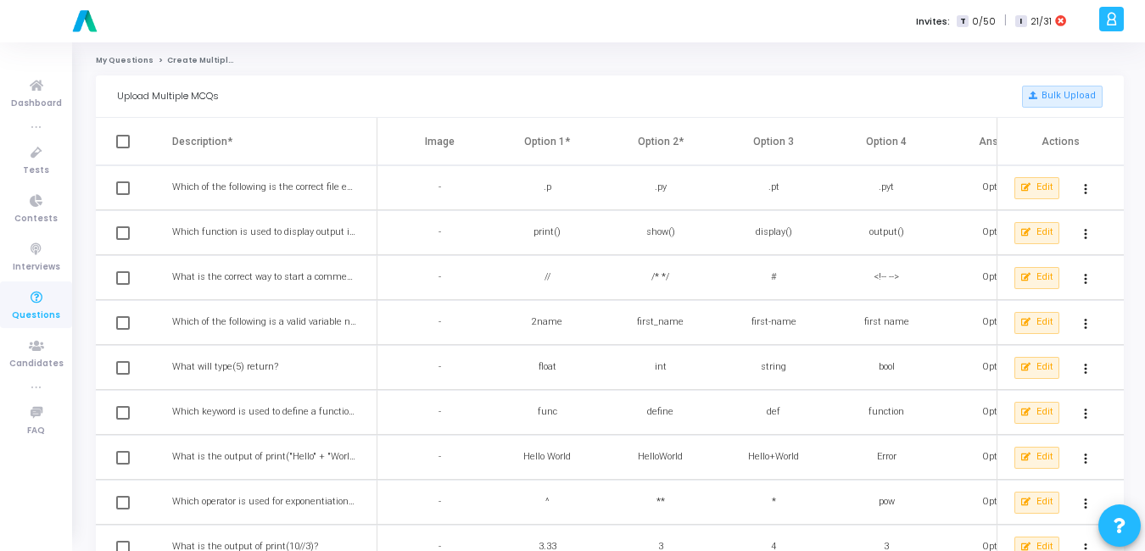
checkbox input "true"
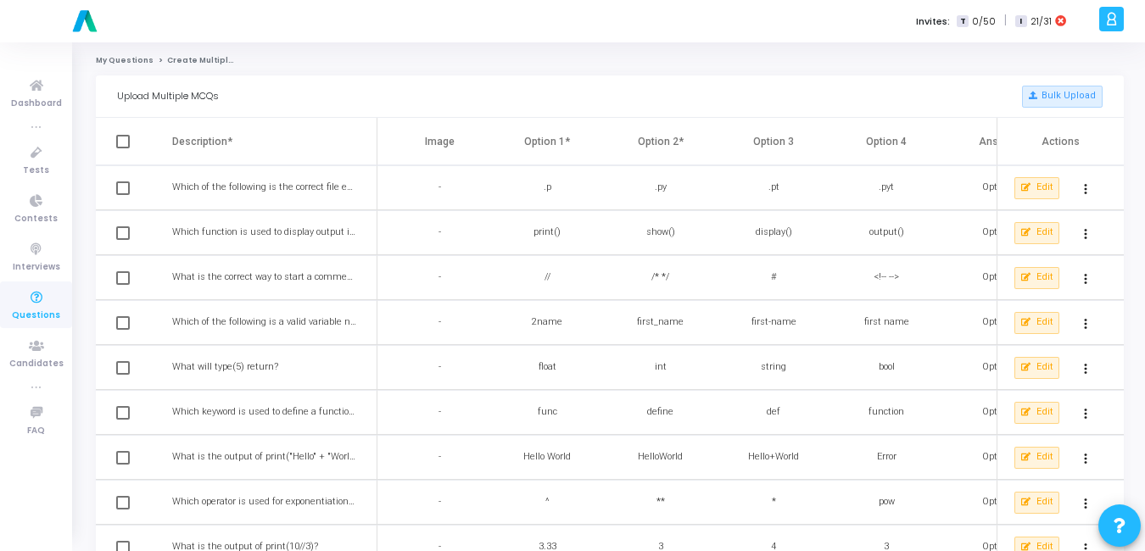
checkbox input "true"
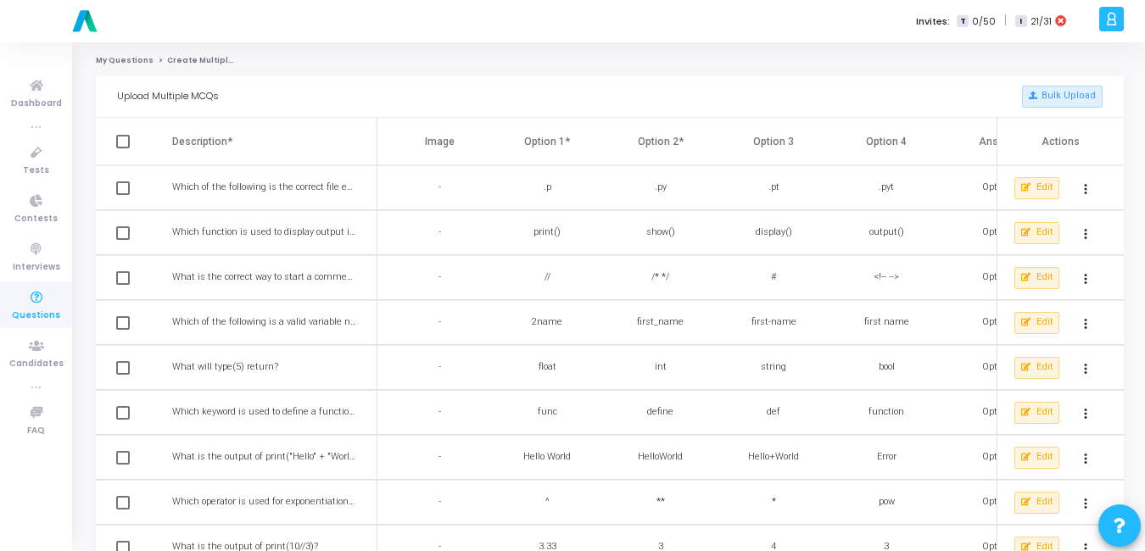
checkbox input "true"
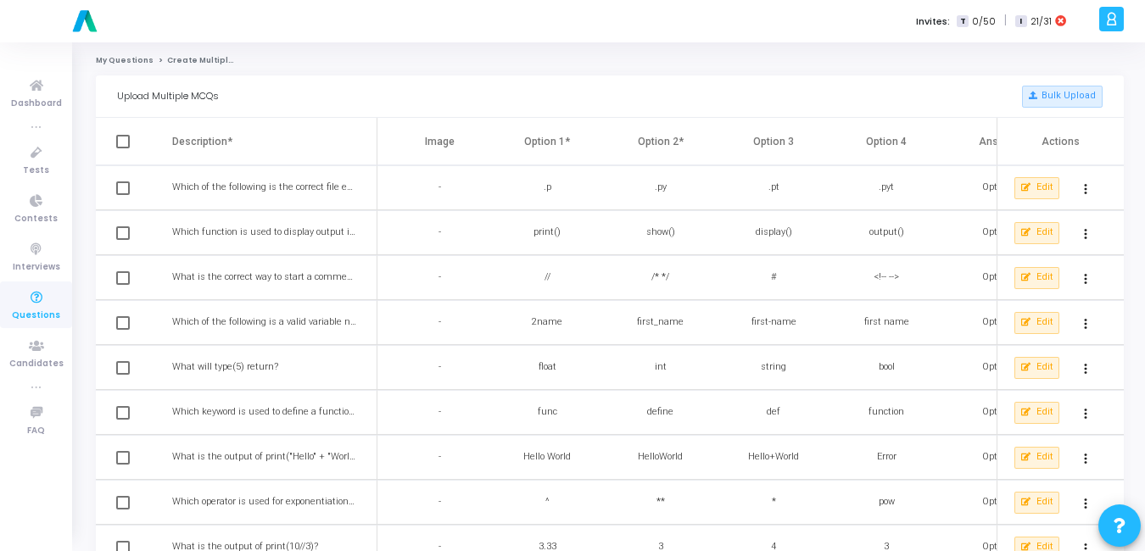
checkbox input "true"
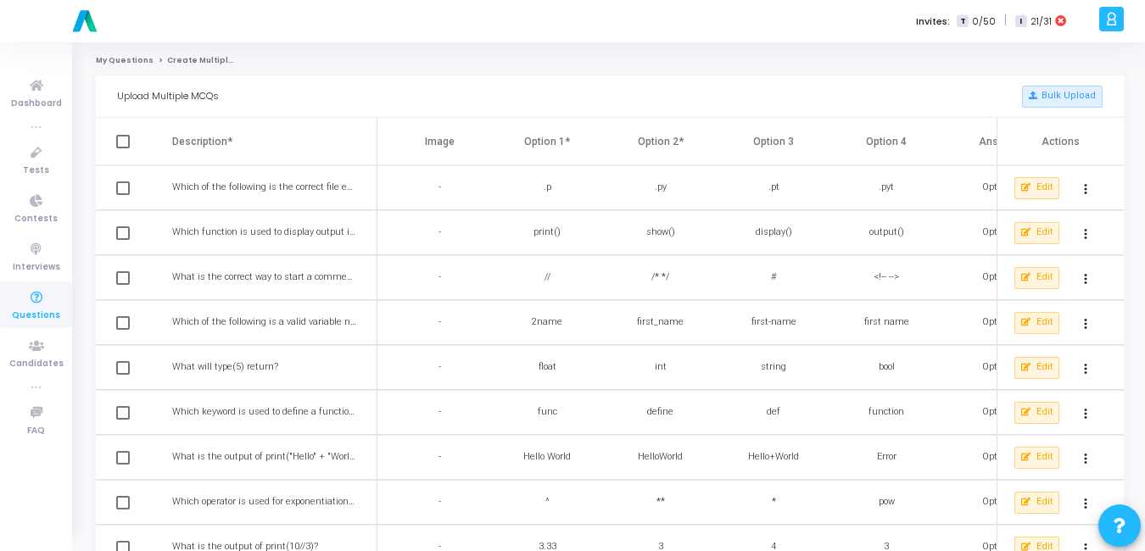
checkbox input "true"
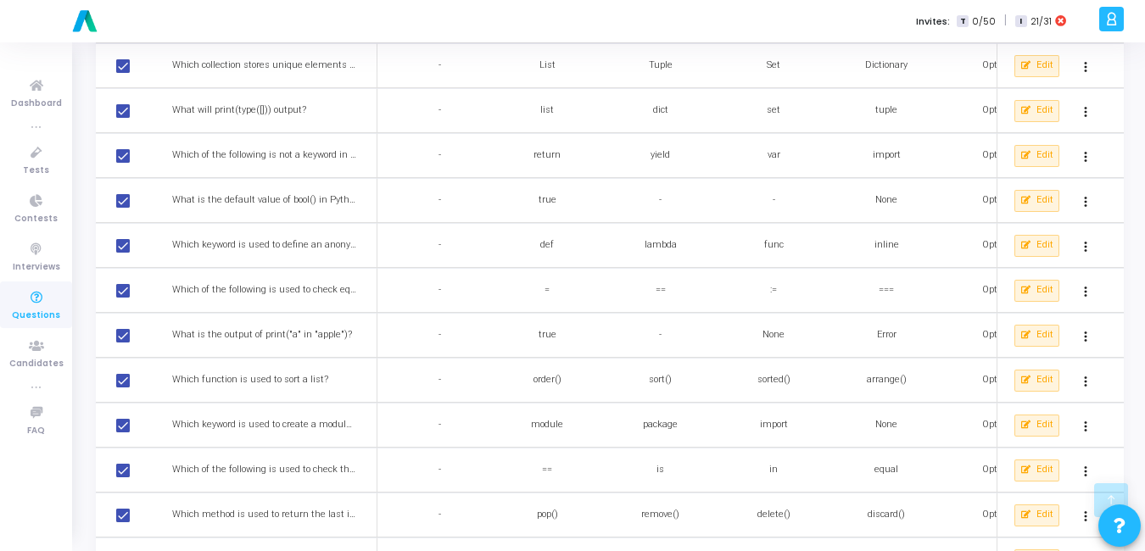
scroll to position [1940, 0]
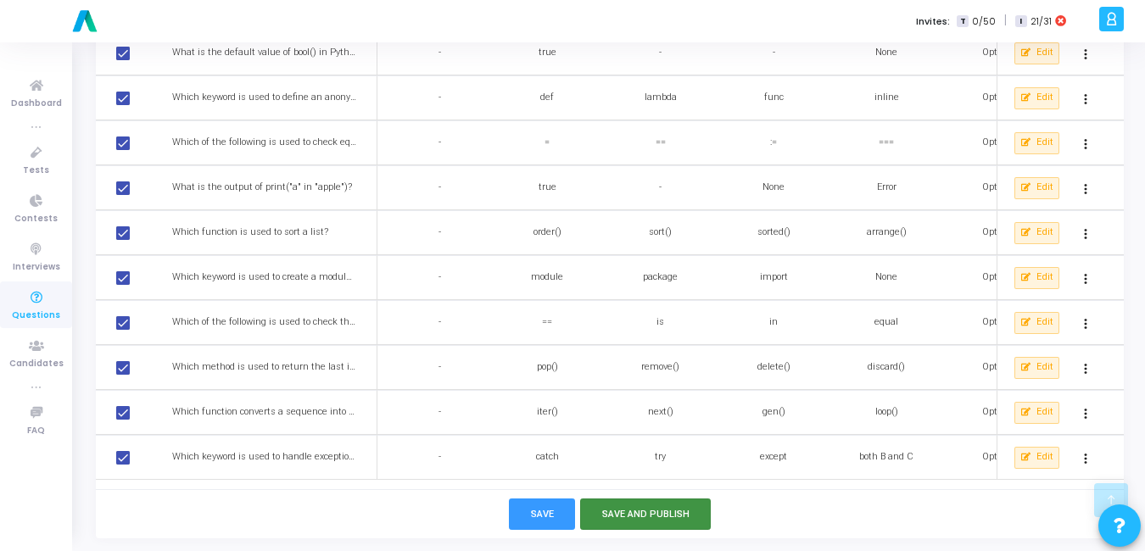
click at [629, 511] on button "Save and Publish" at bounding box center [646, 514] width 132 height 31
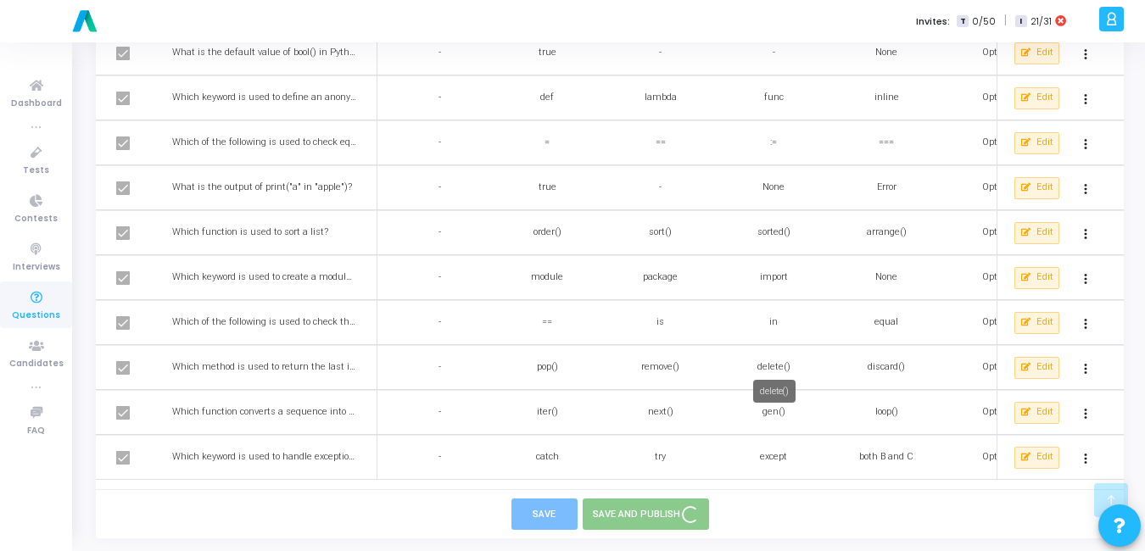
checkbox input "false"
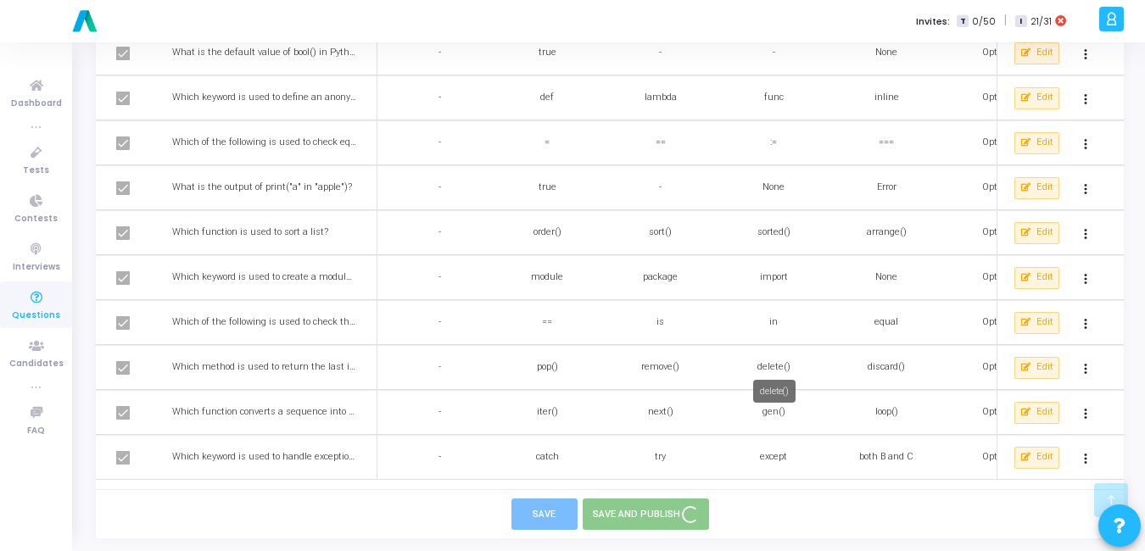
checkbox input "false"
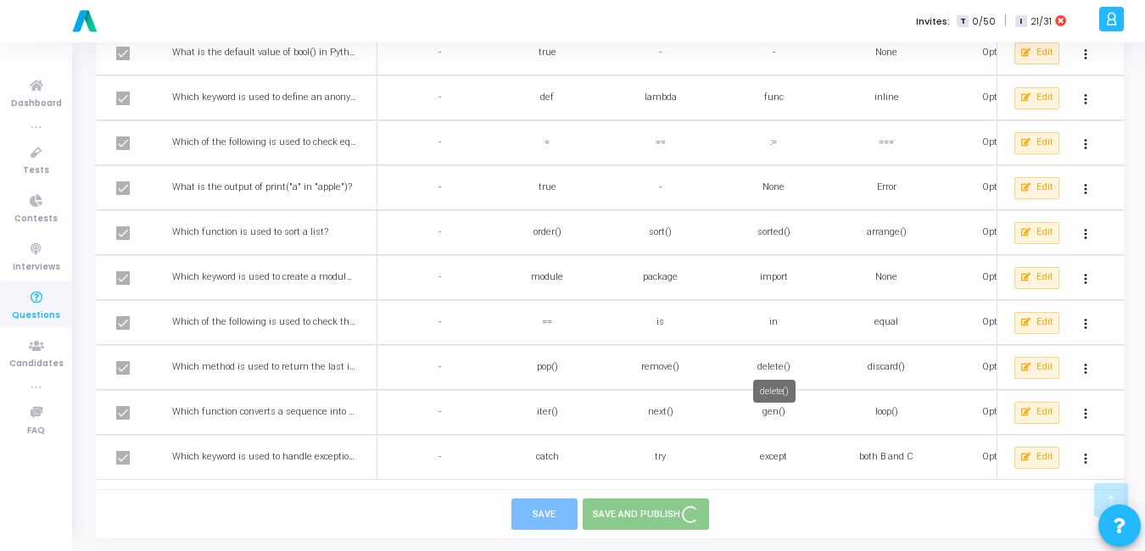
checkbox input "false"
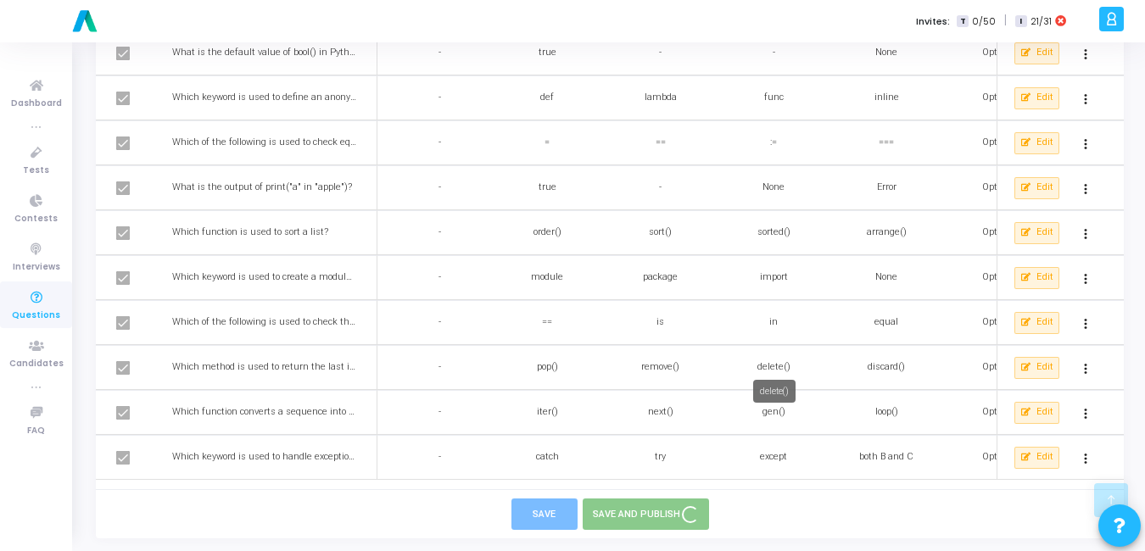
checkbox input "false"
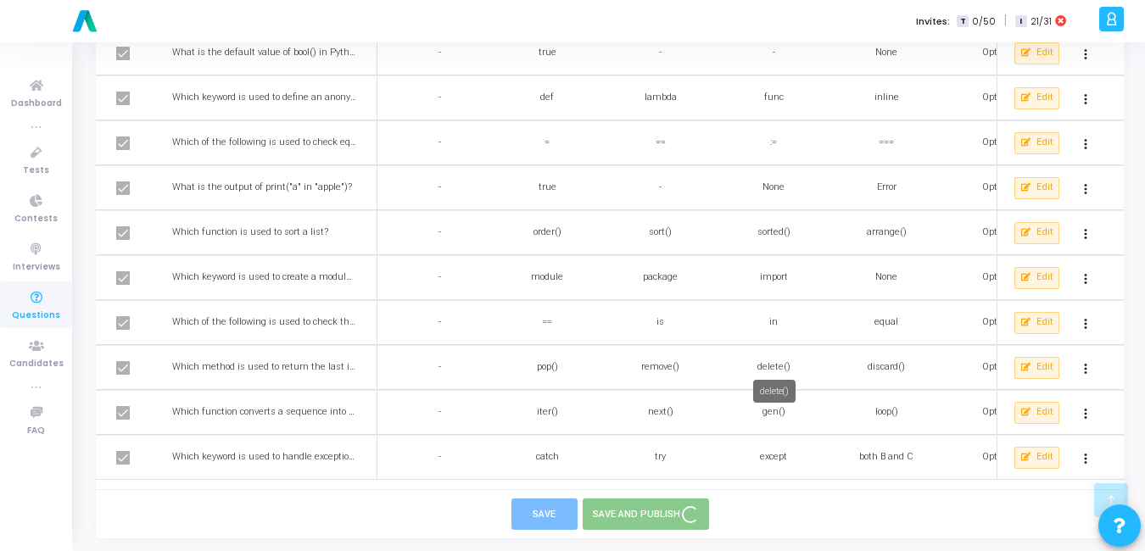
checkbox input "false"
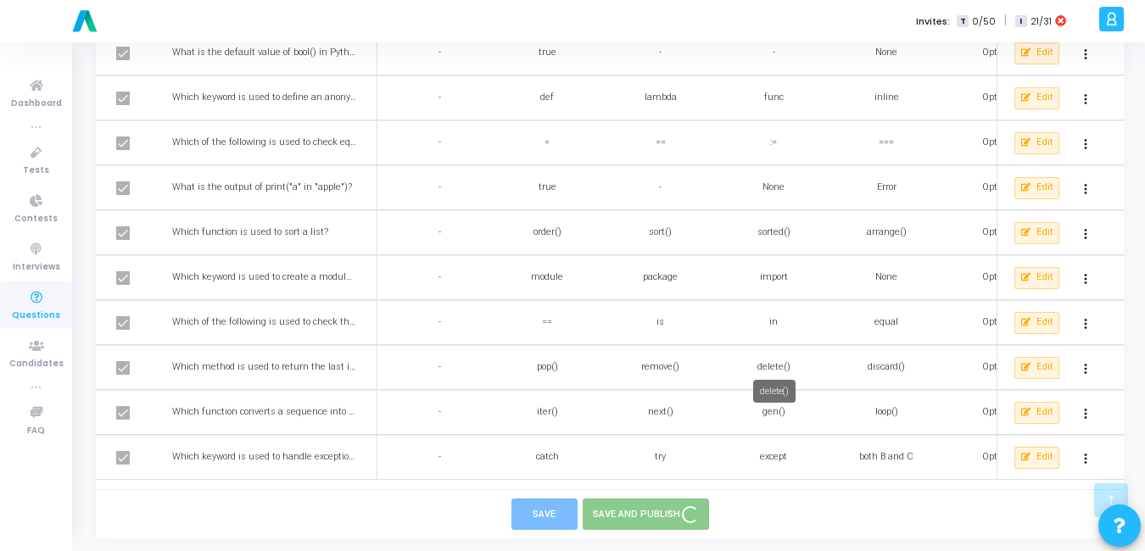
checkbox input "false"
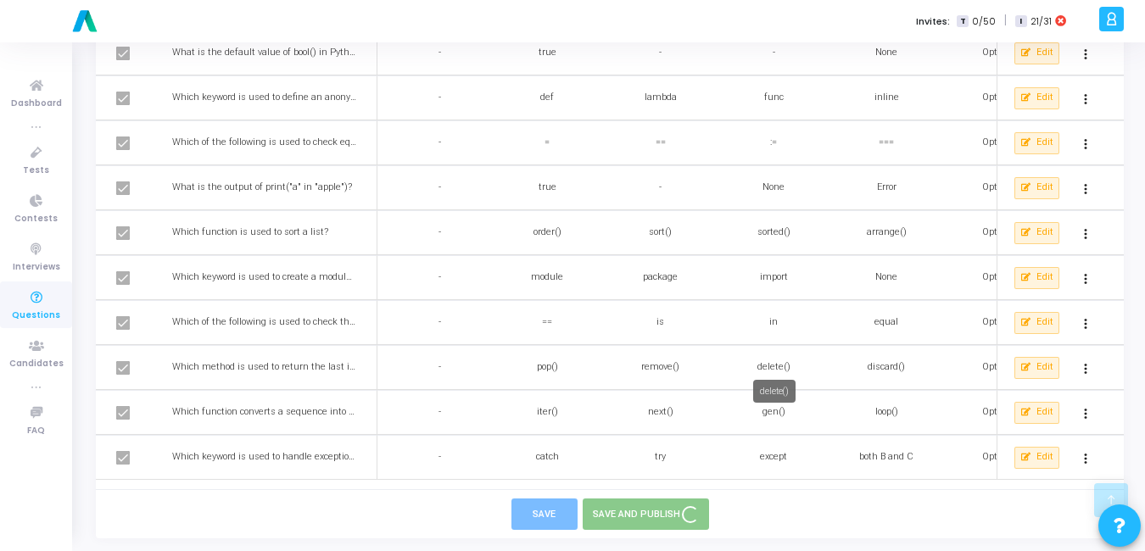
checkbox input "false"
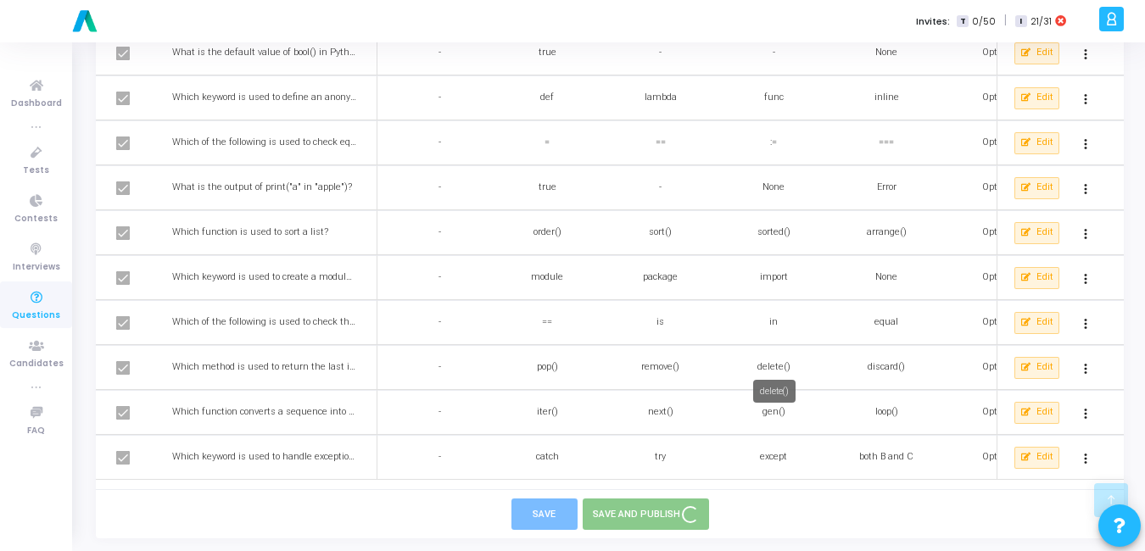
checkbox input "false"
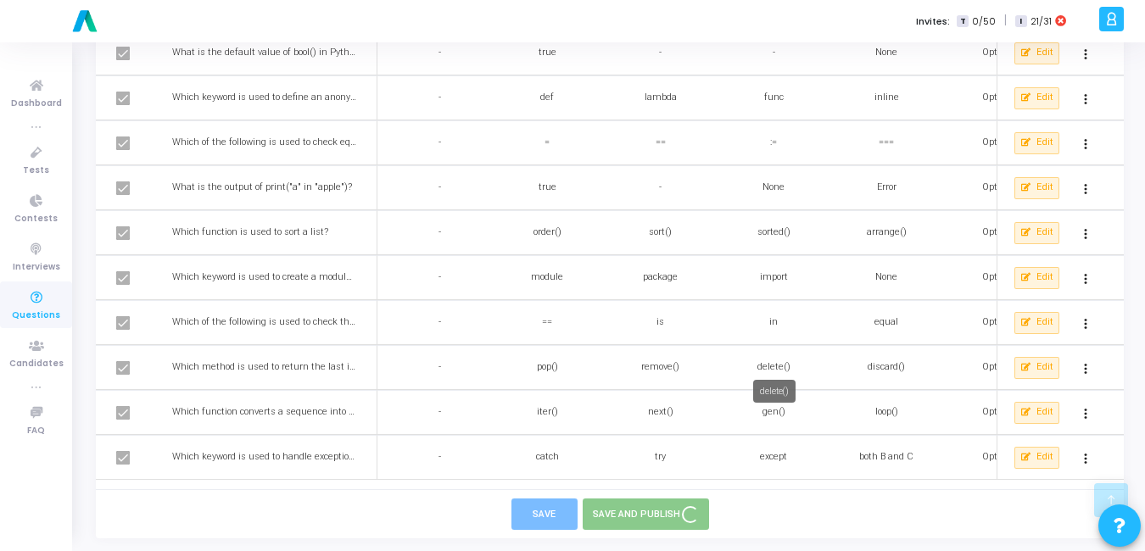
checkbox input "false"
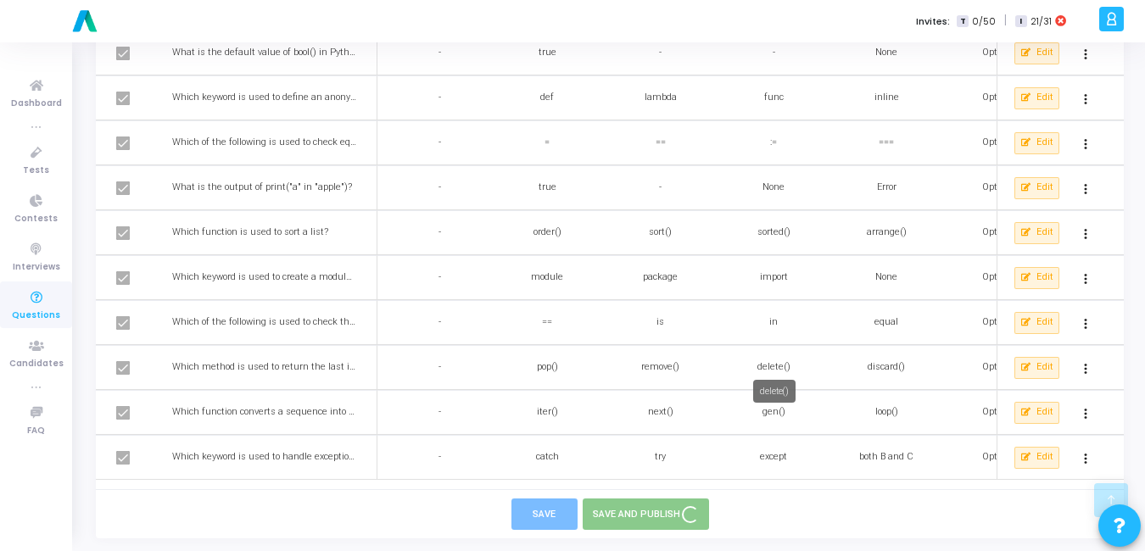
checkbox input "false"
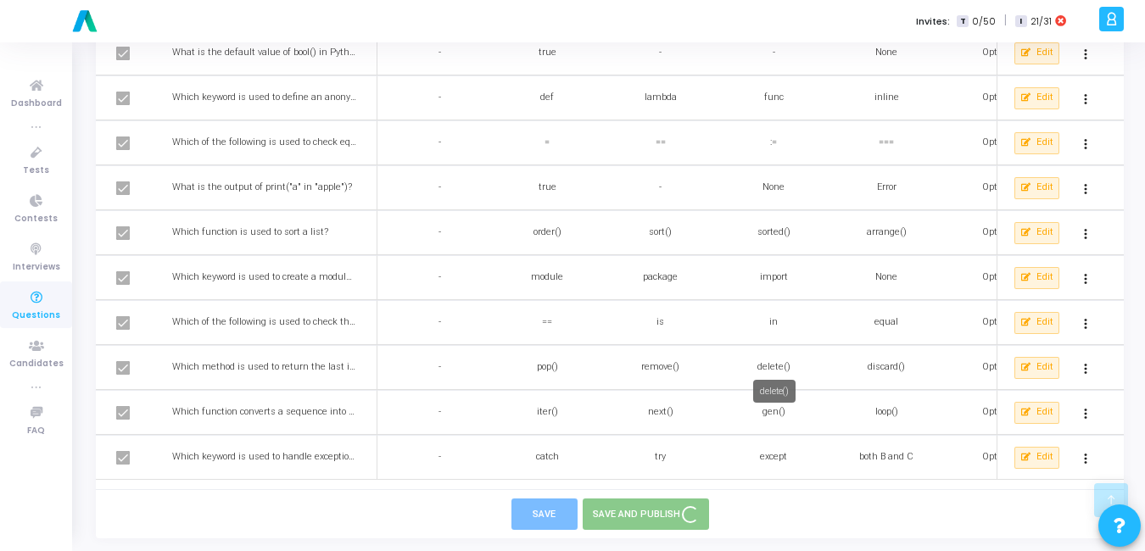
checkbox input "false"
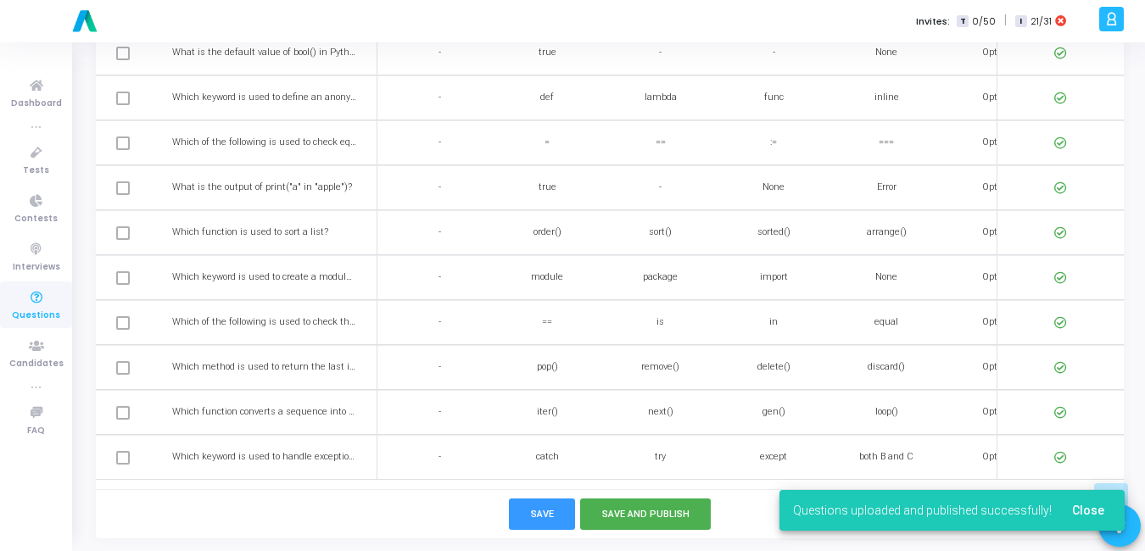
click at [25, 299] on icon at bounding box center [37, 298] width 36 height 21
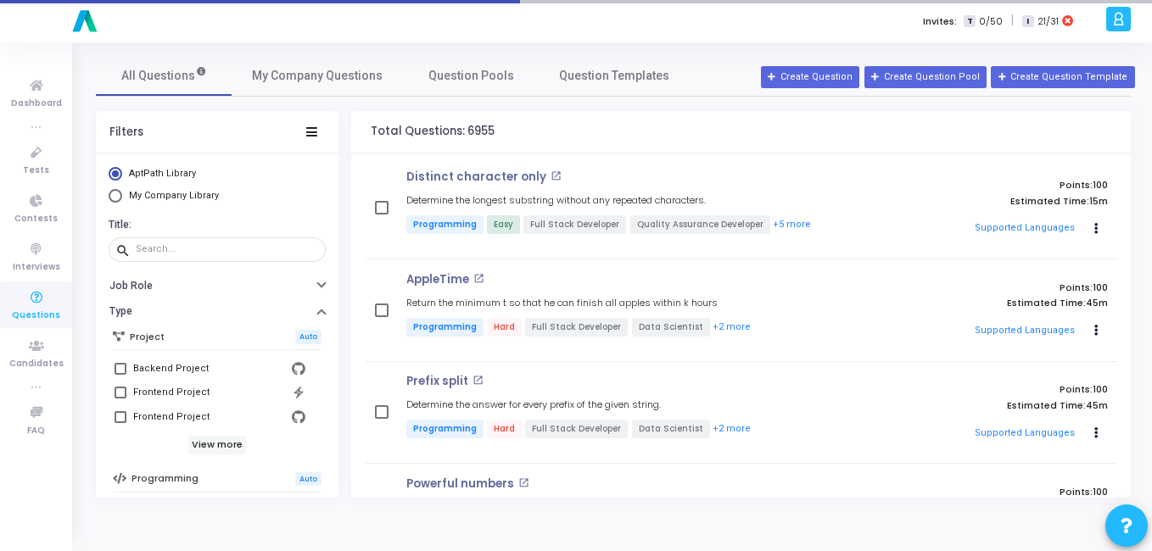
click at [120, 199] on span "Select Library" at bounding box center [116, 196] width 14 height 14
click at [120, 199] on input "My Company Library" at bounding box center [116, 196] width 14 height 14
radio input "true"
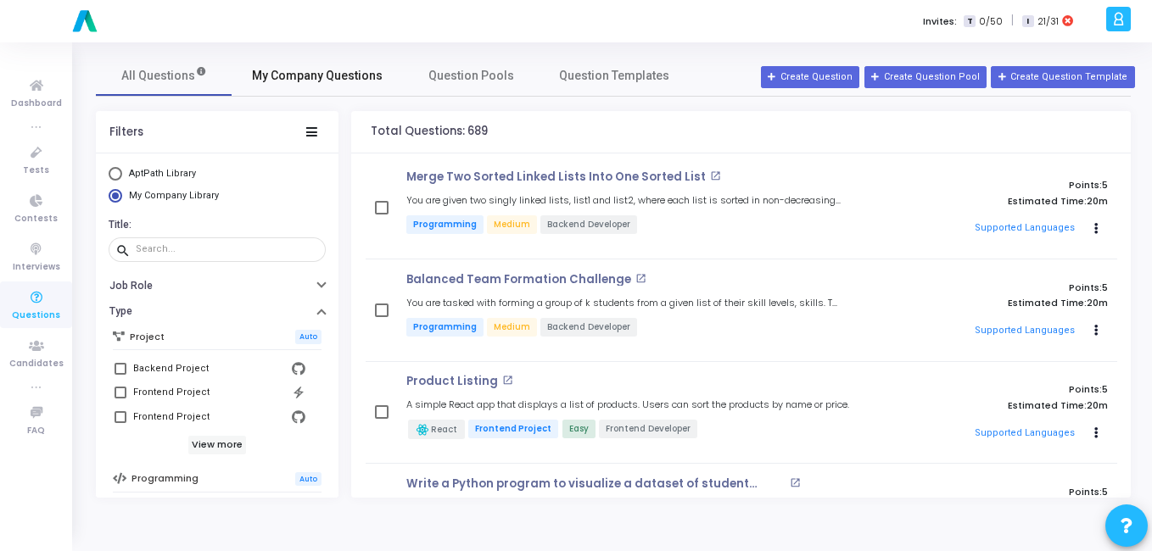
click at [307, 67] on span "My Company Questions" at bounding box center [317, 76] width 131 height 18
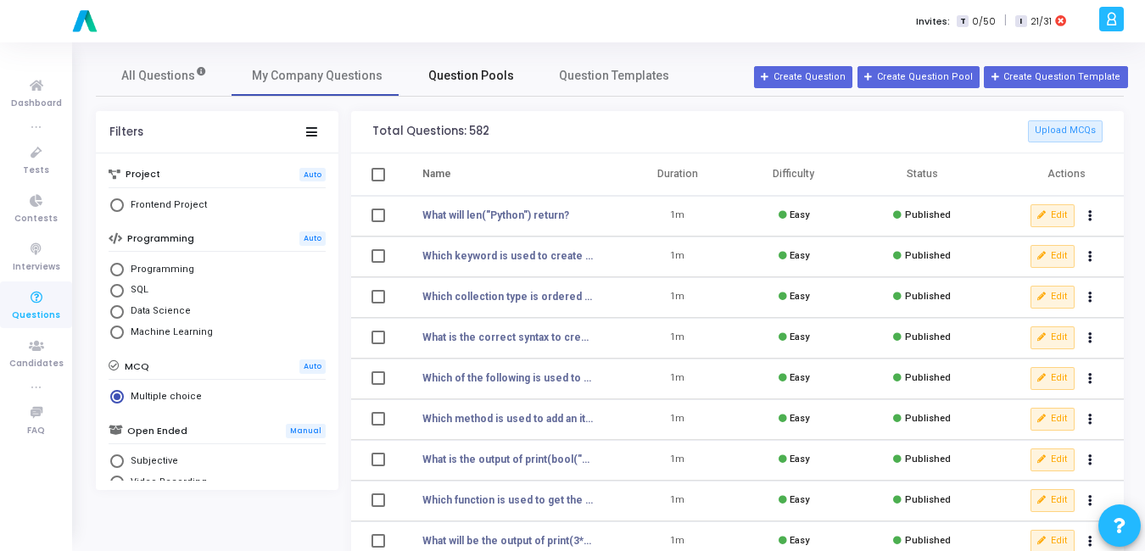
click at [467, 90] on link "Question Pools" at bounding box center [471, 75] width 136 height 41
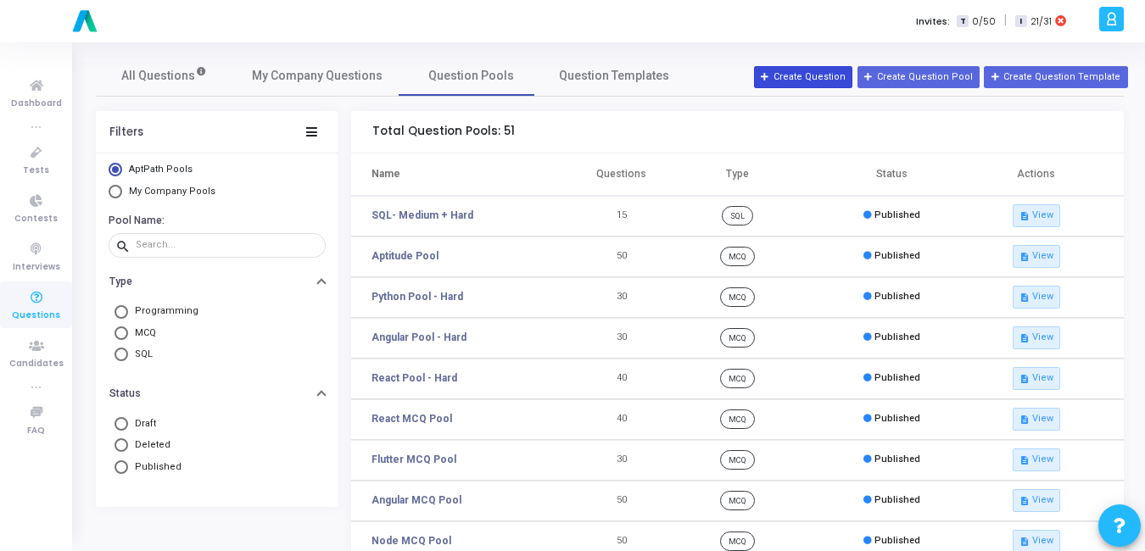
click at [825, 85] on button "Create Question" at bounding box center [803, 77] width 98 height 22
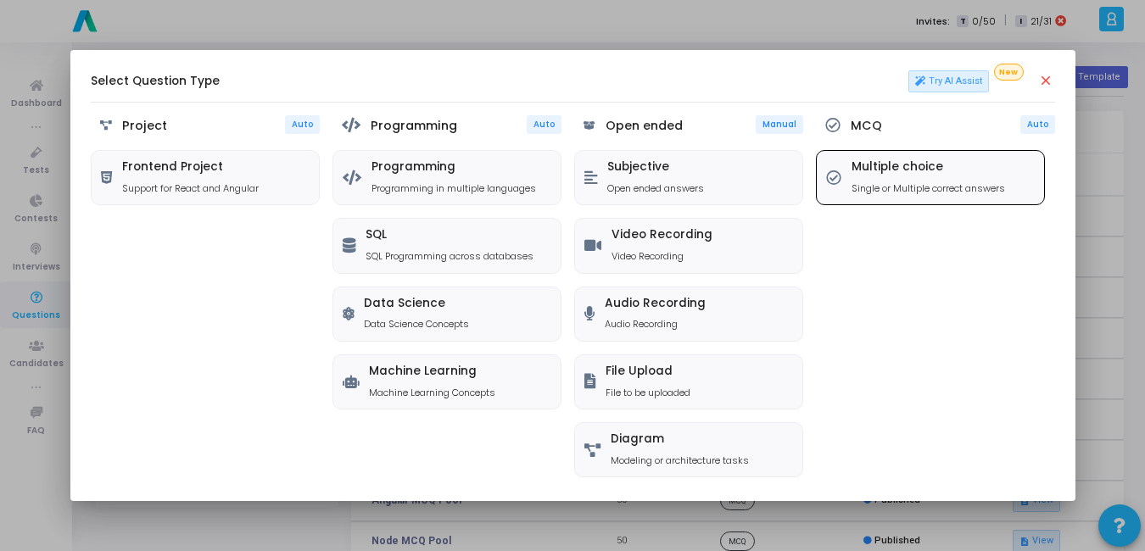
click at [957, 188] on p "Single or Multiple correct answers" at bounding box center [929, 189] width 154 height 14
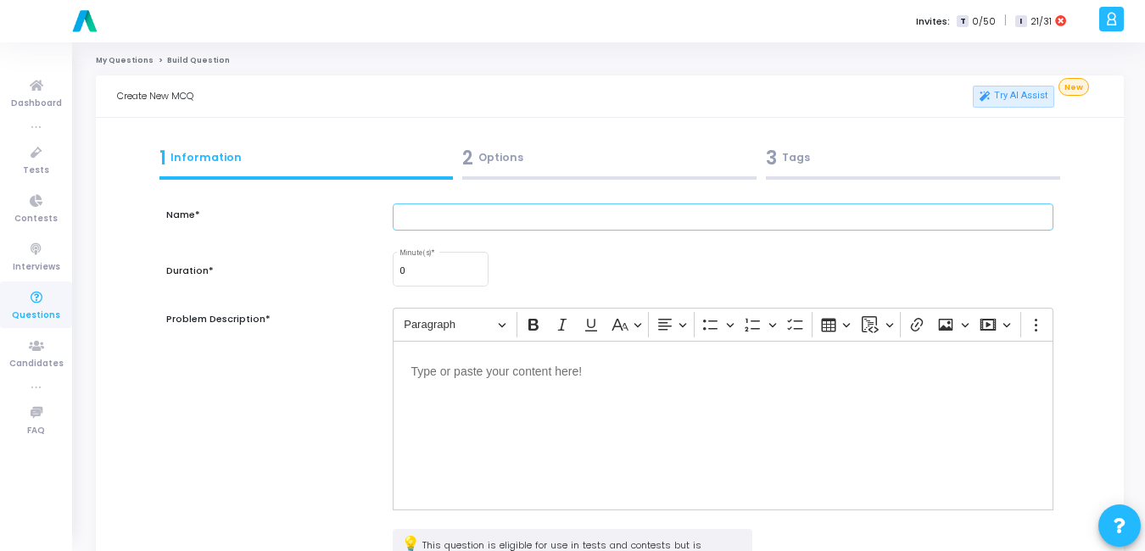
click at [422, 215] on input "text" at bounding box center [723, 218] width 661 height 28
type input "n"
type input "N"
type input "Python Easy"
click at [431, 272] on input "0" at bounding box center [441, 271] width 82 height 10
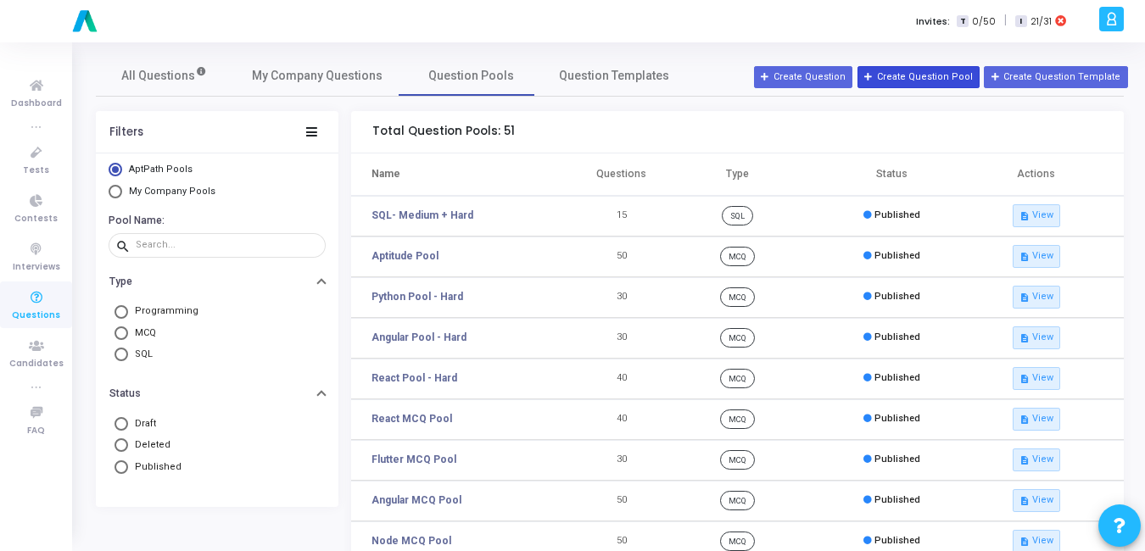
click at [939, 75] on button "Create Question Pool" at bounding box center [919, 77] width 122 height 22
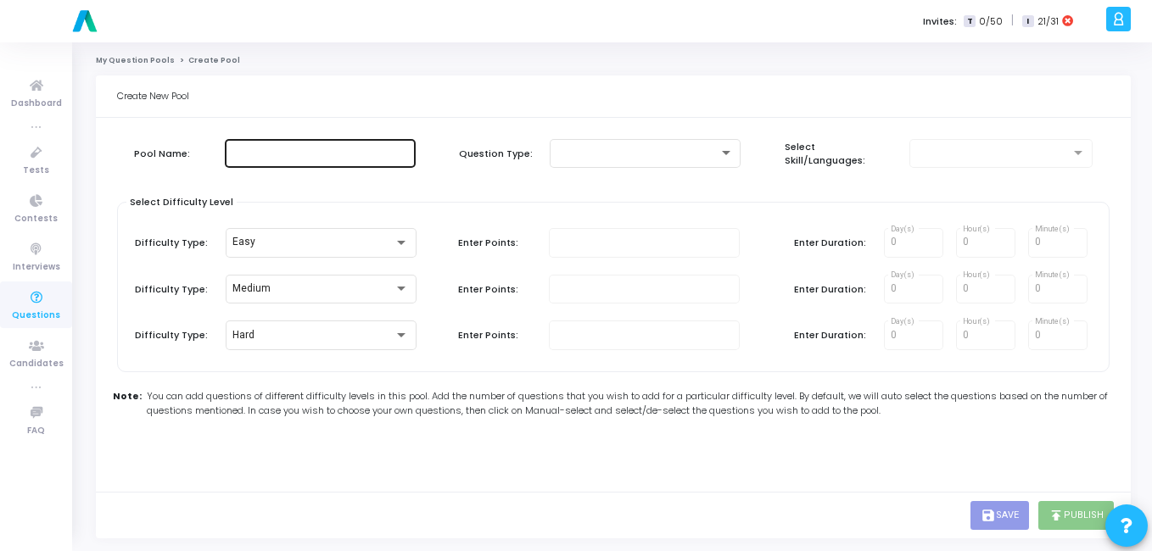
click at [341, 148] on input "text" at bounding box center [320, 154] width 177 height 12
type input "P"
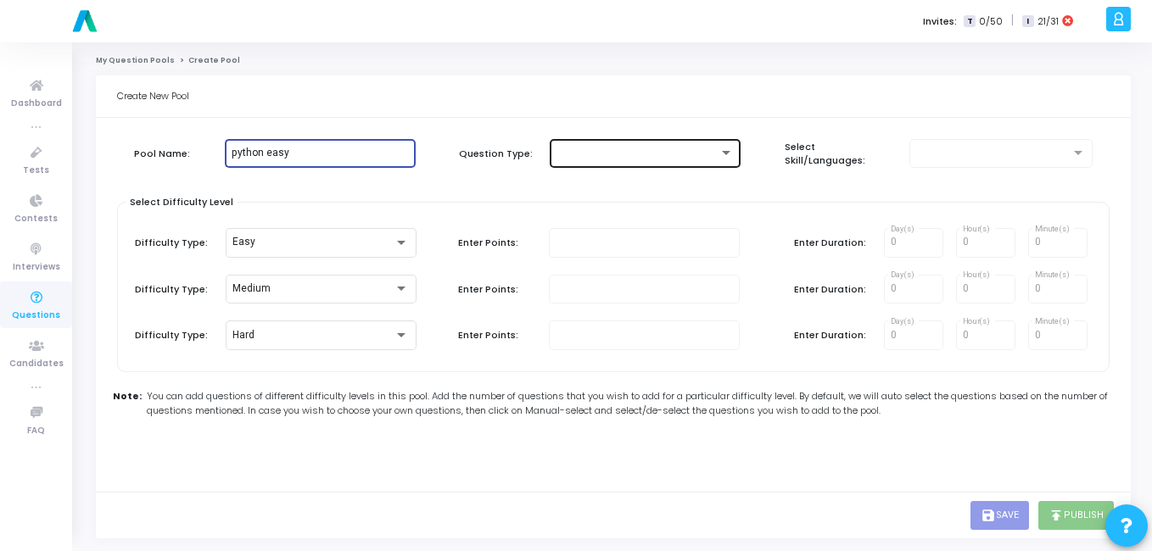
type input "python easy"
click at [617, 143] on div at bounding box center [645, 152] width 177 height 31
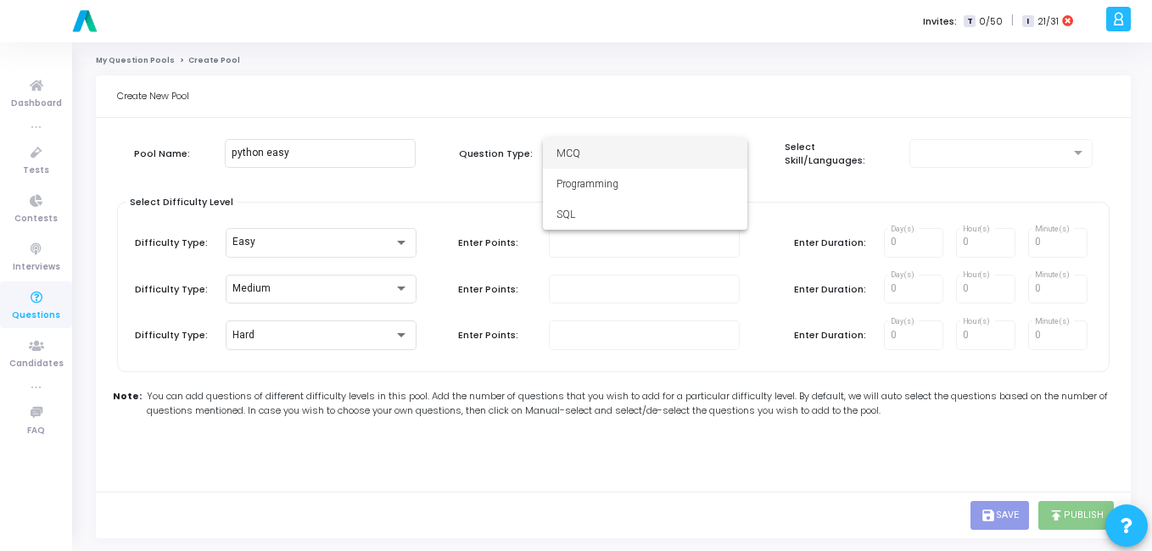
click at [630, 137] on div at bounding box center [576, 275] width 1152 height 551
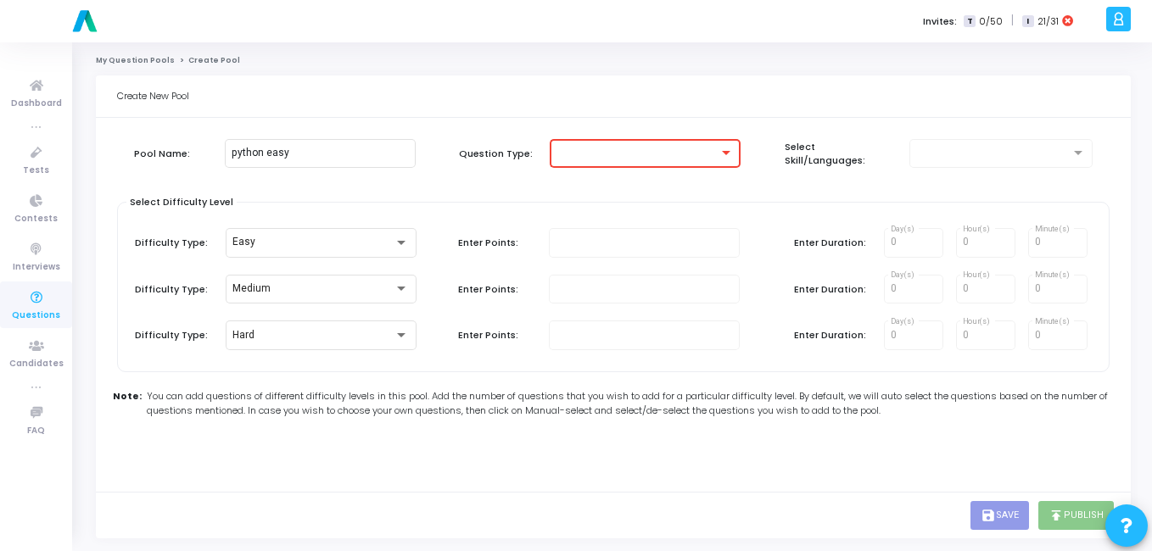
click at [947, 152] on div at bounding box center [994, 154] width 154 height 12
click at [693, 154] on div at bounding box center [638, 154] width 162 height 12
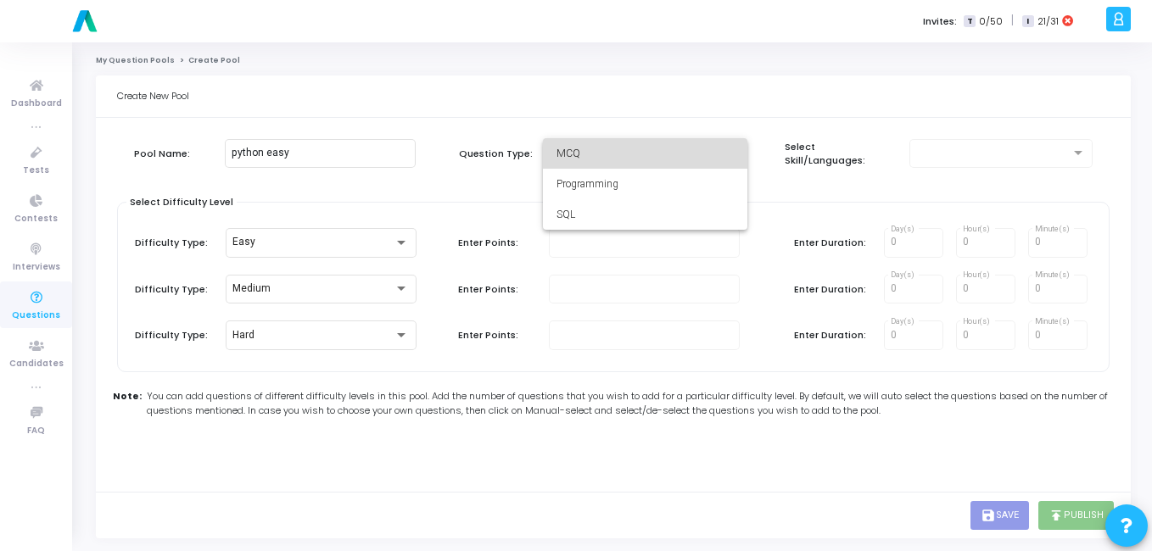
click at [602, 155] on span "MCQ" at bounding box center [645, 153] width 177 height 31
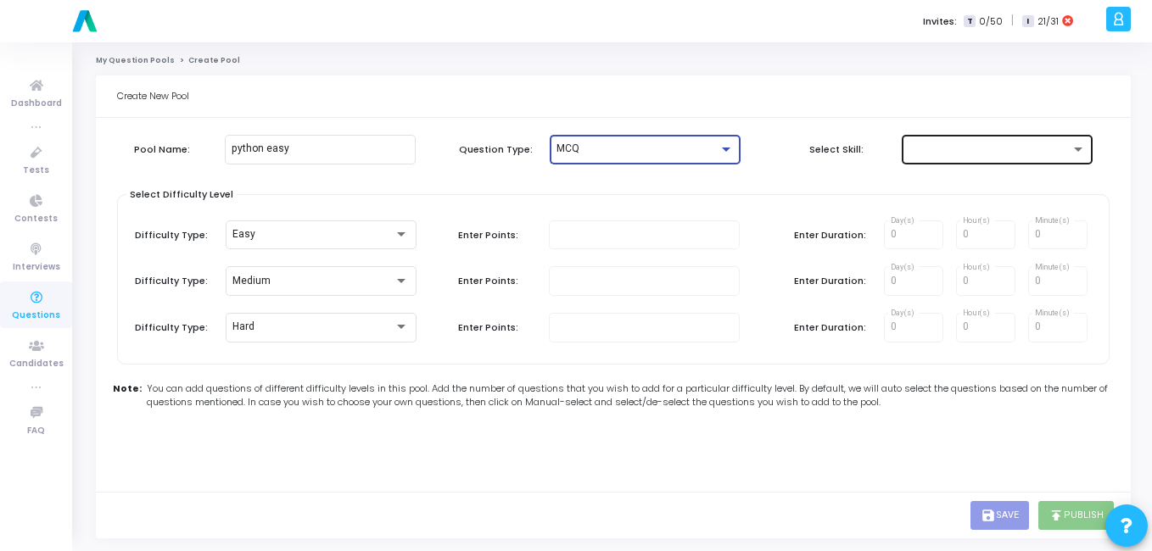
click at [945, 144] on div at bounding box center [990, 149] width 162 height 12
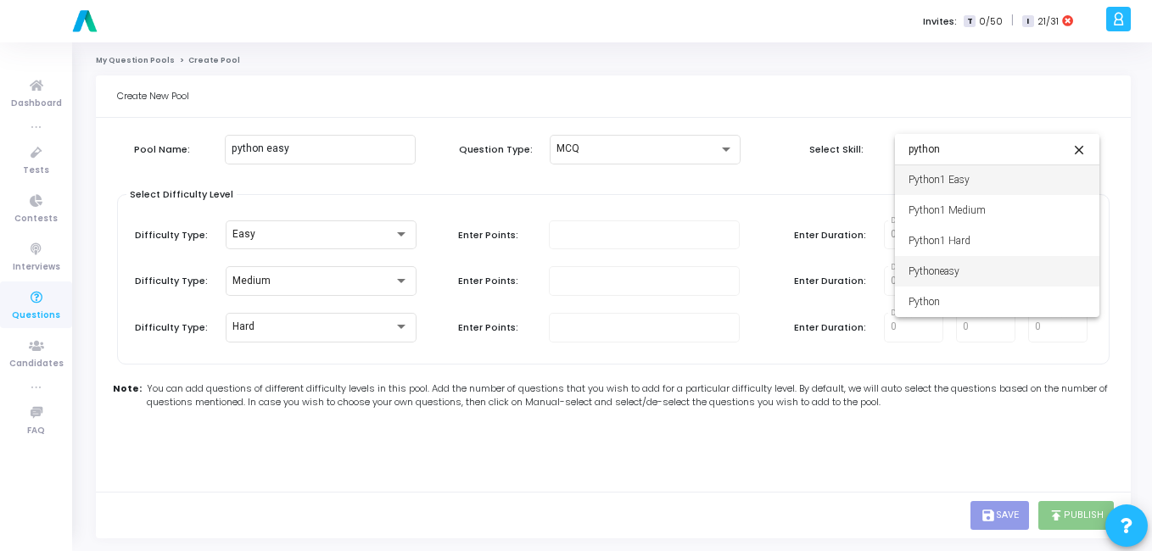
type input "python"
click at [973, 263] on span "Pythoneasy" at bounding box center [997, 271] width 177 height 31
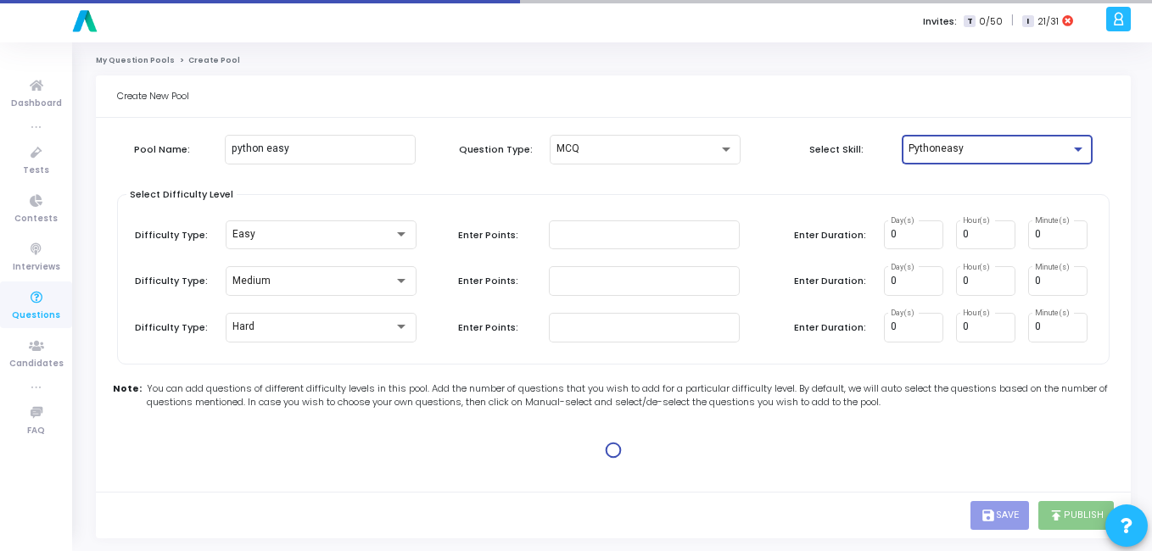
type input "1"
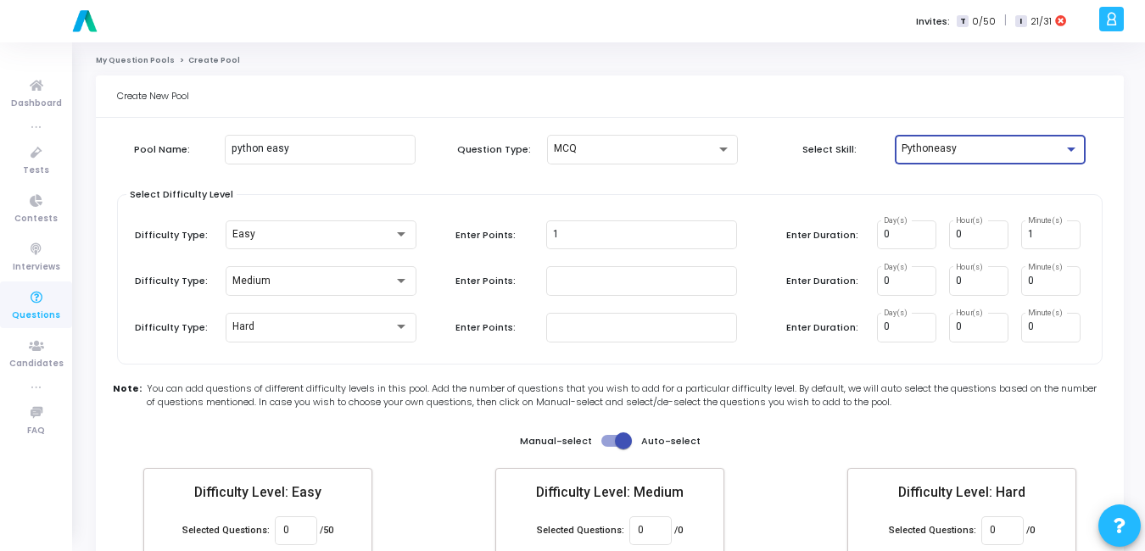
scroll to position [98, 0]
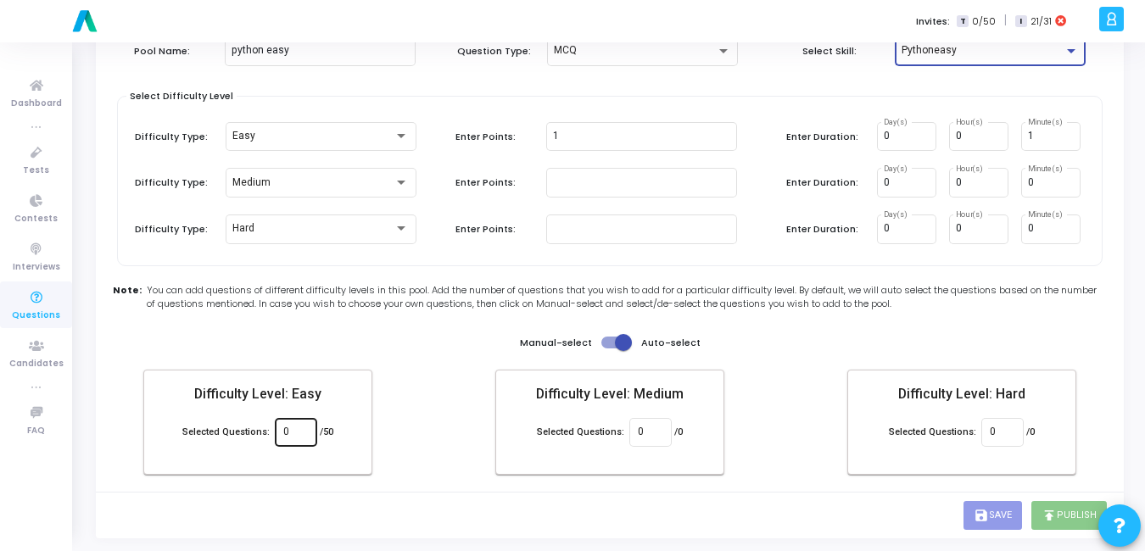
click at [288, 425] on div "0" at bounding box center [295, 431] width 25 height 31
type input "50"
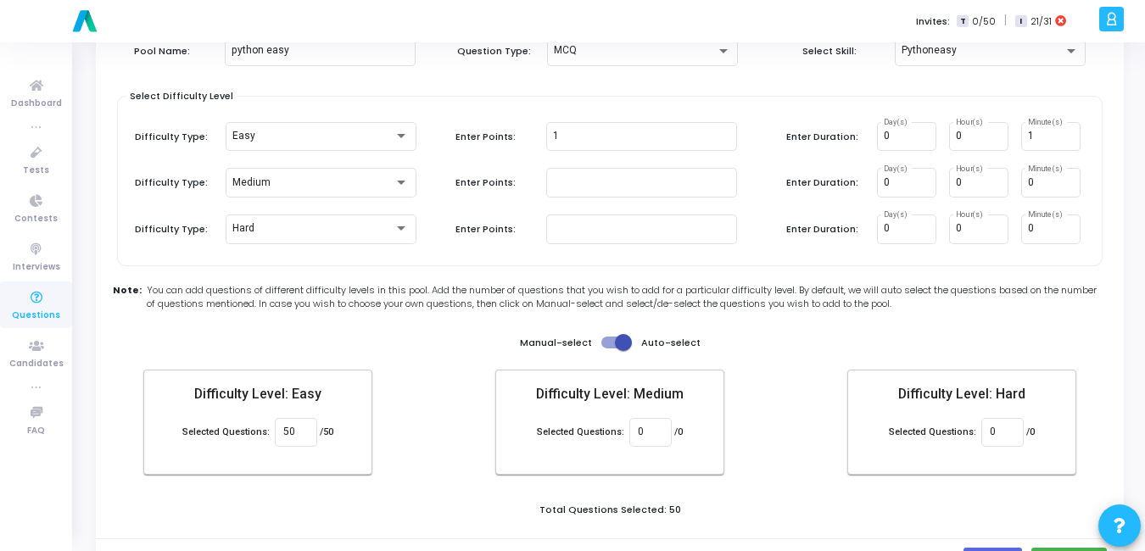
click at [830, 515] on div "Create New Pool Pool Name: python easy Question Type: MCQ Select Skill: Pythone…" at bounding box center [610, 281] width 1028 height 608
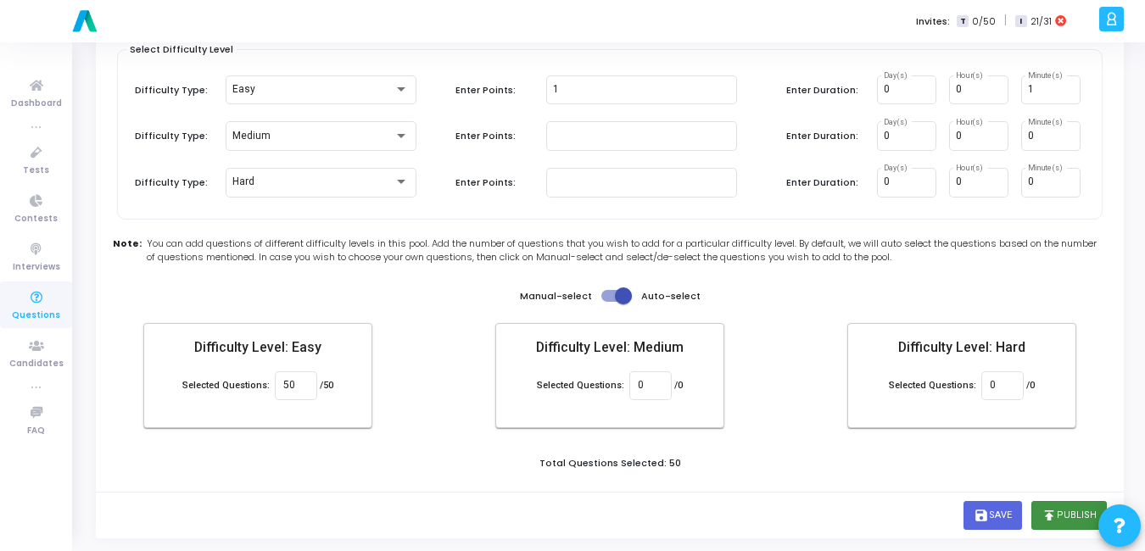
click at [1064, 521] on button "publish Publish" at bounding box center [1070, 515] width 76 height 29
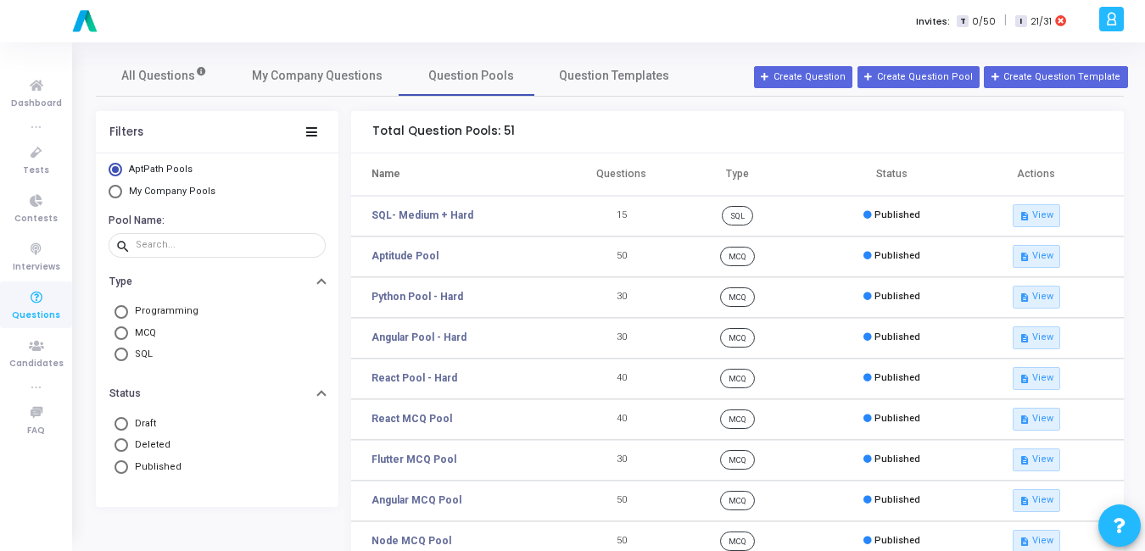
click at [135, 199] on mat-radio-button "My Company Pools" at bounding box center [217, 194] width 217 height 18
click at [135, 198] on span "My Company Pools" at bounding box center [170, 192] width 96 height 14
click at [122, 198] on input "My Company Pools" at bounding box center [116, 192] width 14 height 14
radio input "true"
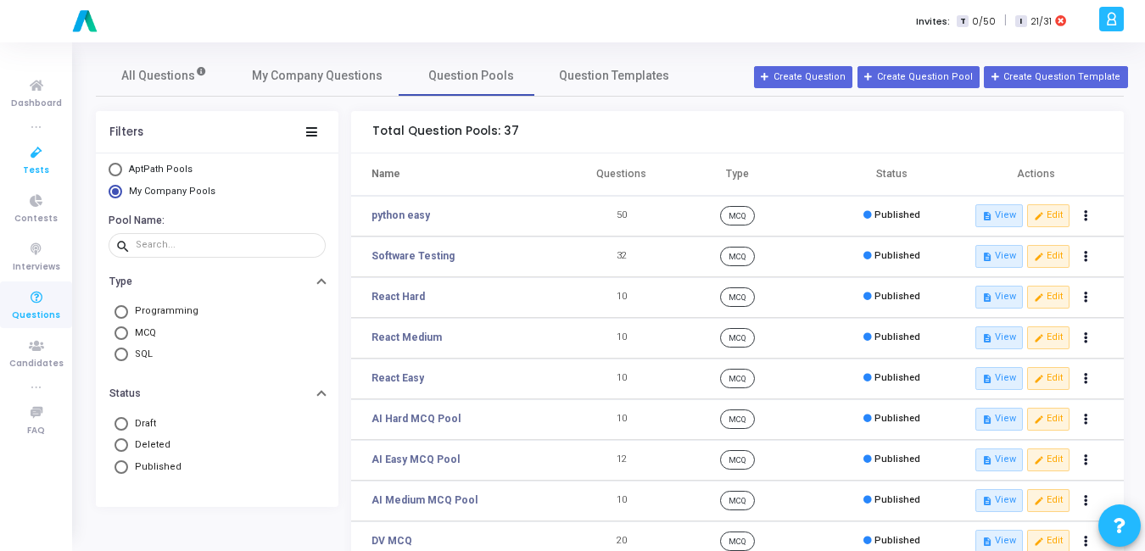
click at [35, 152] on icon at bounding box center [37, 153] width 36 height 21
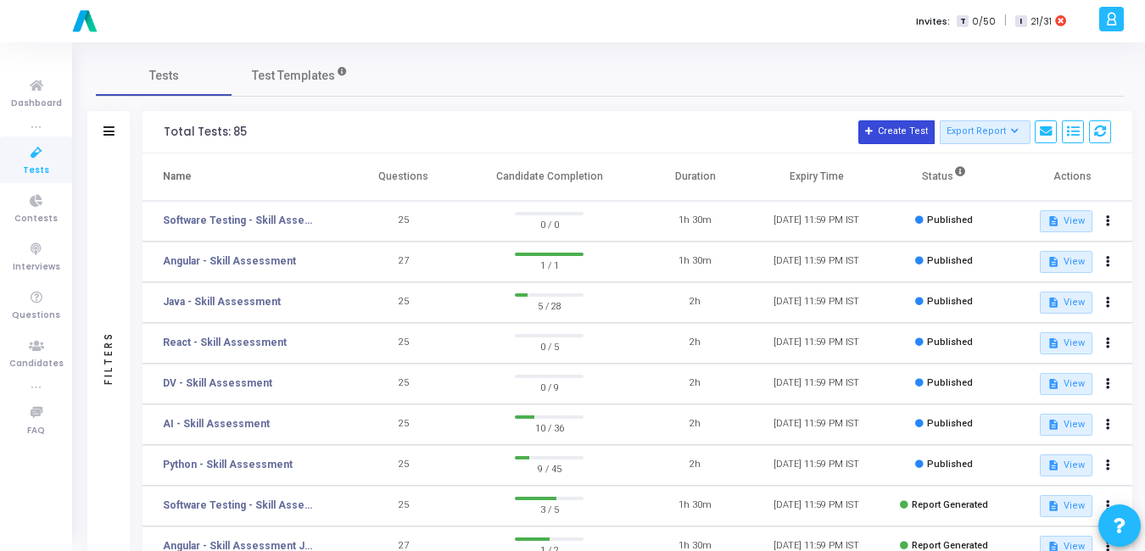
click at [919, 126] on button "Create Test" at bounding box center [897, 132] width 76 height 24
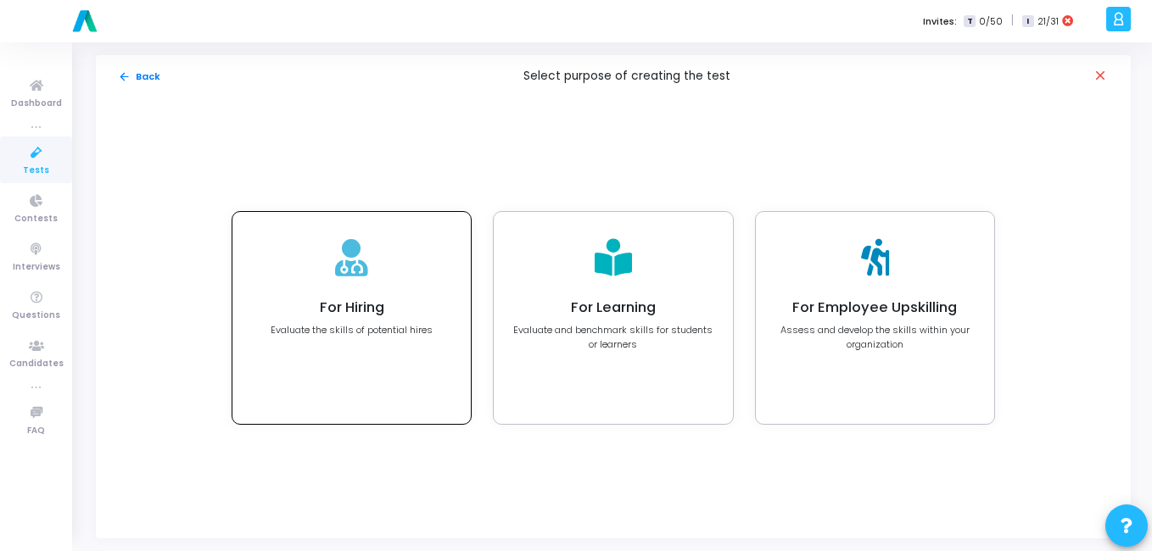
click at [406, 328] on p "Evaluate the skills of potential hires" at bounding box center [352, 330] width 162 height 14
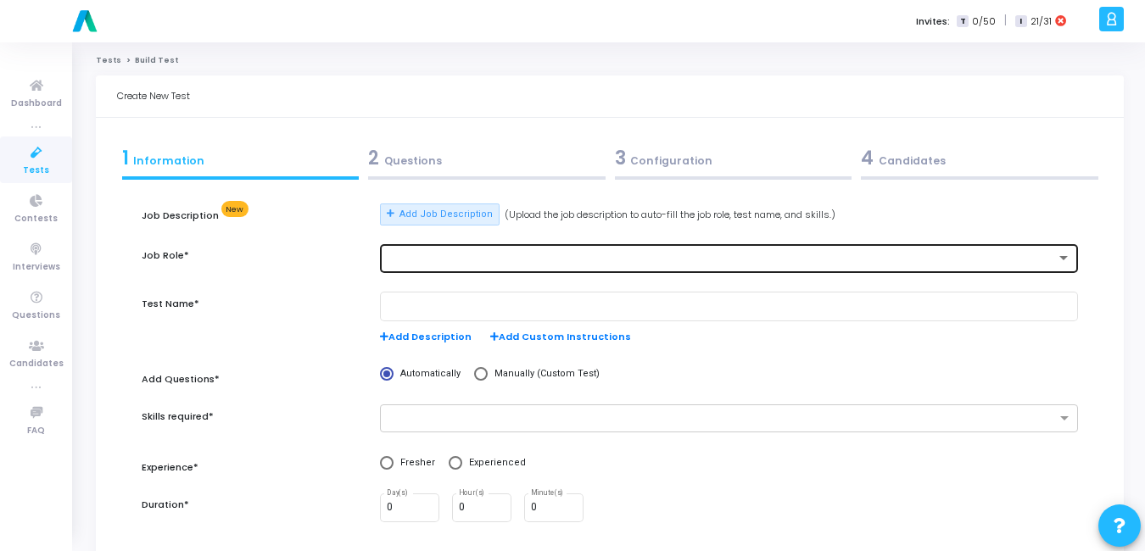
click at [489, 252] on div at bounding box center [729, 257] width 684 height 31
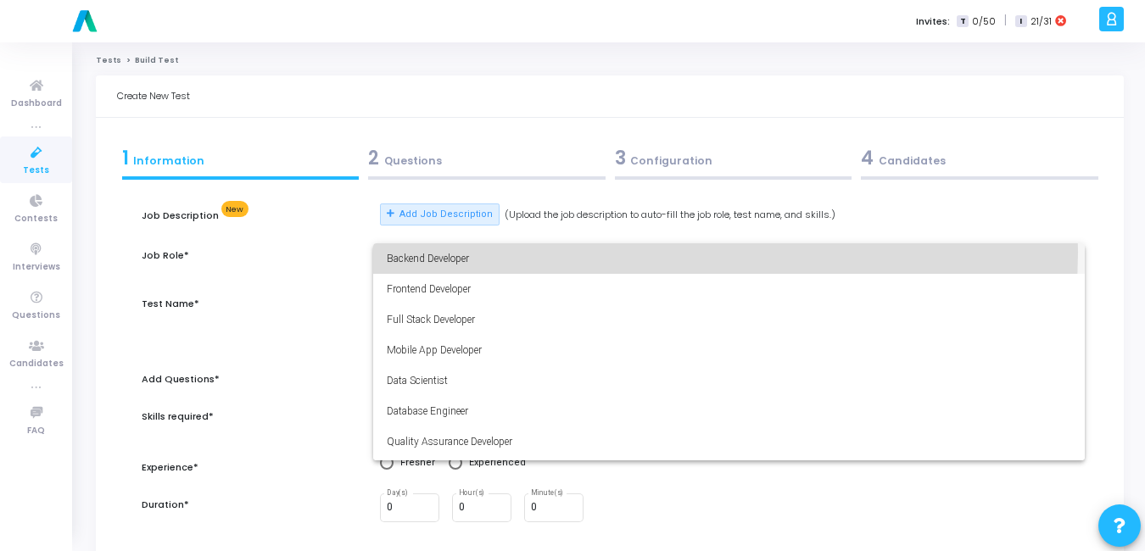
click at [489, 252] on span "Backend Developer" at bounding box center [729, 259] width 684 height 31
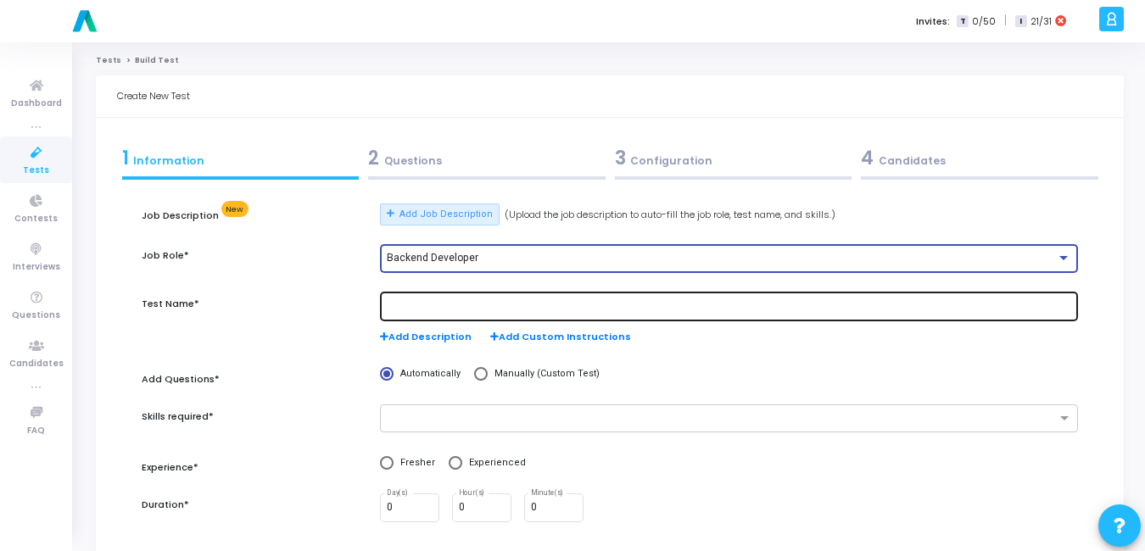
click at [484, 297] on div at bounding box center [729, 305] width 684 height 31
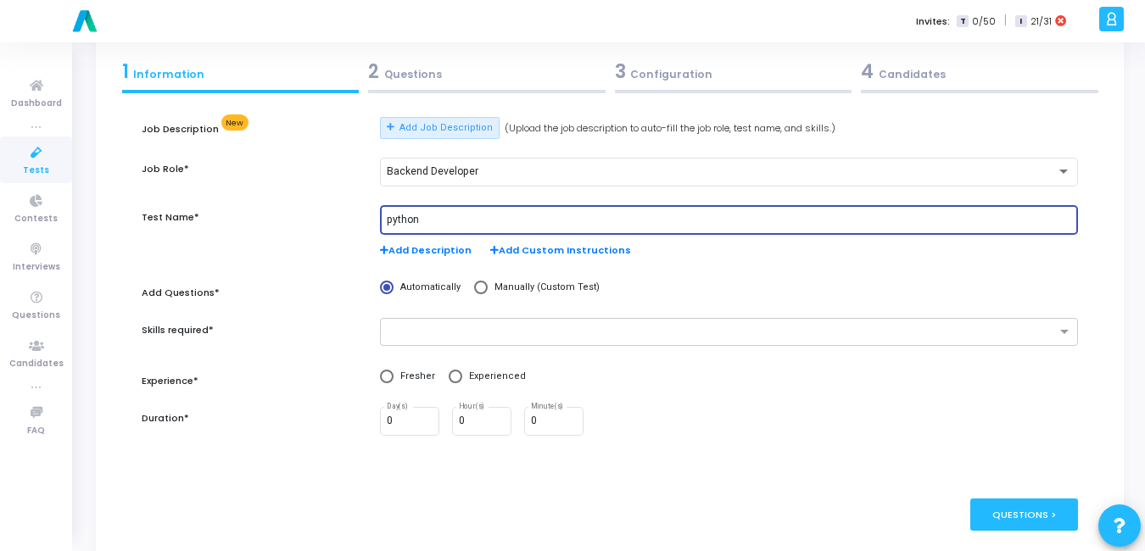
scroll to position [87, 0]
type input "python"
click at [456, 328] on input "text" at bounding box center [722, 332] width 667 height 14
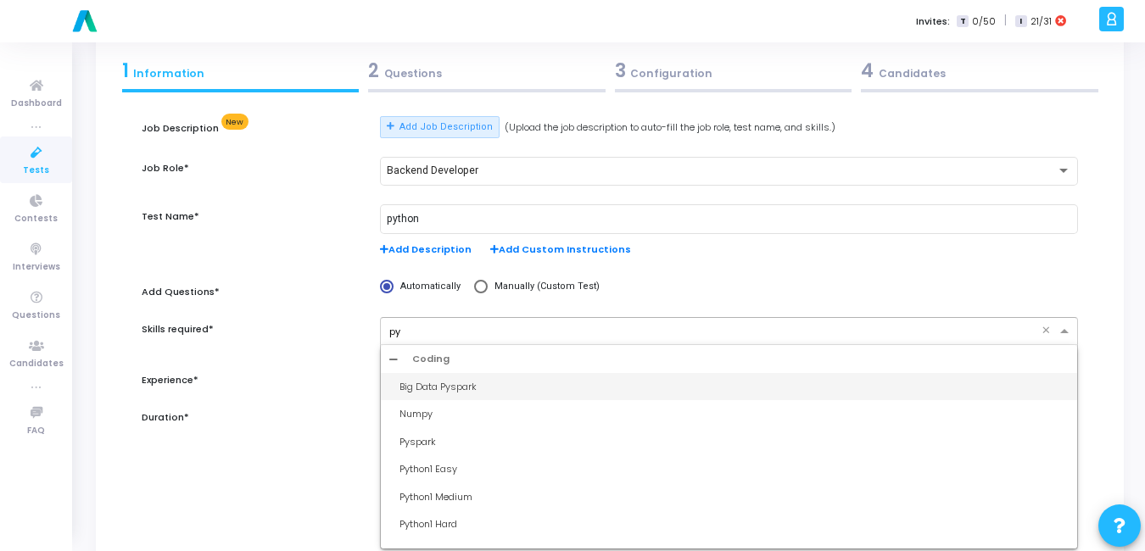
type input "p"
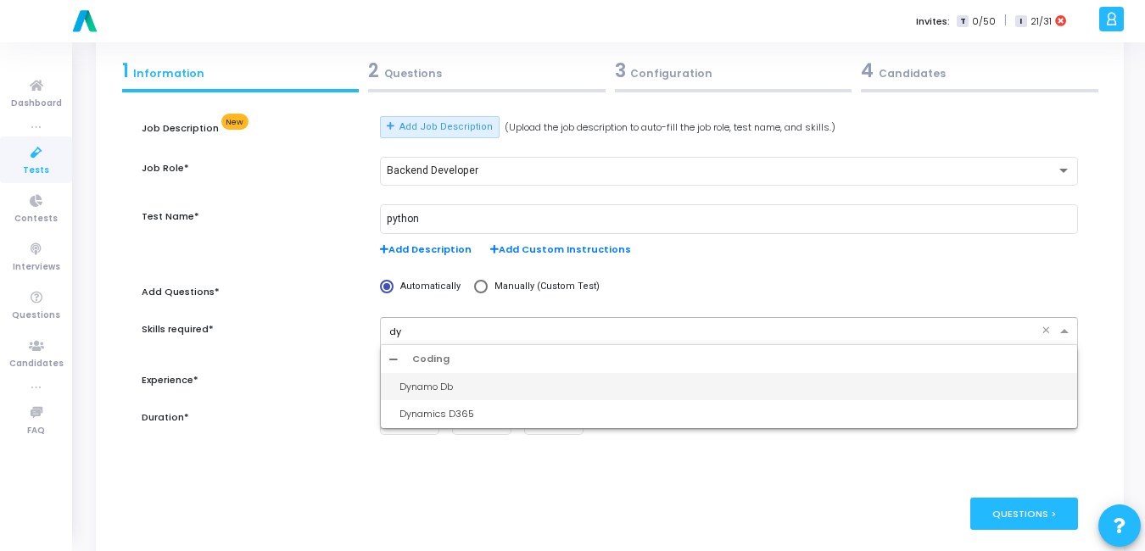
type input "d"
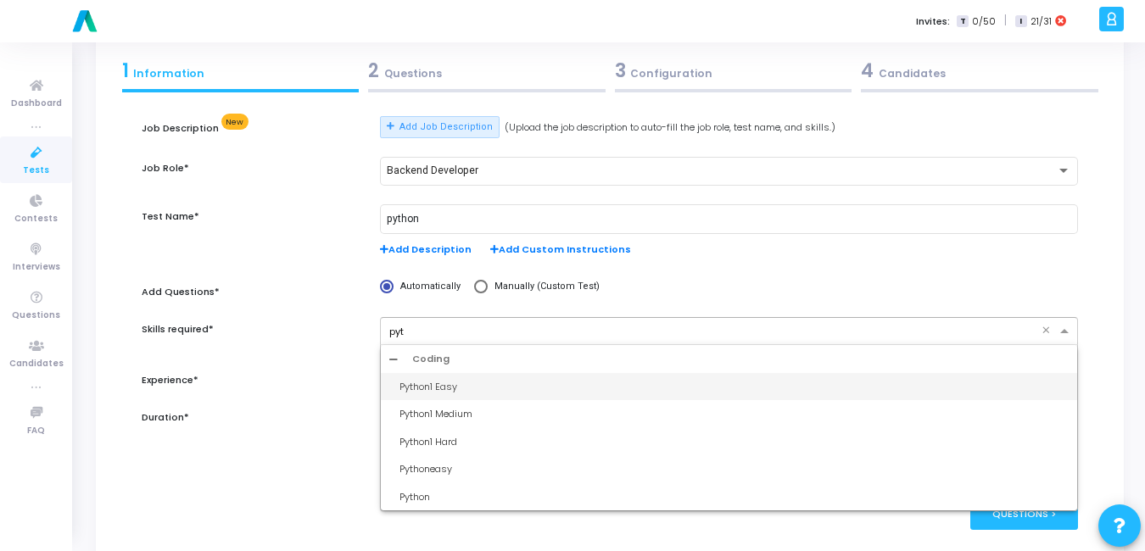
type input "pyth"
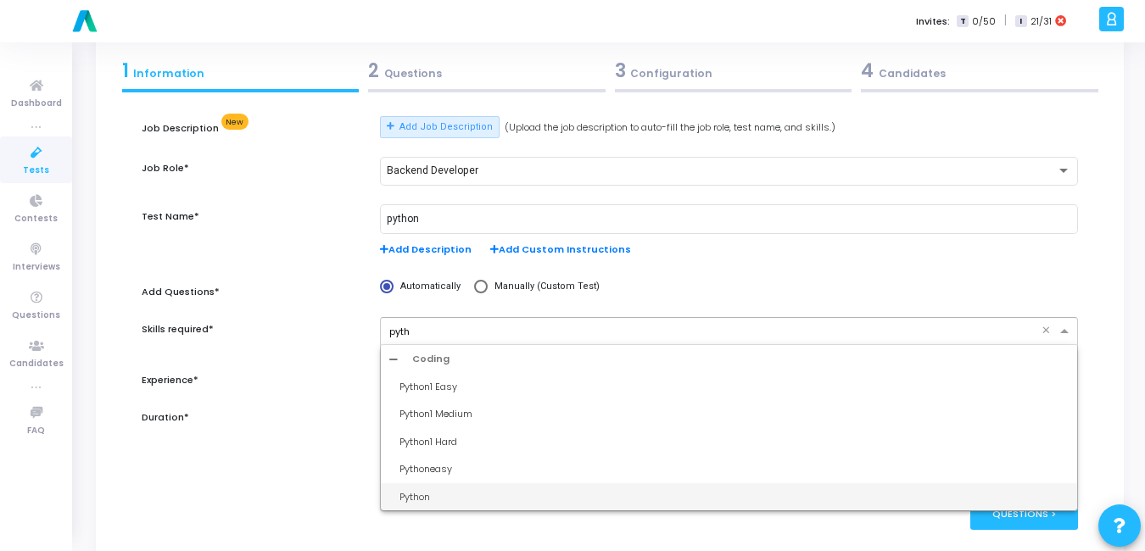
click at [469, 495] on div "Python" at bounding box center [734, 497] width 669 height 14
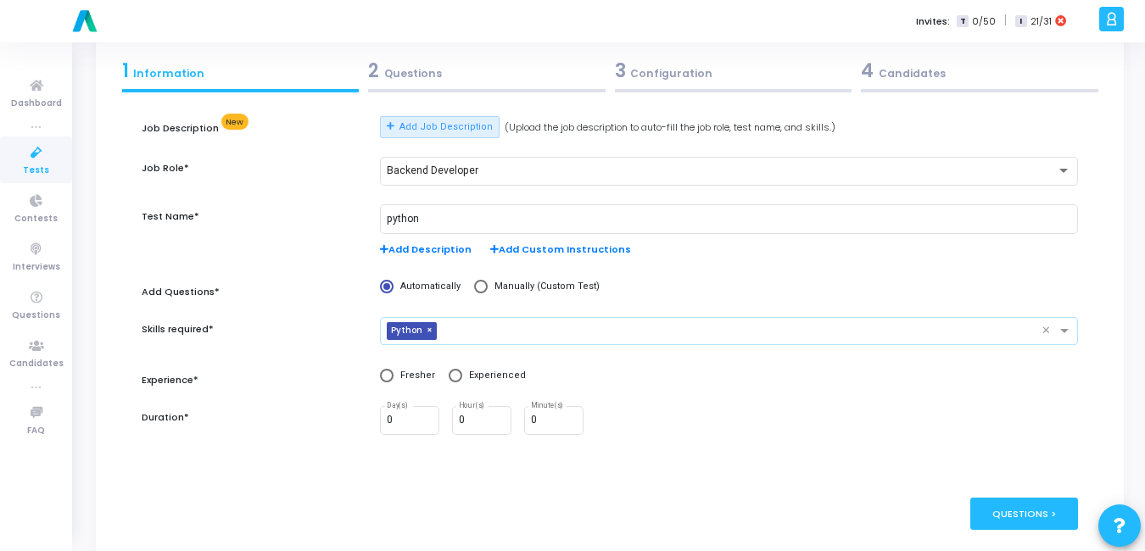
scroll to position [143, 0]
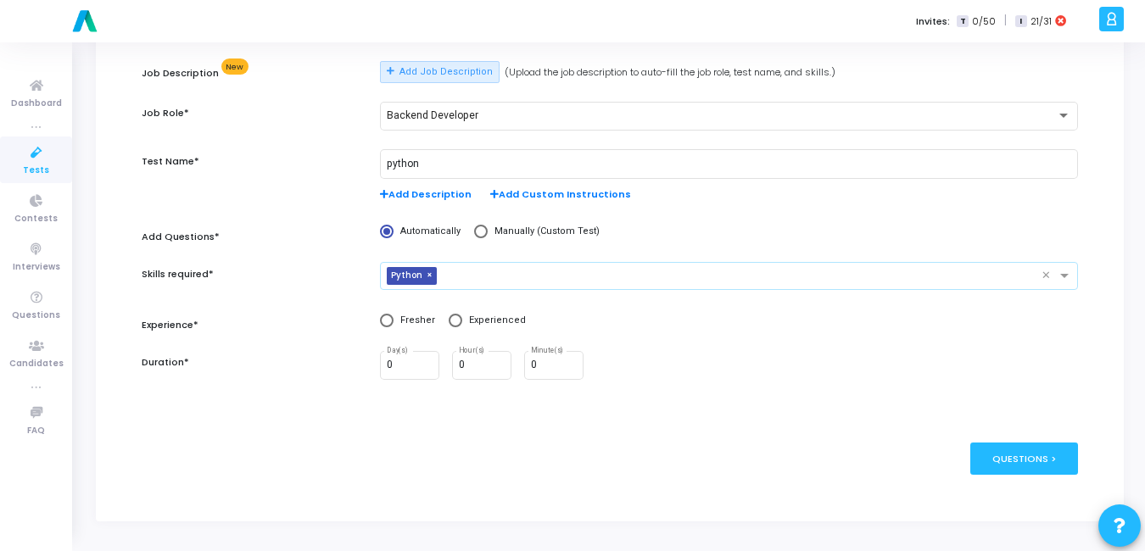
click at [389, 322] on span at bounding box center [387, 321] width 14 height 14
click at [389, 322] on input "Fresher" at bounding box center [387, 321] width 14 height 14
radio input "true"
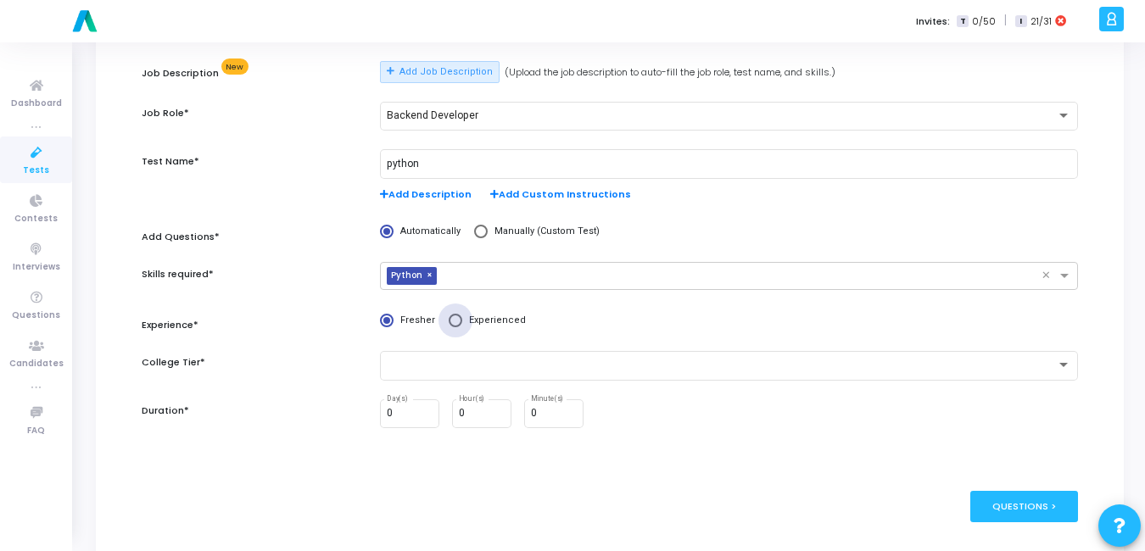
click at [454, 318] on span at bounding box center [456, 321] width 14 height 14
click at [454, 318] on input "Experienced" at bounding box center [456, 321] width 14 height 14
radio input "true"
click at [451, 361] on input "text" at bounding box center [722, 366] width 667 height 14
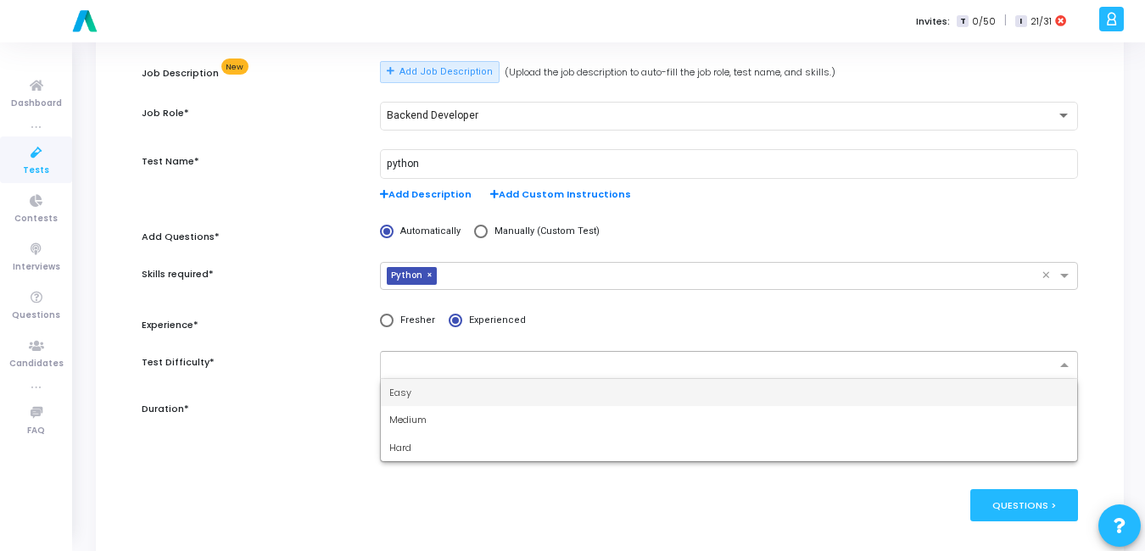
click at [449, 383] on div "Easy" at bounding box center [729, 393] width 697 height 28
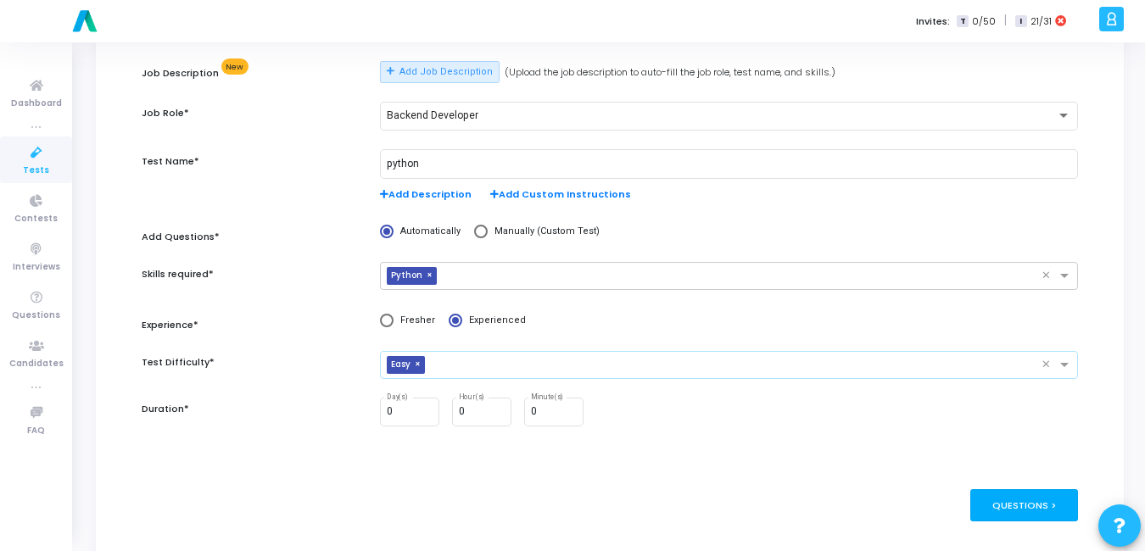
click at [1046, 507] on div "Questions >" at bounding box center [1025, 505] width 108 height 31
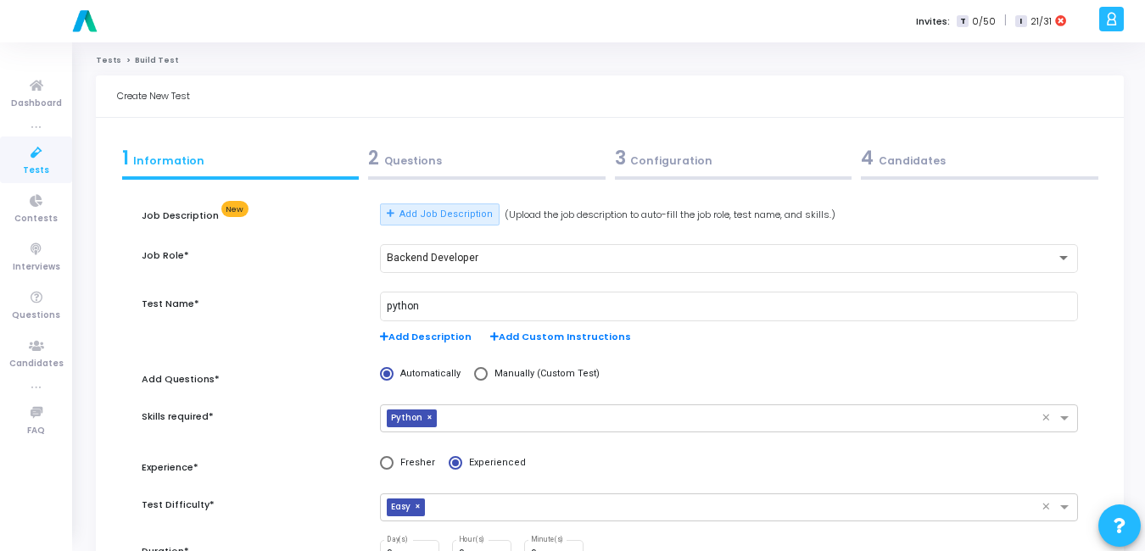
scroll to position [189, 0]
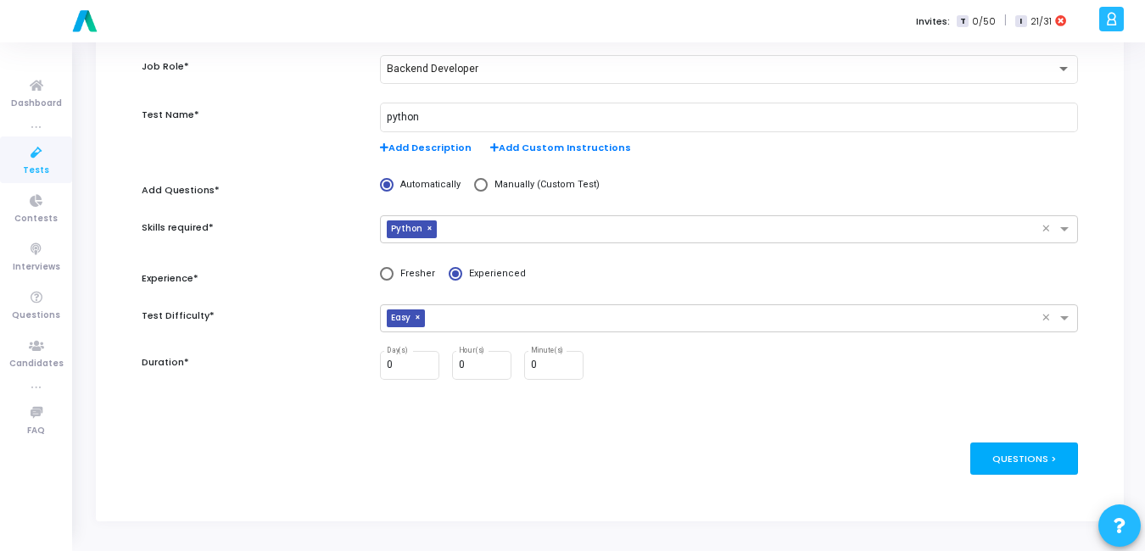
click at [1067, 456] on div "Questions >" at bounding box center [1025, 458] width 108 height 31
click at [476, 369] on input "0" at bounding box center [482, 366] width 46 height 12
type input "1"
click at [1068, 457] on div "Questions >" at bounding box center [1025, 458] width 108 height 31
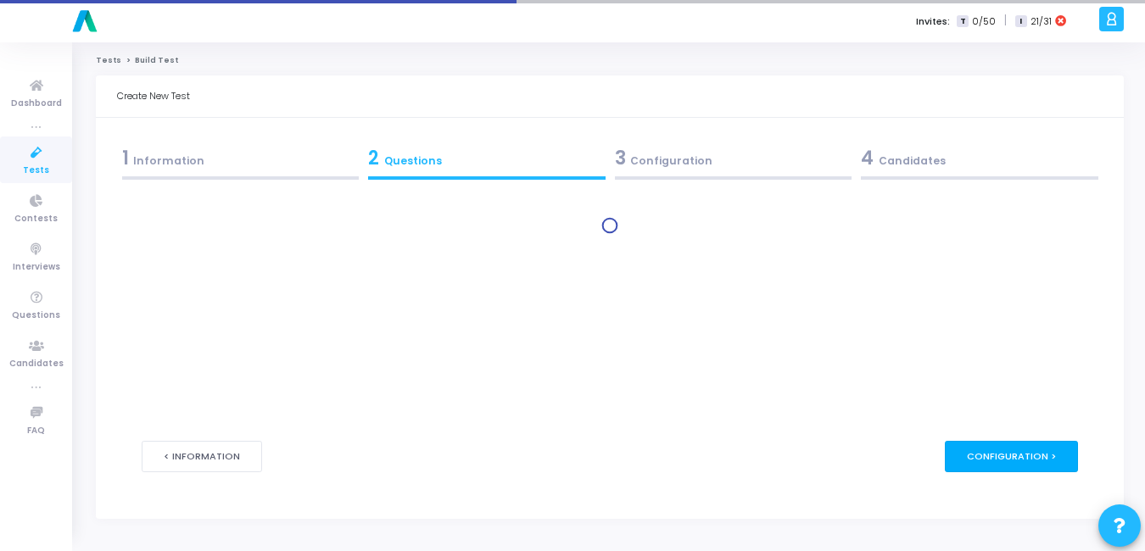
scroll to position [0, 0]
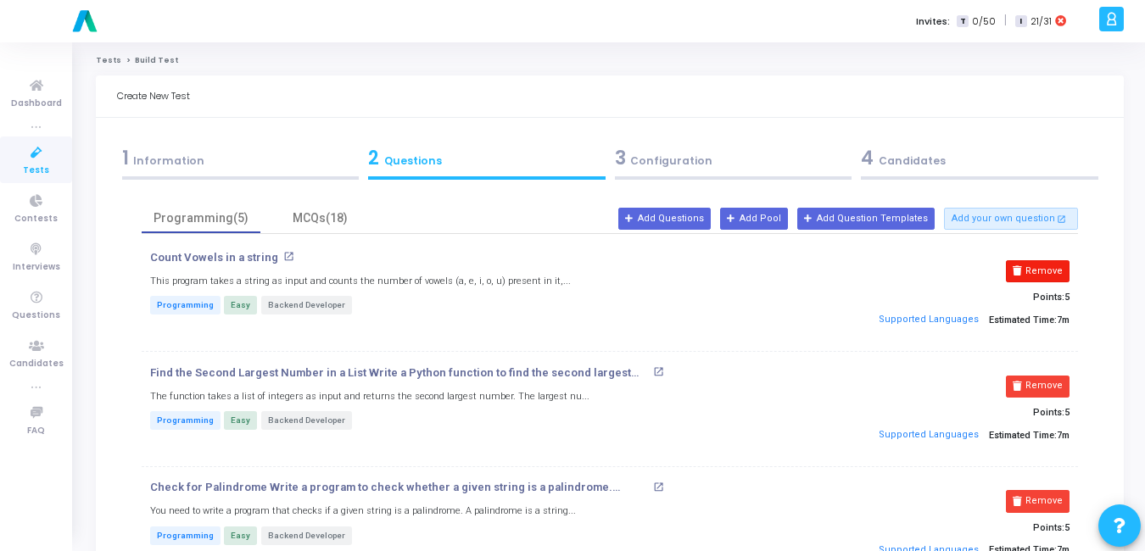
click at [1052, 271] on button "Remove" at bounding box center [1038, 271] width 64 height 22
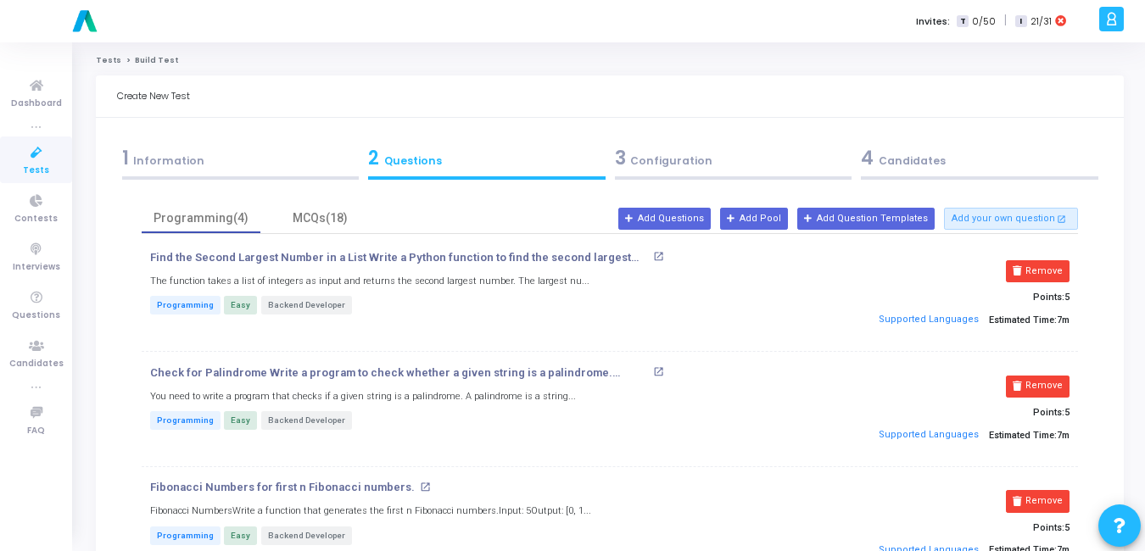
click at [1052, 271] on button "Remove" at bounding box center [1038, 271] width 64 height 22
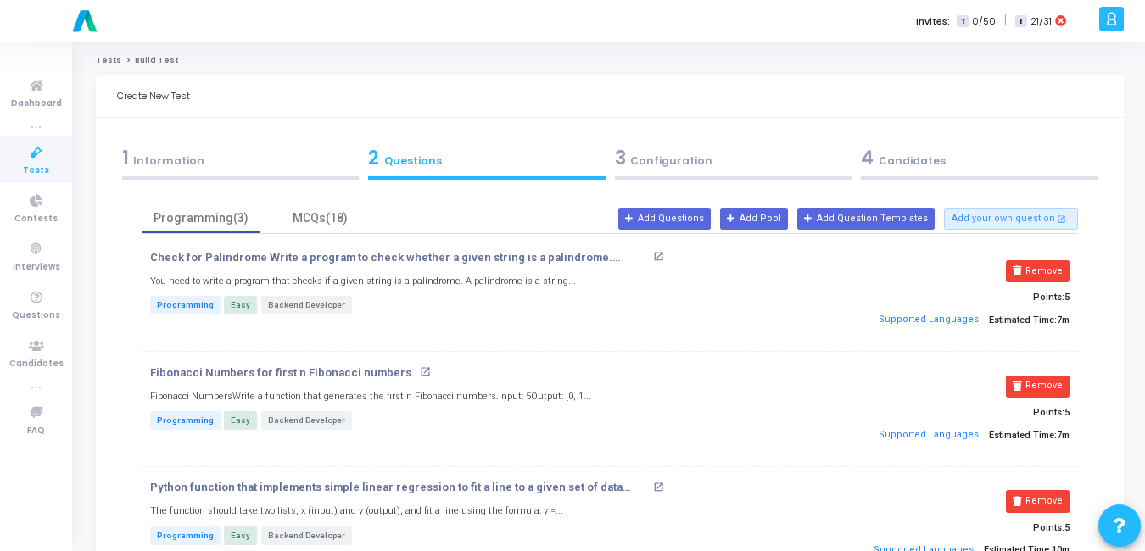
click at [1052, 271] on button "Remove" at bounding box center [1038, 271] width 64 height 22
click at [1052, 376] on button "Remove" at bounding box center [1038, 387] width 64 height 22
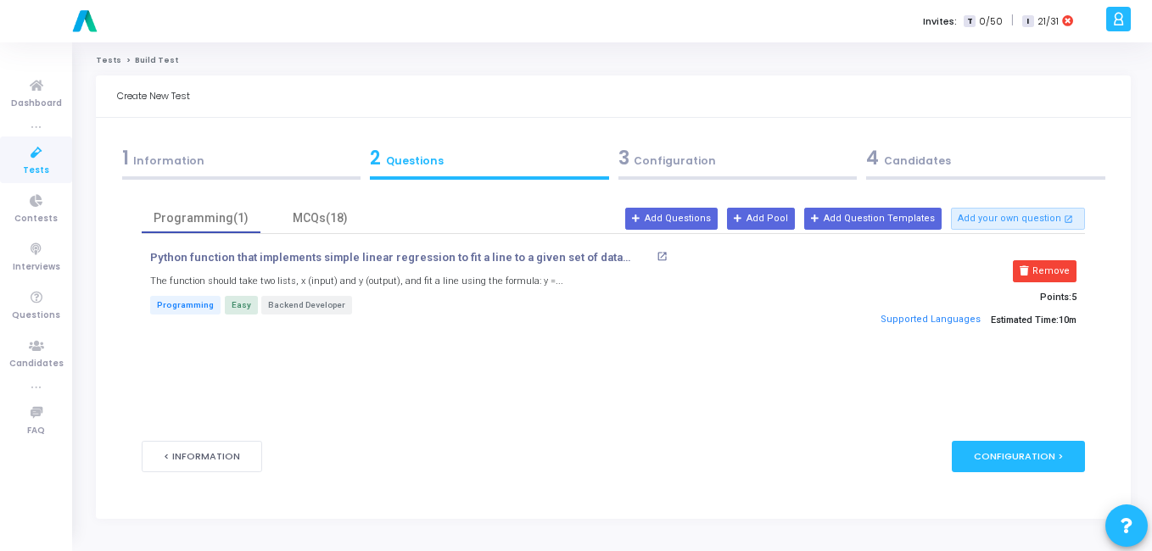
click at [1052, 271] on button "Remove" at bounding box center [1045, 271] width 64 height 22
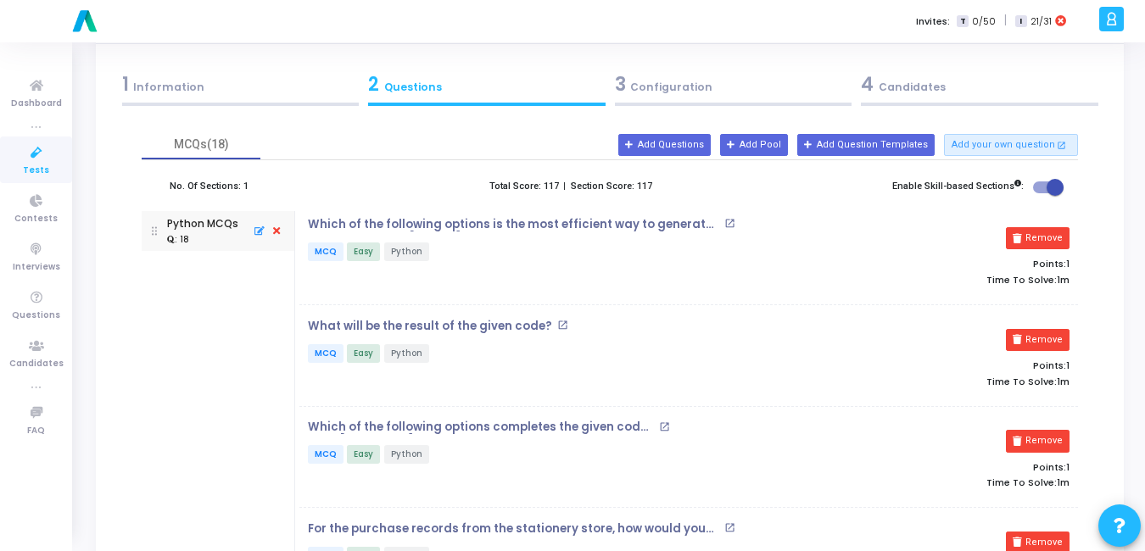
scroll to position [75, 0]
click at [277, 232] on icon at bounding box center [276, 230] width 15 height 19
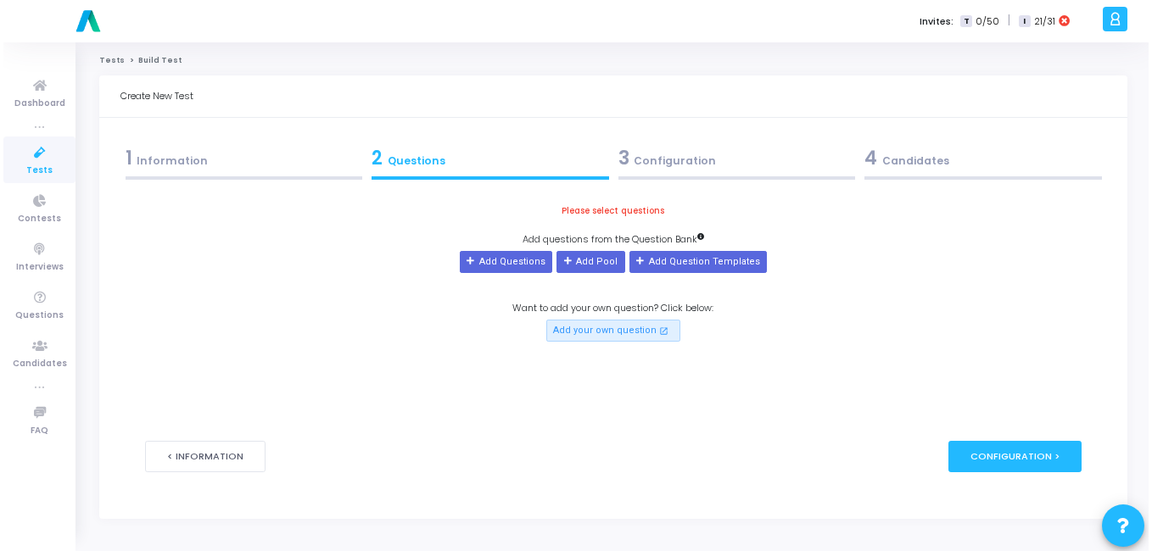
scroll to position [0, 0]
click at [596, 265] on button "Add Pool" at bounding box center [591, 262] width 68 height 22
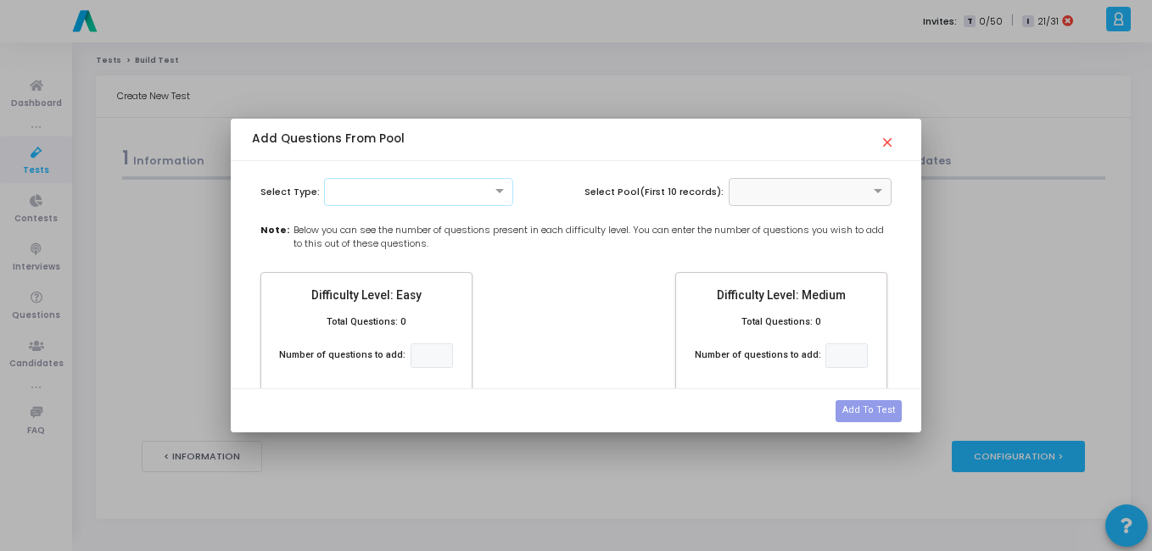
click at [392, 182] on div at bounding box center [418, 192] width 189 height 28
click at [383, 216] on div "MCQ" at bounding box center [419, 220] width 188 height 28
click at [829, 199] on div at bounding box center [811, 192] width 164 height 28
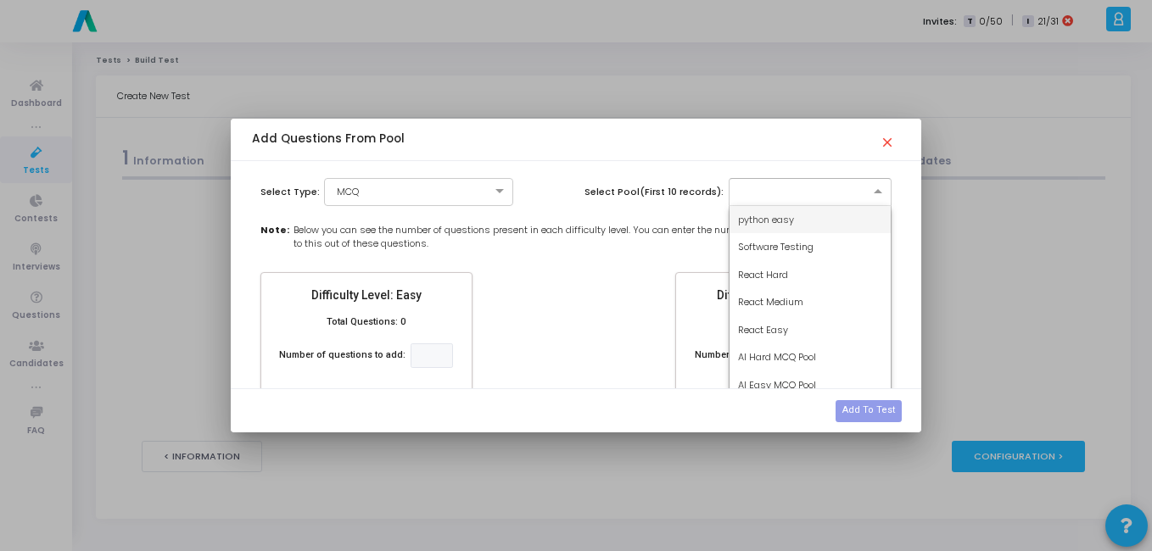
click at [795, 221] on div "python easy" at bounding box center [811, 220] width 162 height 28
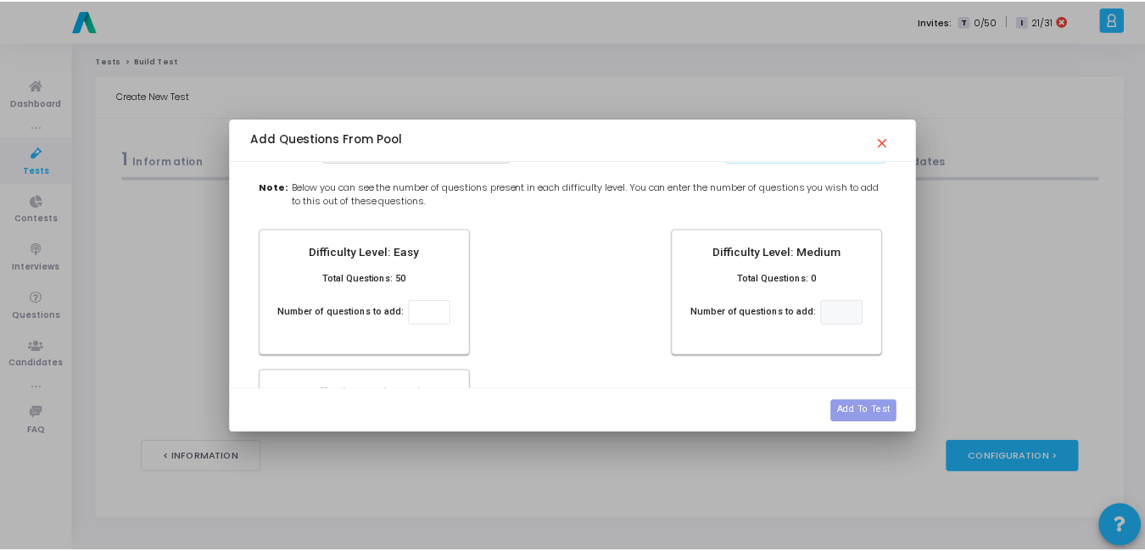
scroll to position [50, 0]
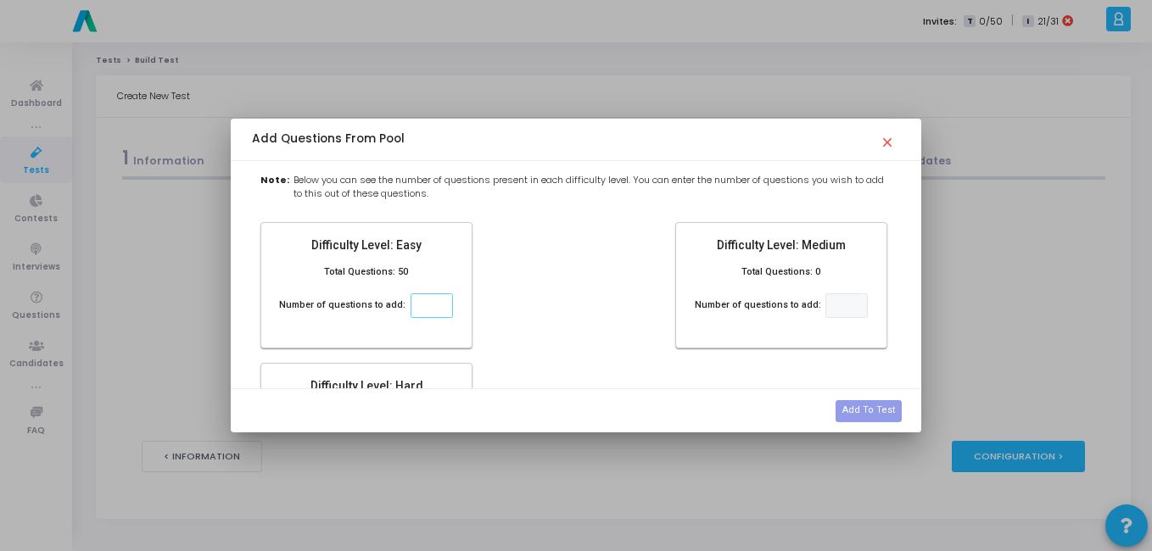
click at [427, 301] on input "number" at bounding box center [432, 306] width 42 height 25
type input "5"
click at [522, 256] on div "Difficulty Level: Easy Total Questions: 50 Number of questions to add: 5 Diffic…" at bounding box center [576, 362] width 649 height 281
click at [883, 406] on button "Add To Test" at bounding box center [869, 411] width 66 height 22
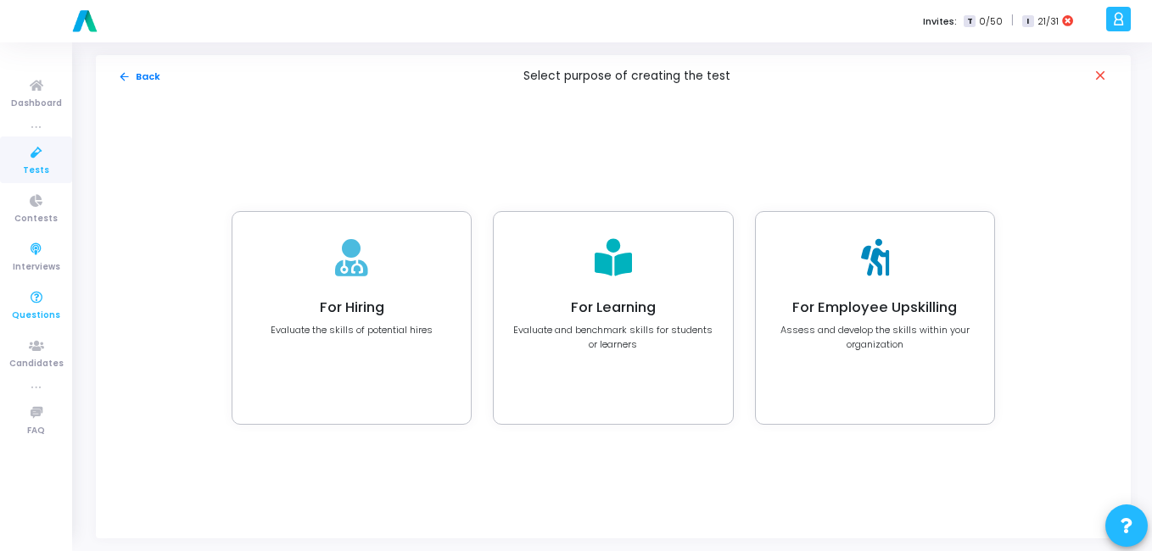
click at [37, 307] on icon at bounding box center [37, 298] width 36 height 21
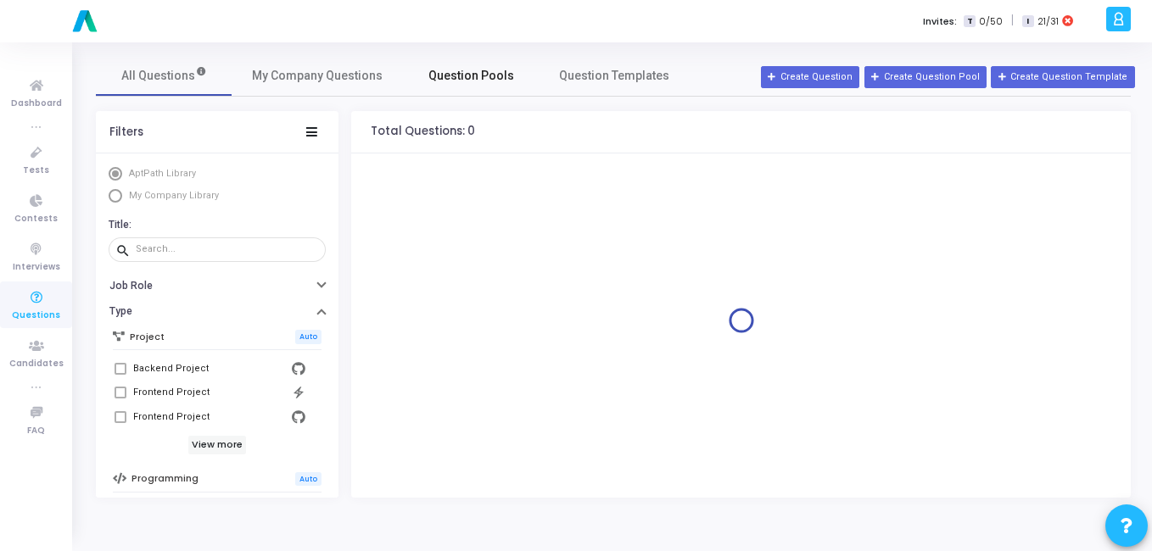
click at [473, 80] on span "Question Pools" at bounding box center [471, 76] width 86 height 18
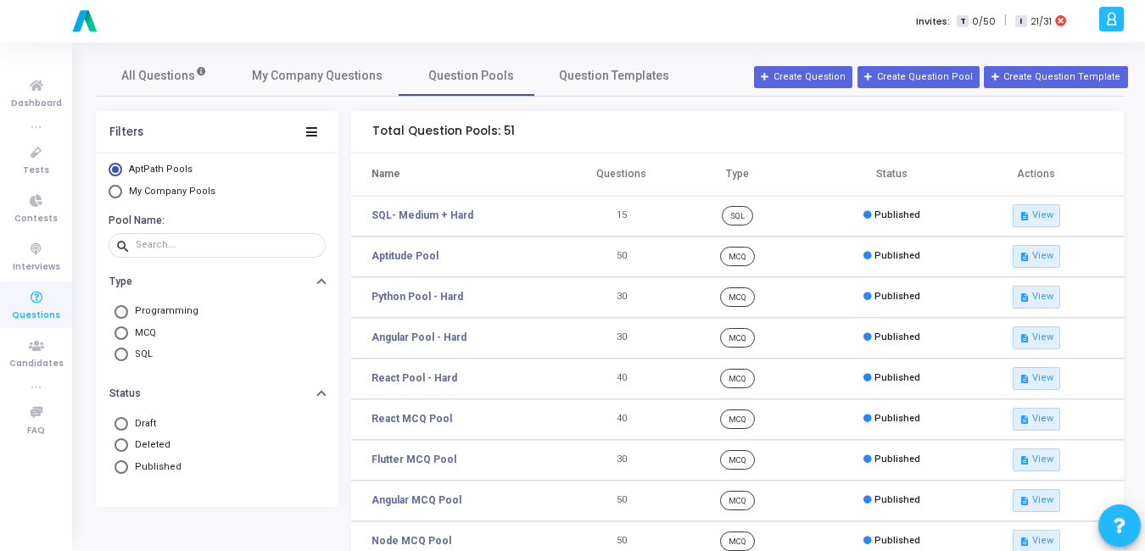
click at [192, 182] on mat-radio-group "AptPath Pools My Company Pools" at bounding box center [217, 183] width 217 height 40
click at [188, 190] on span "My Company Pools" at bounding box center [172, 191] width 87 height 11
click at [122, 190] on input "My Company Pools" at bounding box center [116, 192] width 14 height 14
radio input "true"
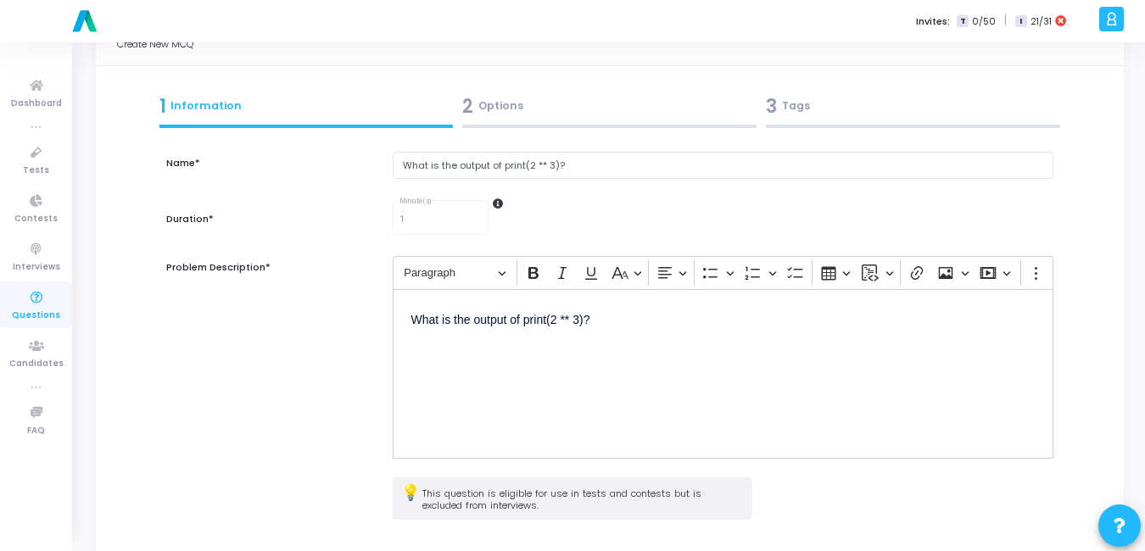
scroll to position [51, 0]
click at [498, 114] on div "2 Options" at bounding box center [609, 107] width 294 height 28
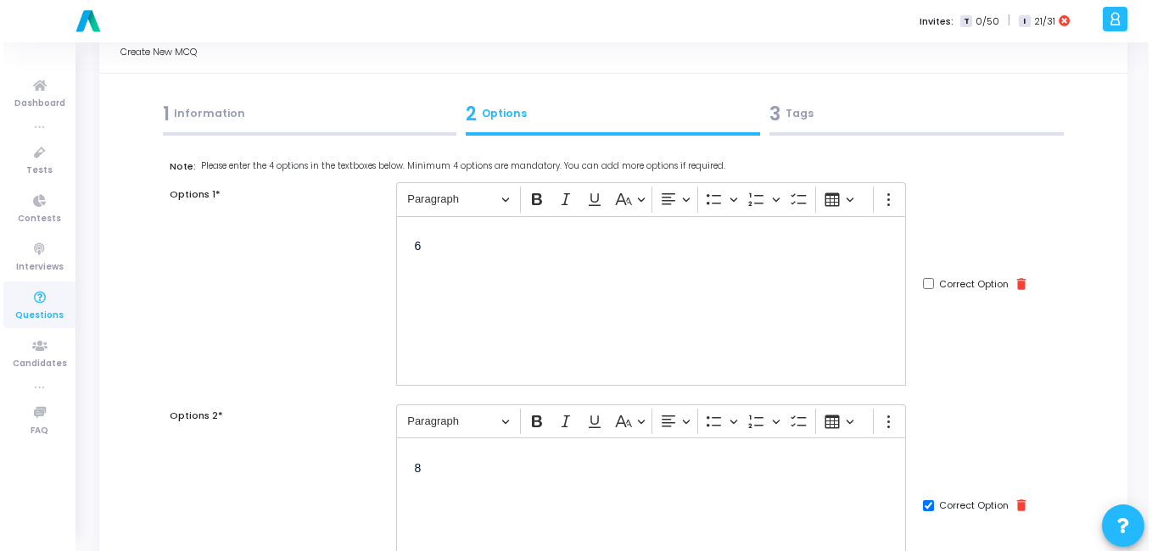
scroll to position [0, 0]
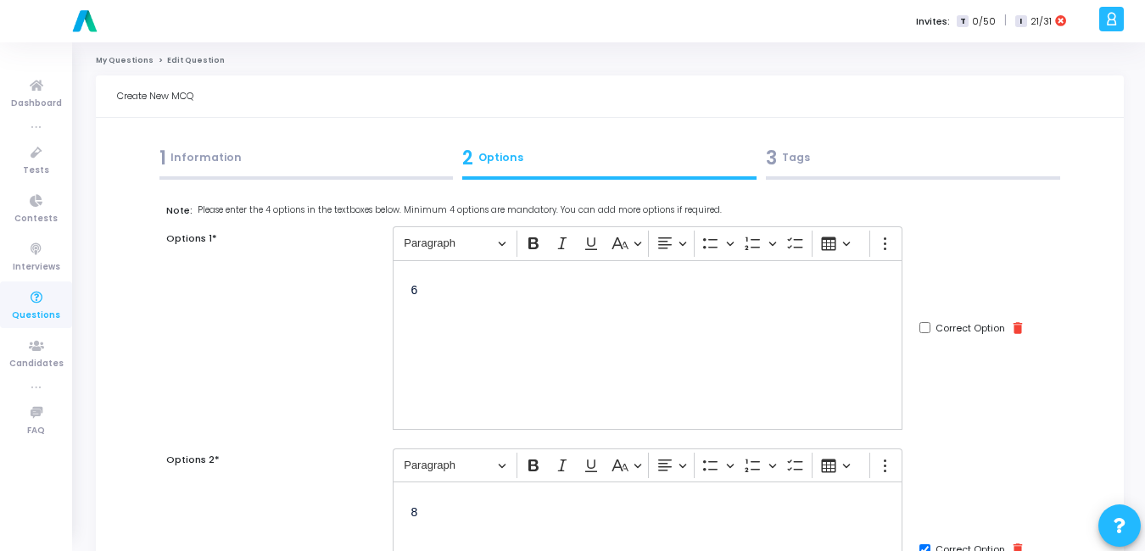
click at [785, 164] on div "3 Tags" at bounding box center [913, 158] width 294 height 28
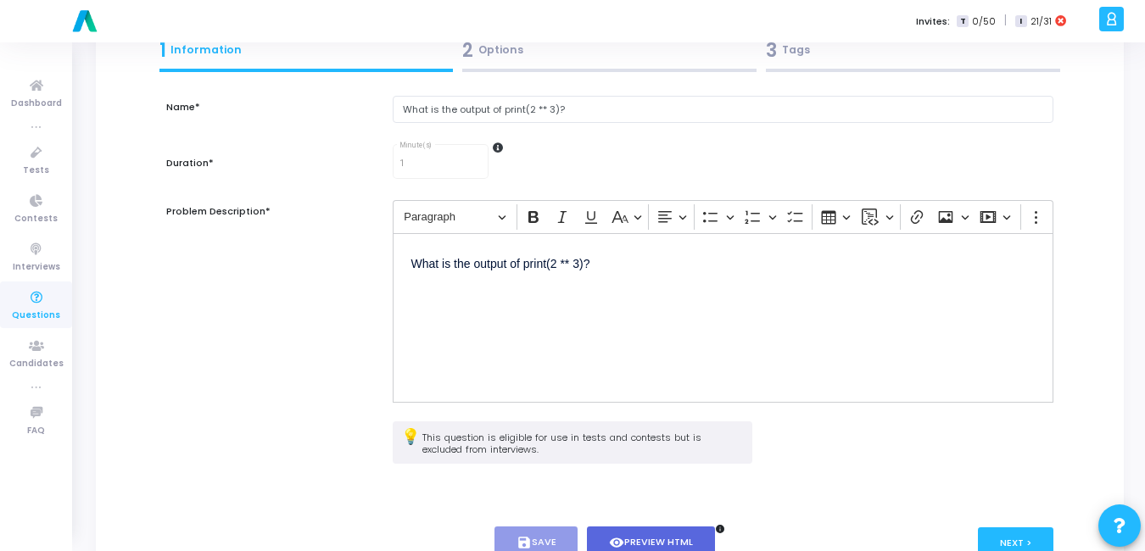
scroll to position [193, 0]
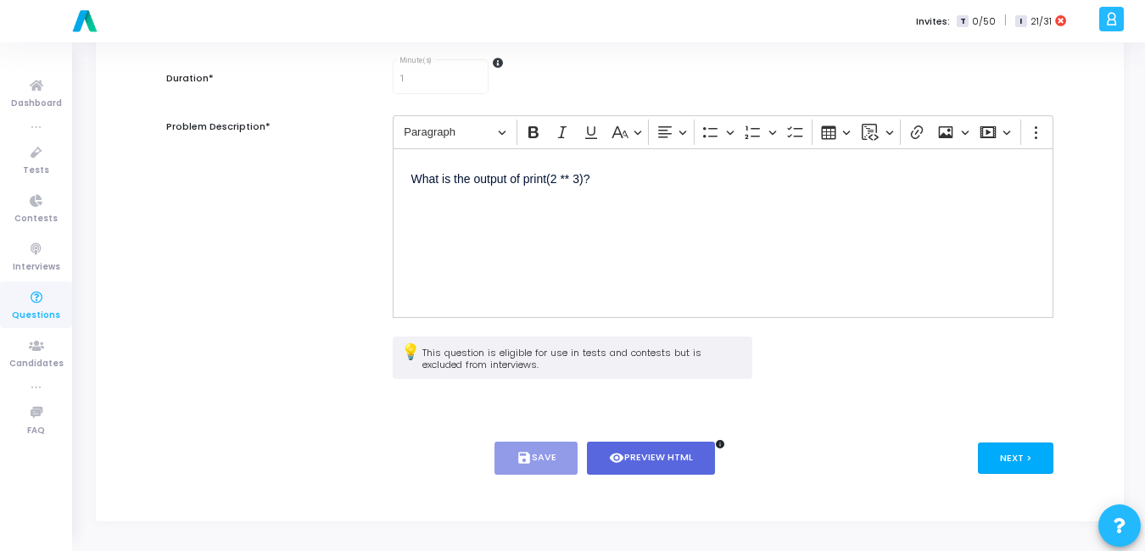
click at [1029, 469] on button "Next >" at bounding box center [1016, 458] width 76 height 31
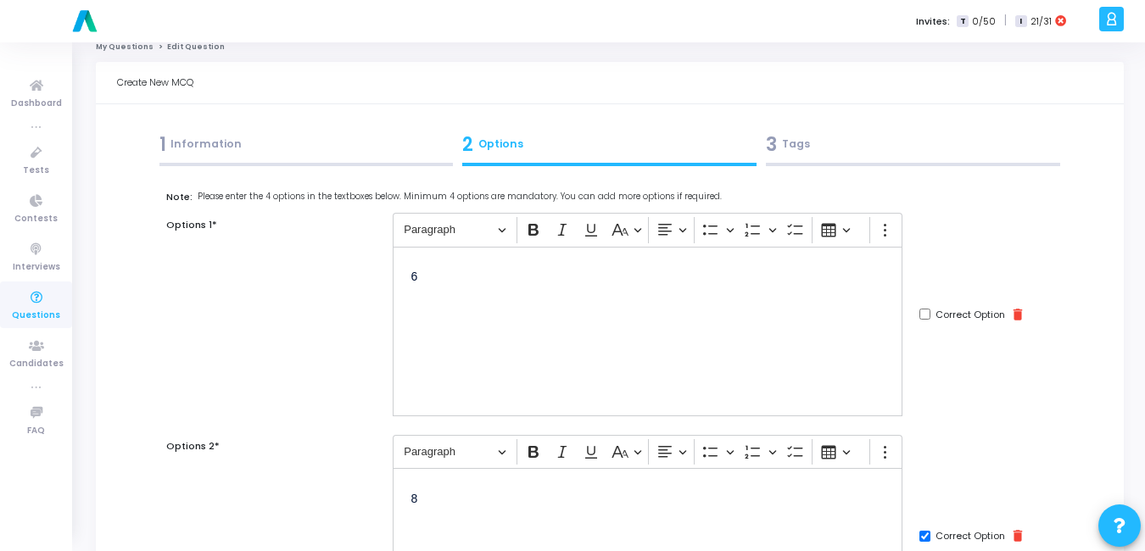
scroll to position [0, 0]
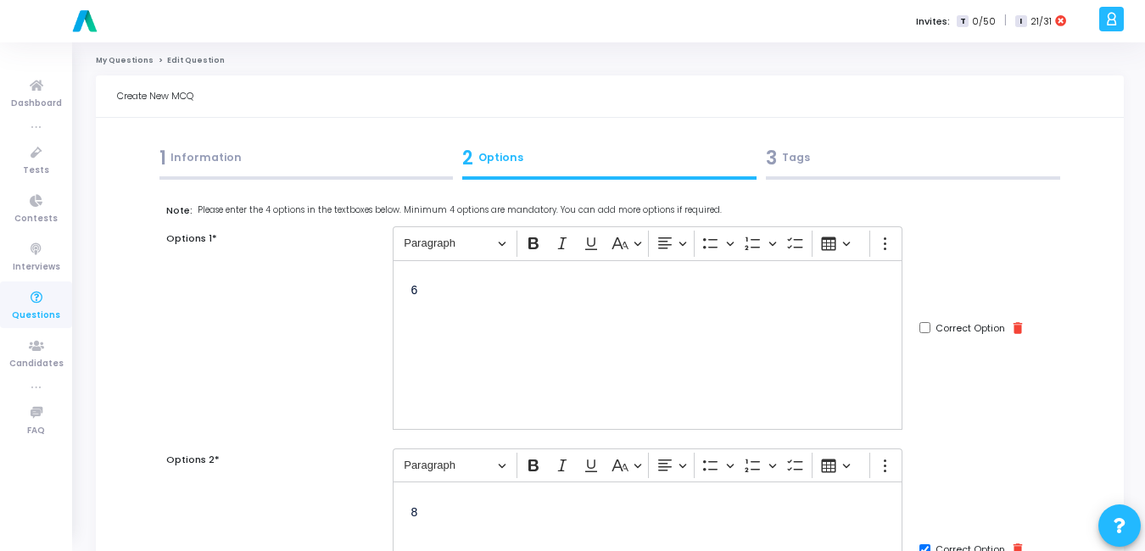
click at [812, 162] on div "3 Tags" at bounding box center [913, 158] width 294 height 28
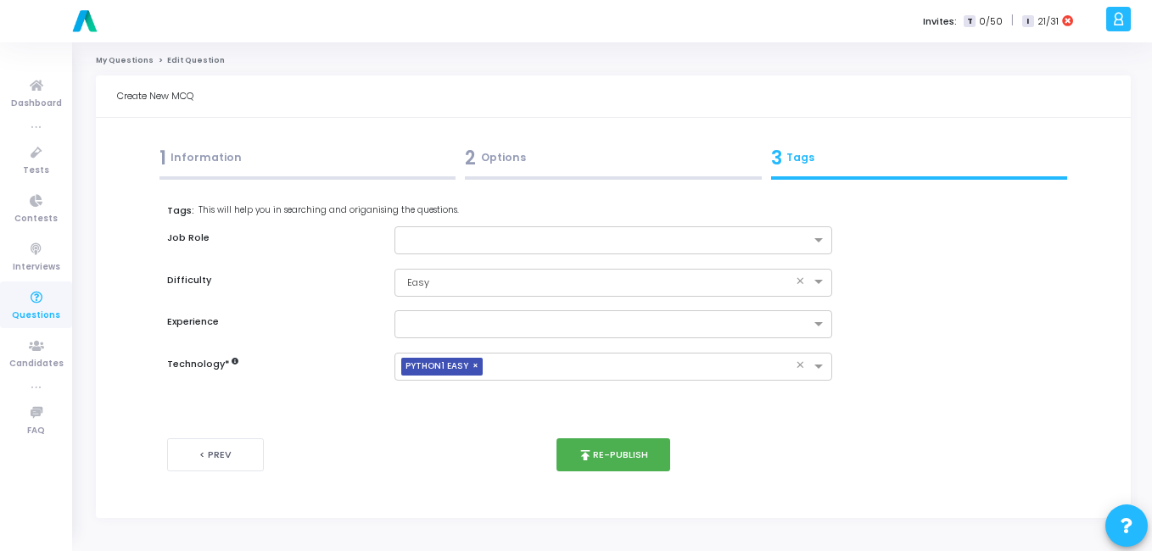
click at [488, 147] on div "2 Options" at bounding box center [613, 158] width 297 height 28
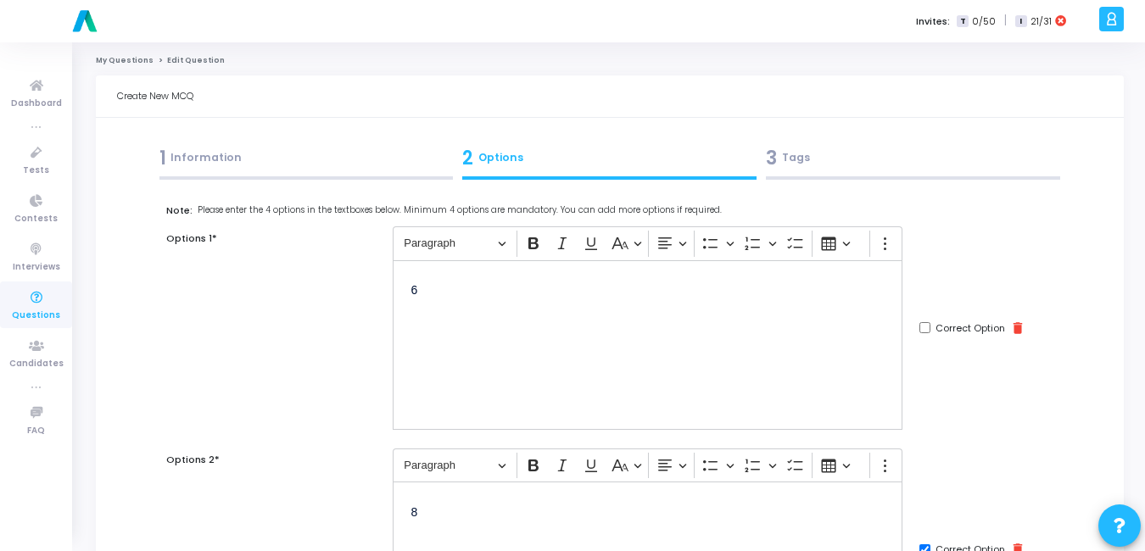
click at [488, 147] on div "2 Options" at bounding box center [609, 158] width 294 height 28
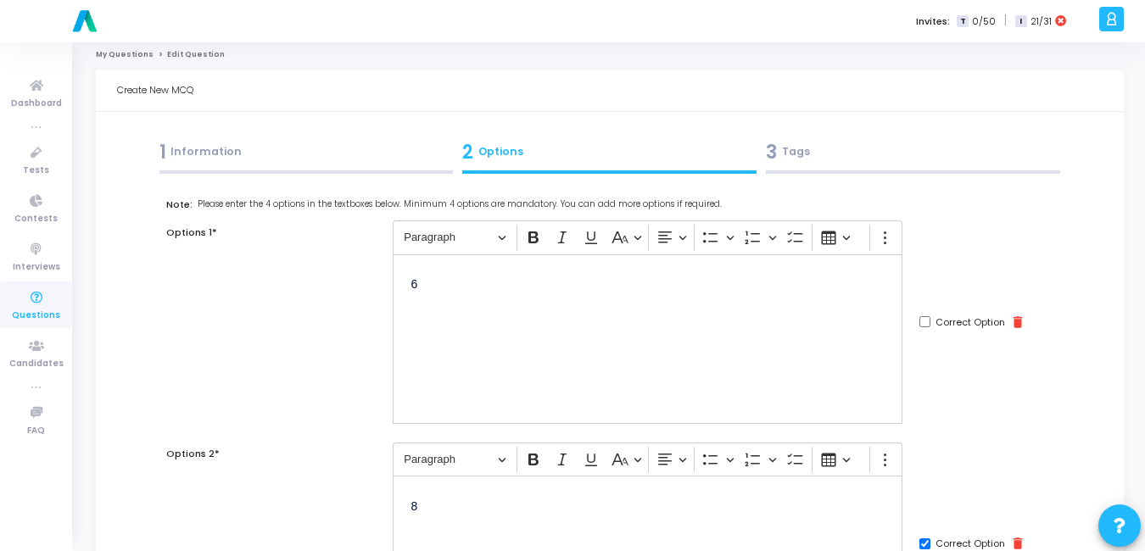
scroll to position [4, 0]
